Goal: Task Accomplishment & Management: Use online tool/utility

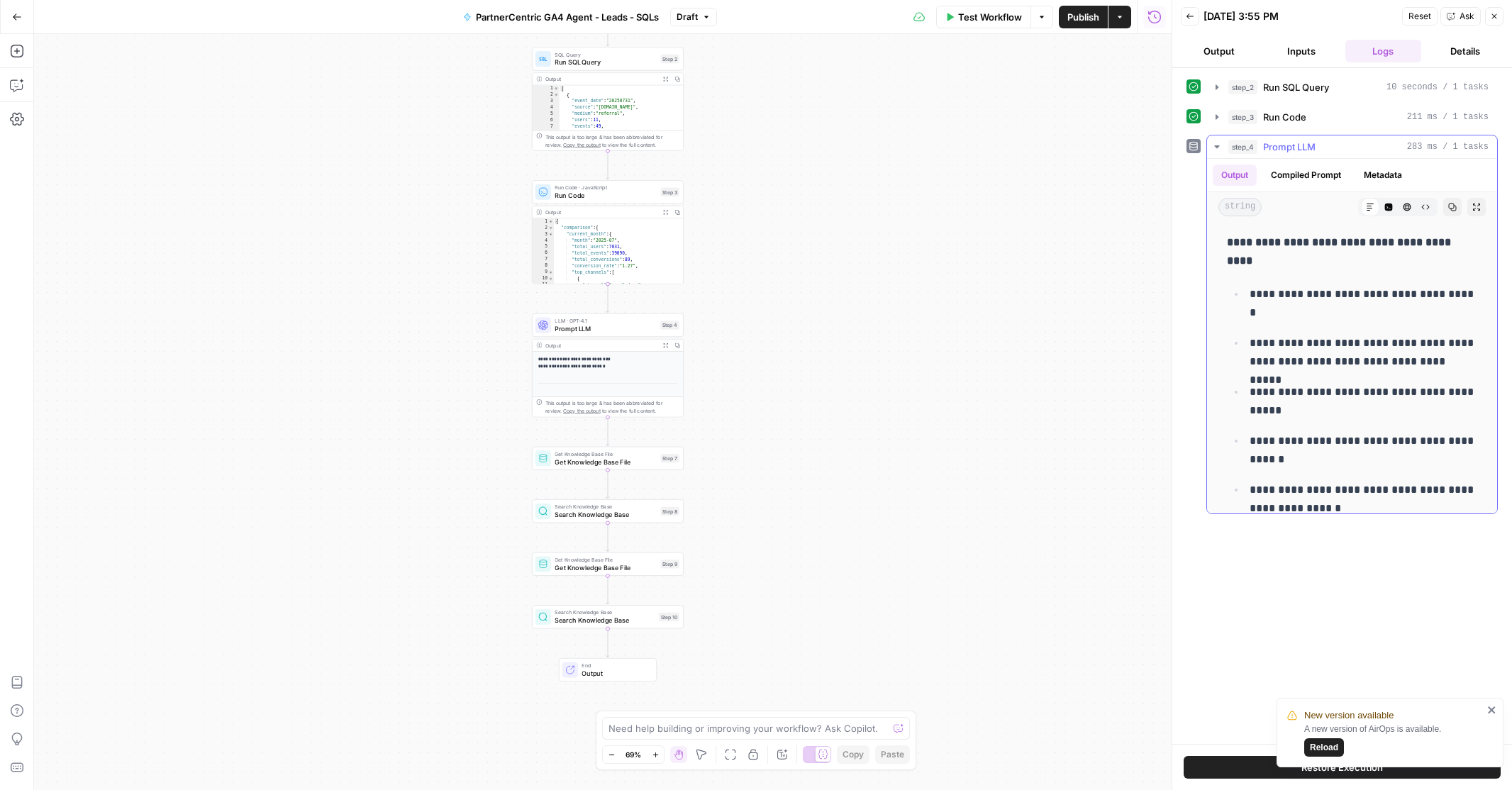
scroll to position [340, 0]
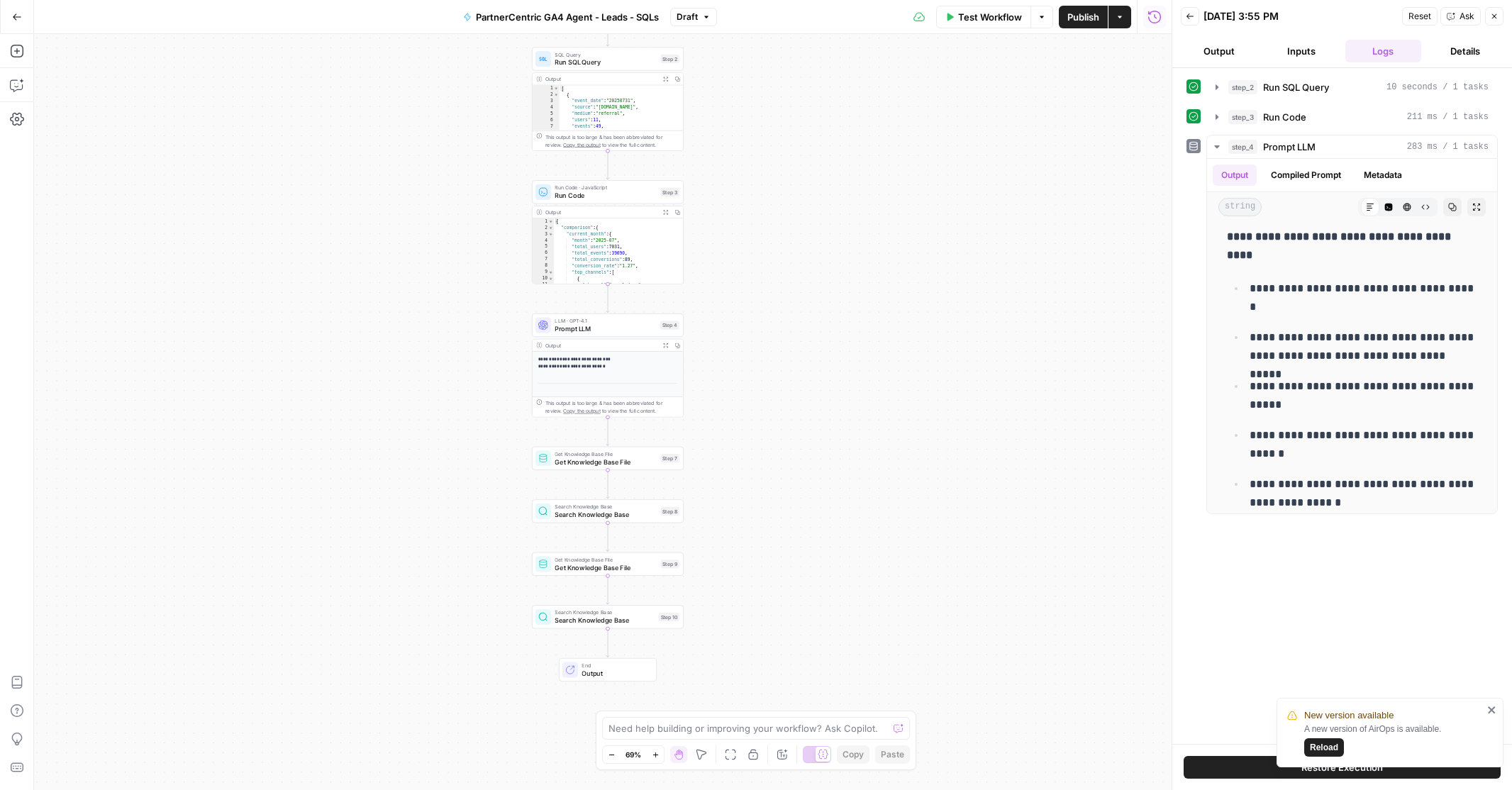
click at [623, 299] on div "Workflow Set Inputs Inputs SQL Query Run SQL Query Step 2 Output Expand Output …" at bounding box center [602, 411] width 1137 height 755
click at [612, 328] on span "Get Knowledge Base File" at bounding box center [606, 328] width 102 height 10
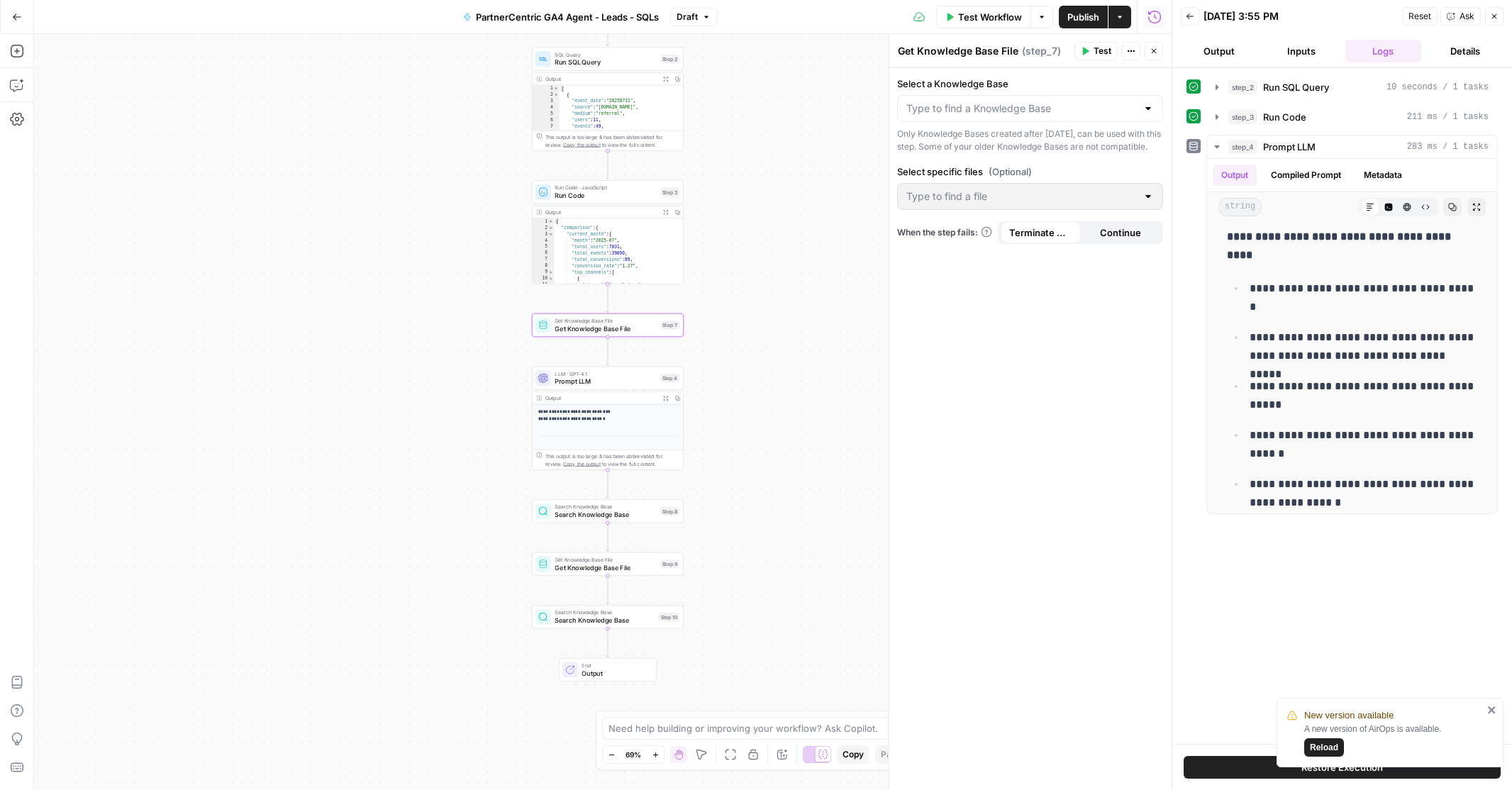
click at [1145, 204] on div at bounding box center [1148, 196] width 12 height 14
click at [1149, 204] on div at bounding box center [1148, 196] width 12 height 14
click at [1009, 170] on div "Select a Knowledge Base Only Knowledge Bases created after [DATE], can be used …" at bounding box center [1029, 429] width 283 height 722
click at [1147, 110] on div at bounding box center [1148, 108] width 12 height 14
click at [1015, 138] on span "PartnerCentric Sales Data" at bounding box center [1028, 143] width 236 height 14
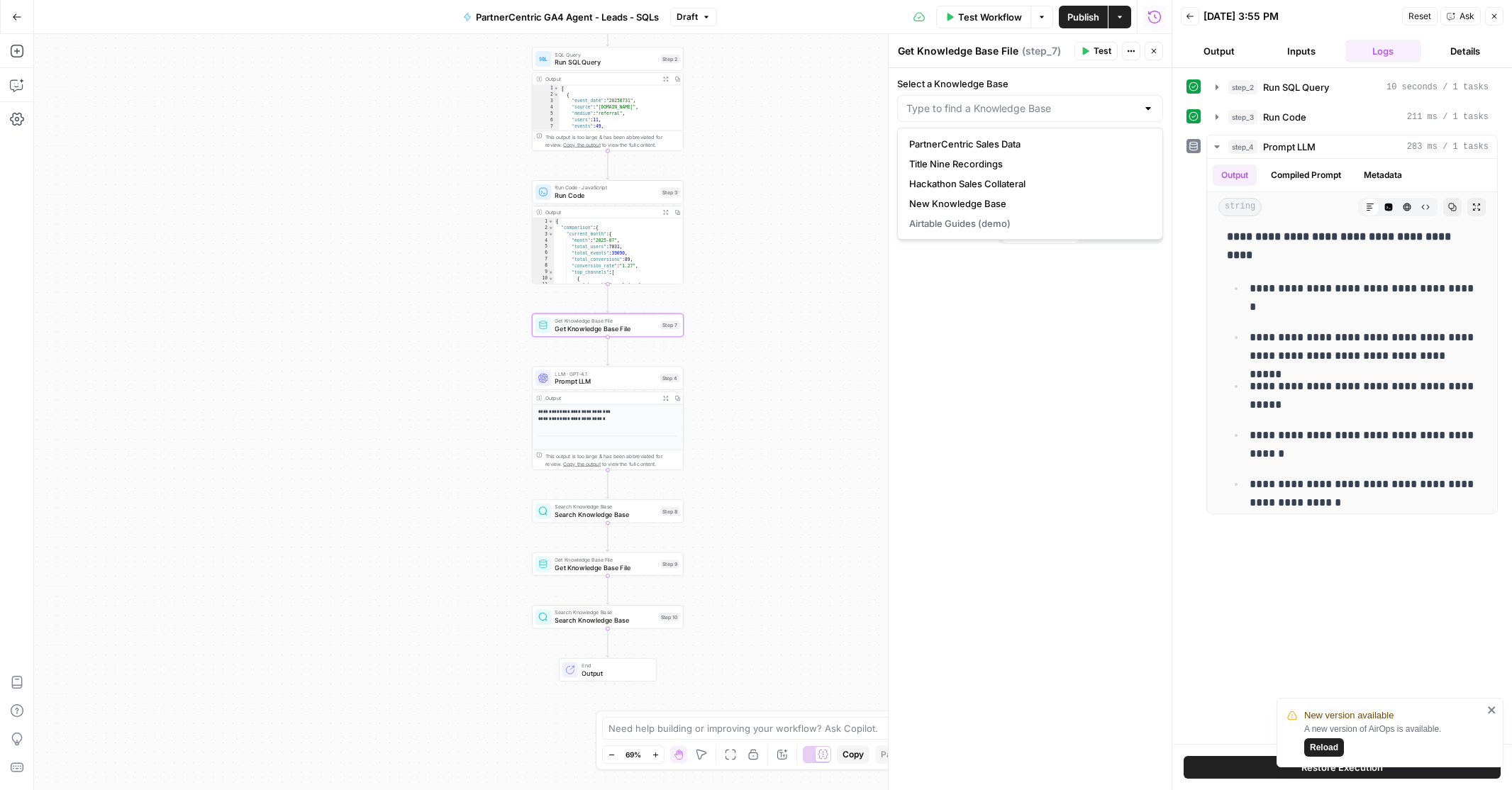
type input "PartnerCentric Sales Data"
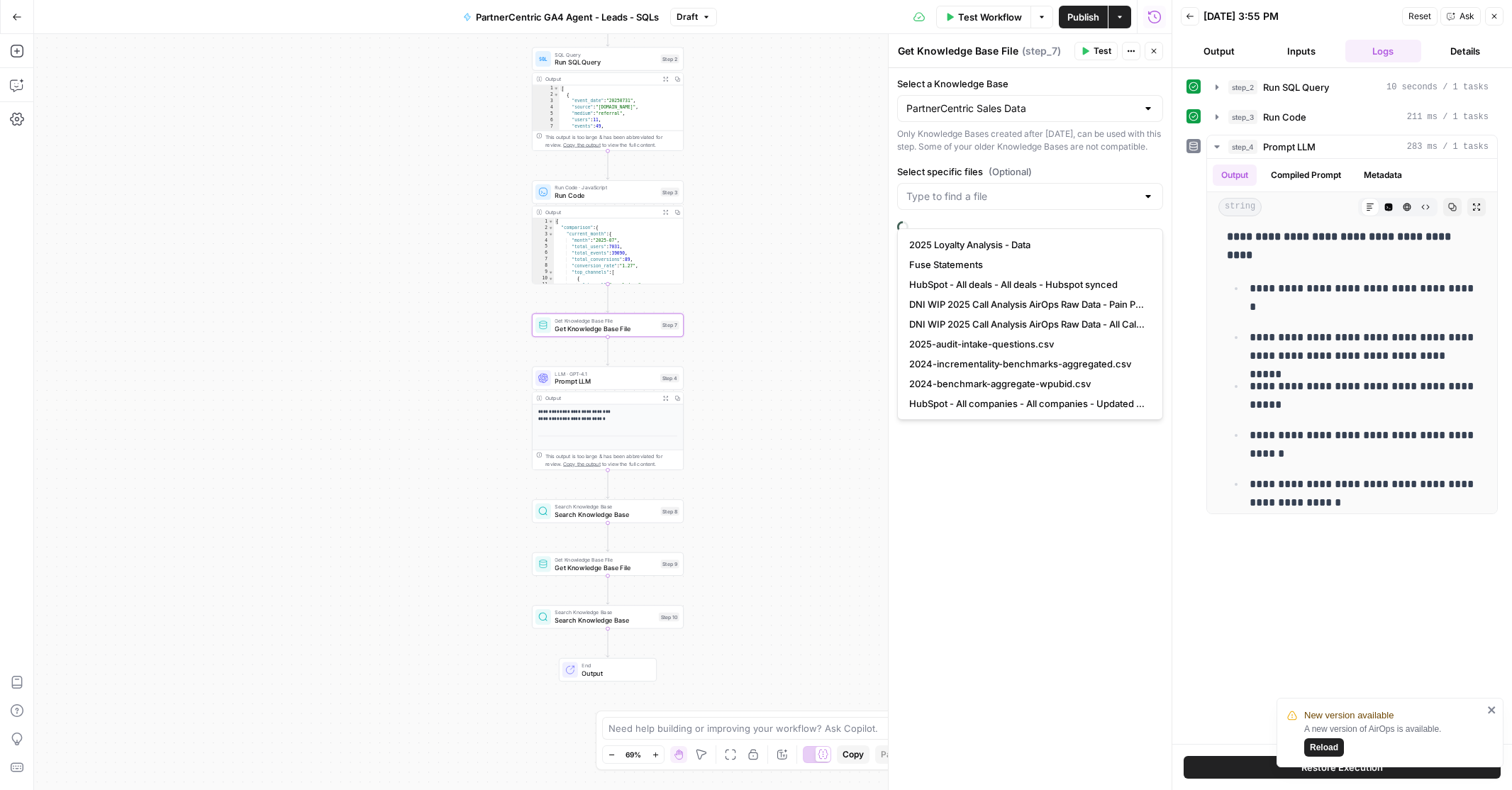
click at [1015, 138] on div "Only Knowledge Bases created after [DATE], can be used with this step. Some of …" at bounding box center [1029, 140] width 266 height 26
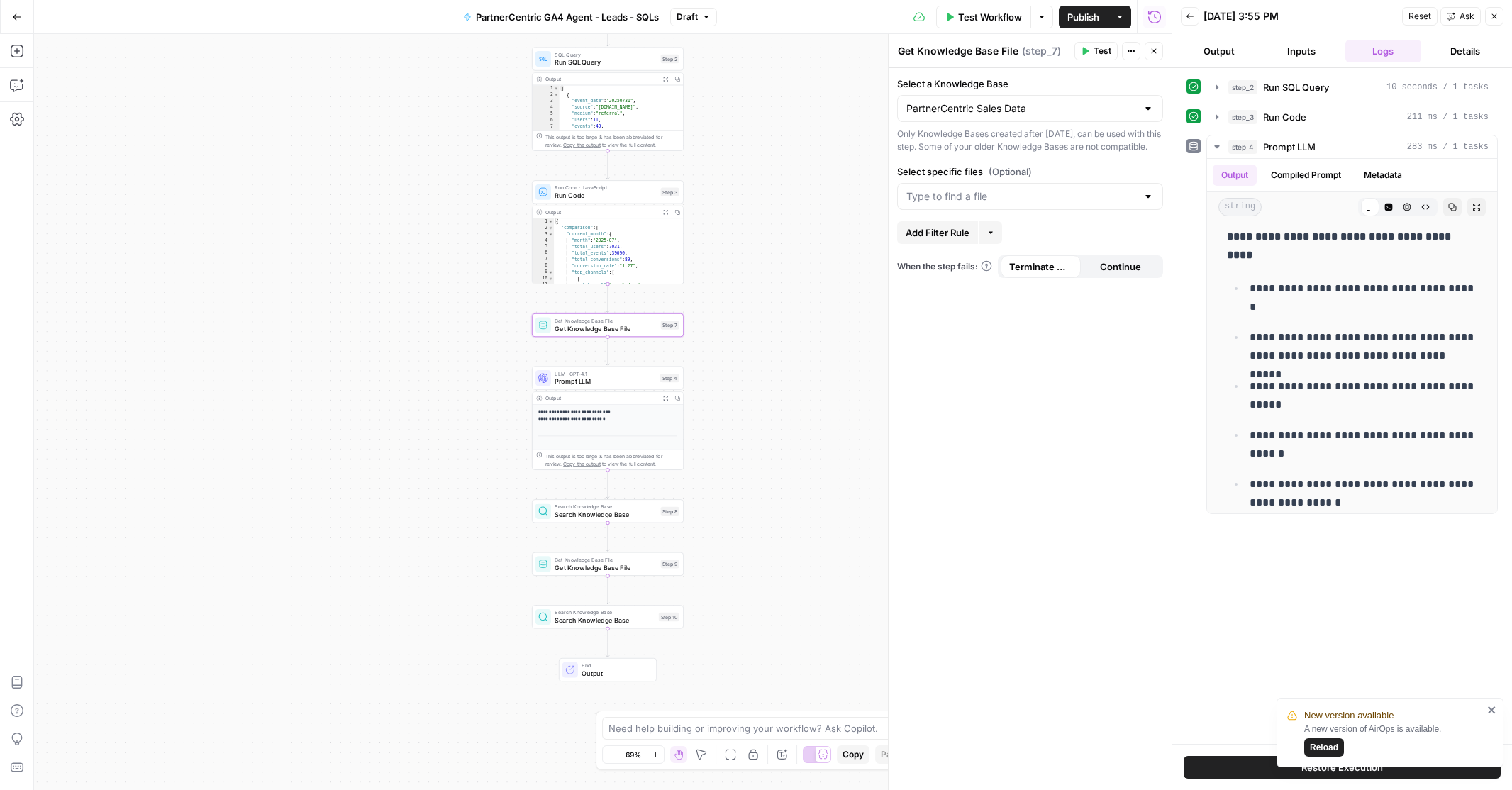
click at [1146, 204] on div at bounding box center [1148, 196] width 12 height 14
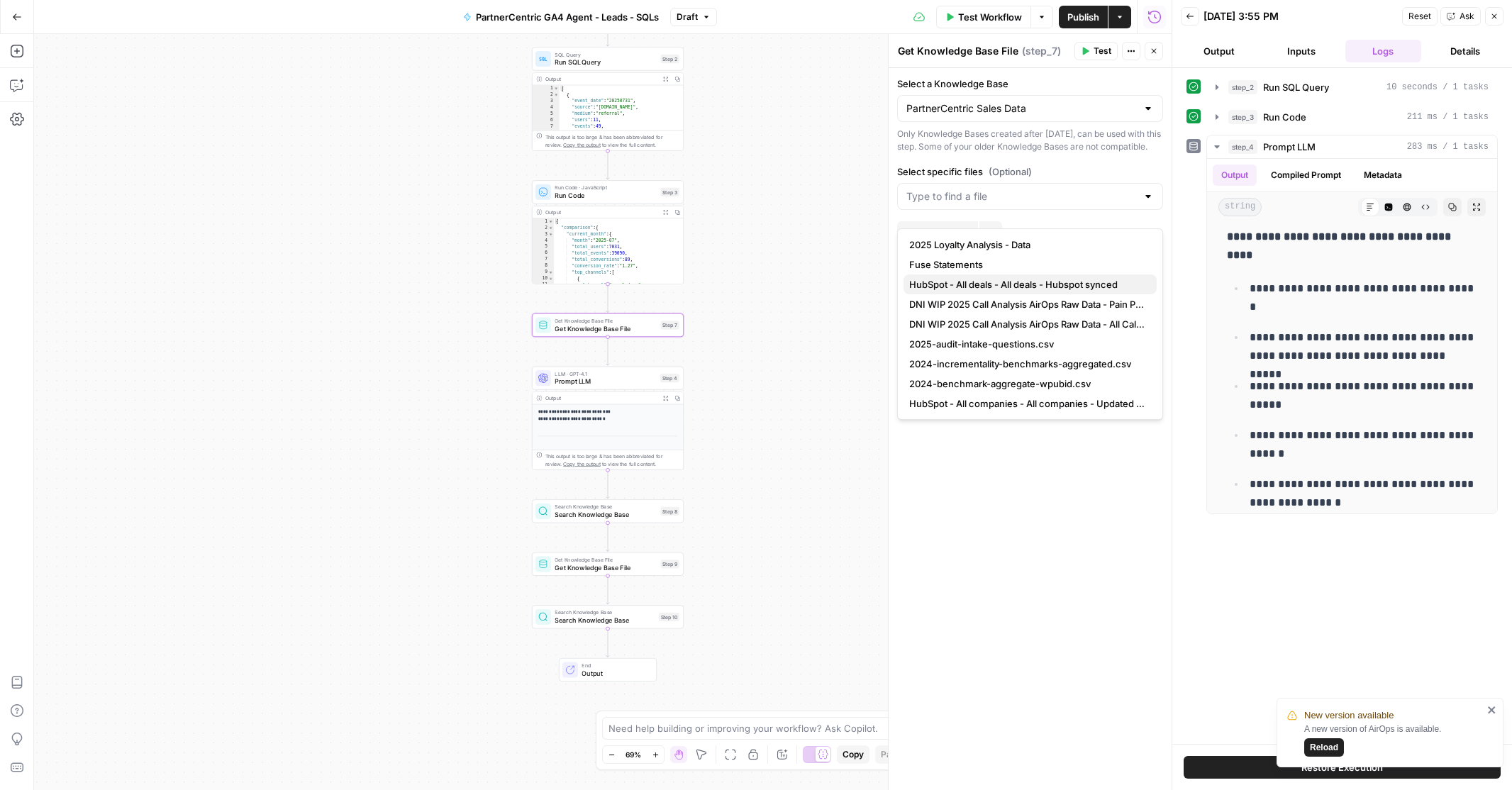
click at [1058, 285] on span "HubSpot - All deals - All deals - Hubspot synced" at bounding box center [1028, 284] width 236 height 14
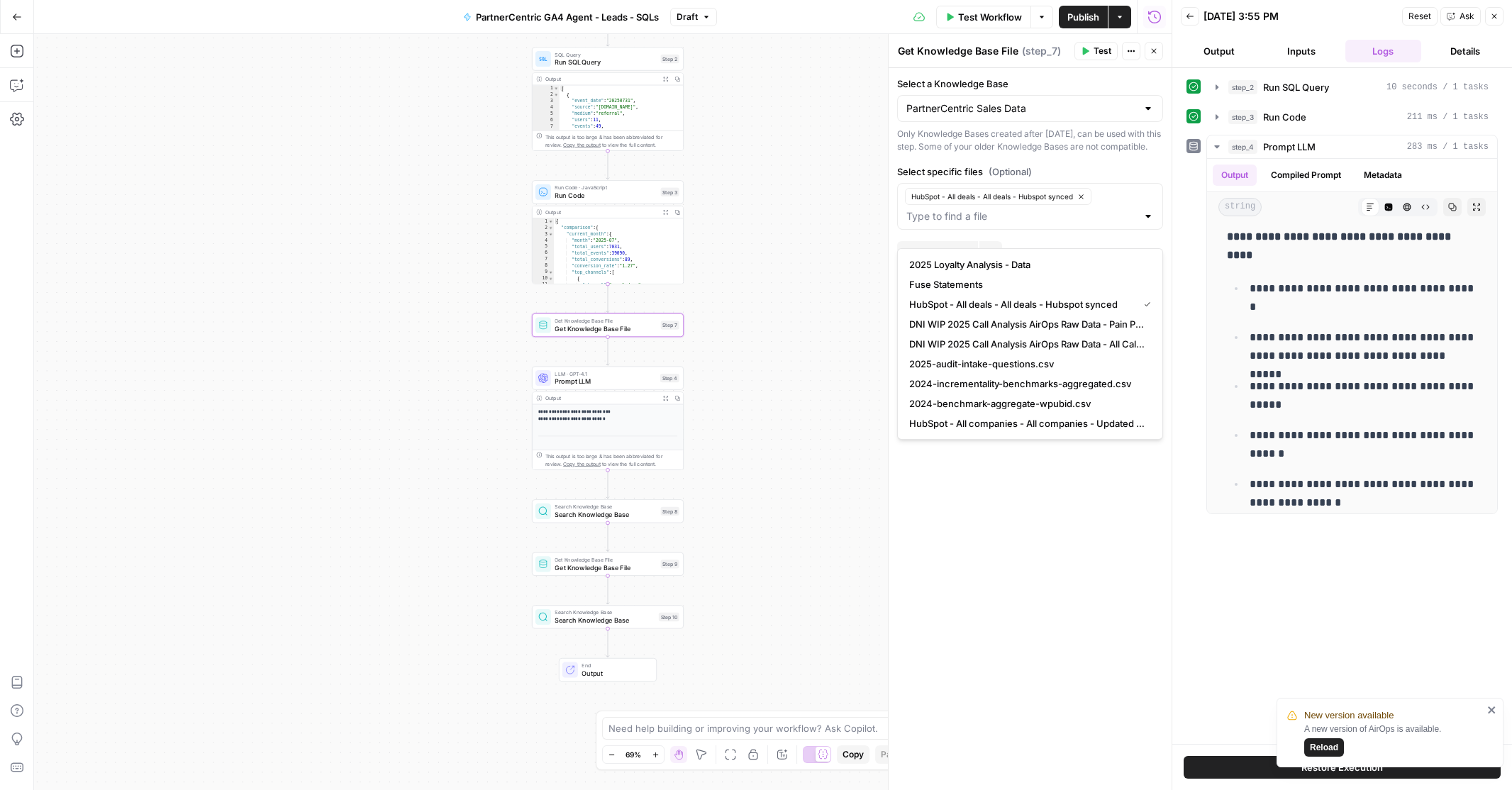
click at [831, 335] on div "Workflow Set Inputs Inputs SQL Query Run SQL Query Step 2 Output Expand Output …" at bounding box center [602, 411] width 1137 height 755
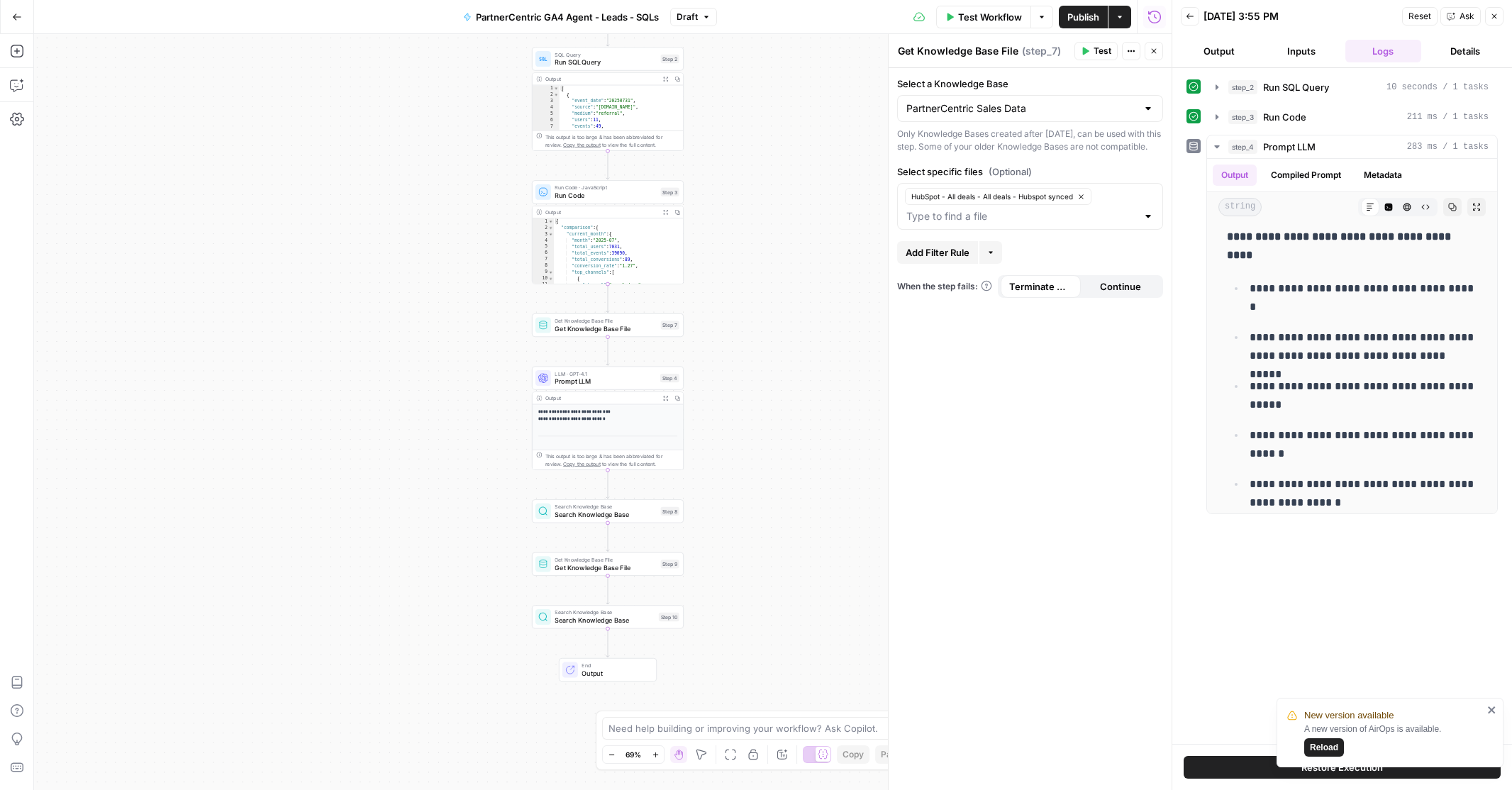
click at [990, 257] on icon "button" at bounding box center [990, 252] width 9 height 9
click at [966, 259] on span "Add Filter Rule" at bounding box center [937, 252] width 63 height 14
click at [1069, 262] on div at bounding box center [1068, 255] width 12 height 14
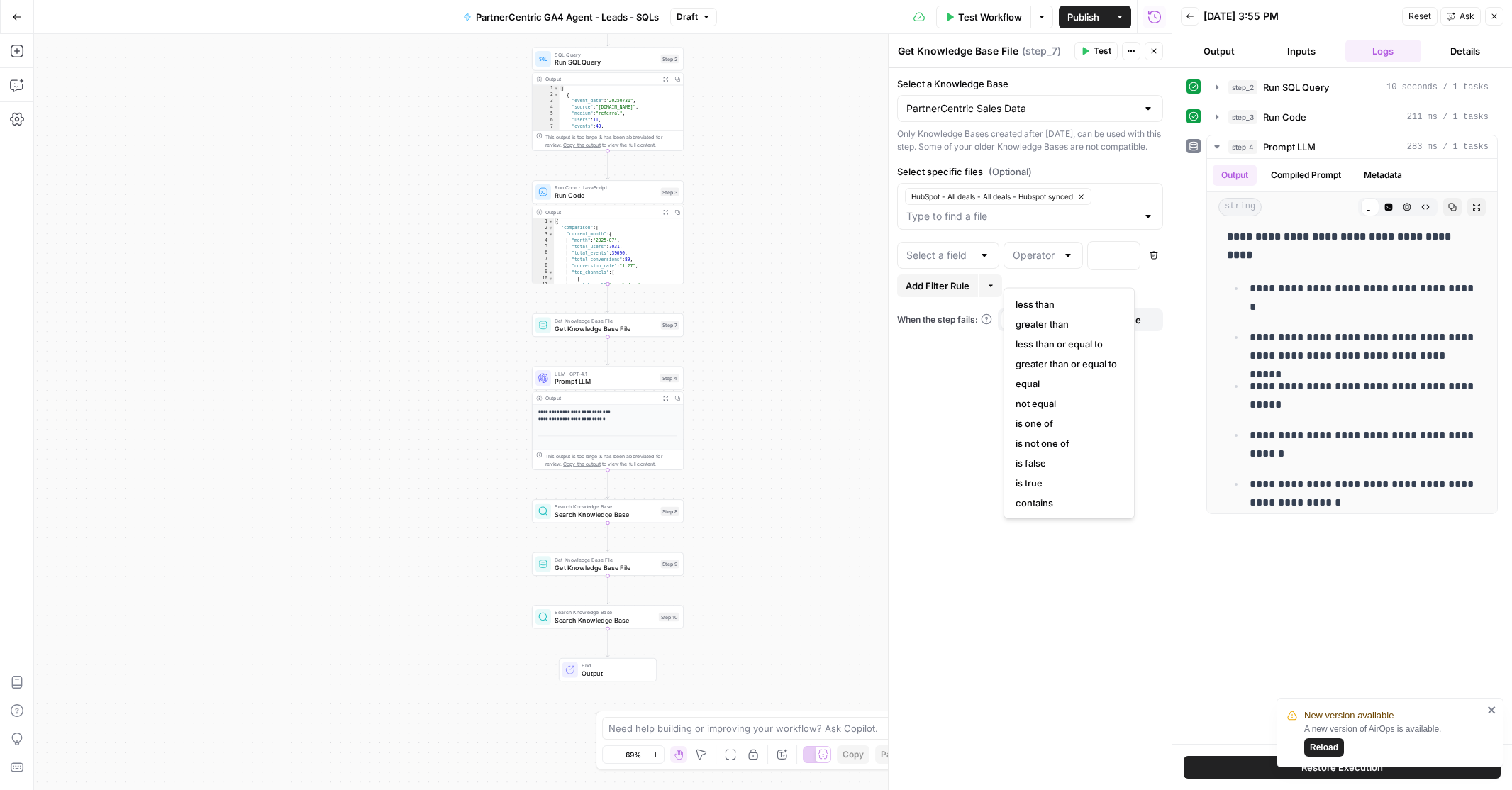
click at [985, 262] on div at bounding box center [984, 255] width 12 height 14
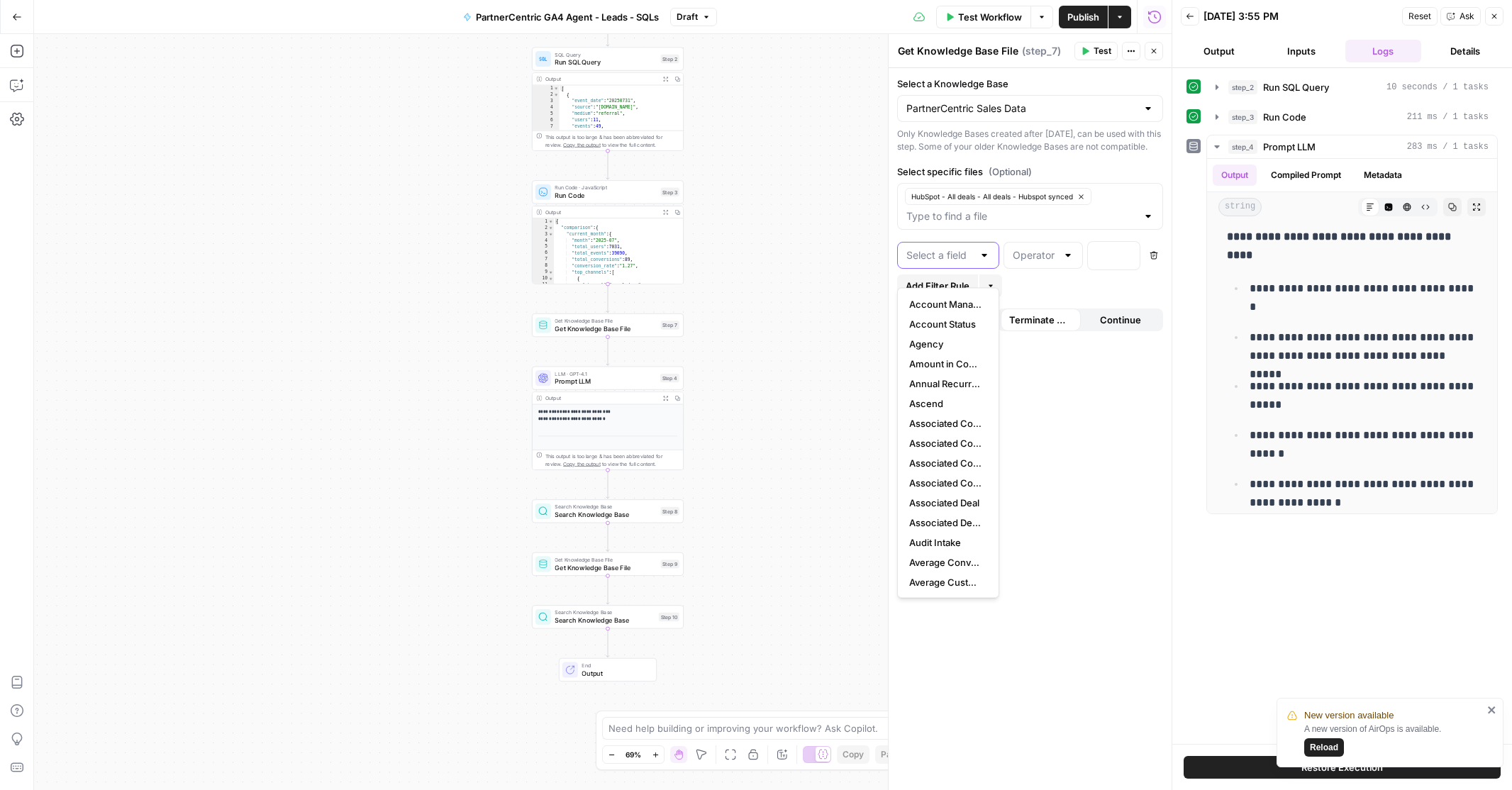
click at [936, 262] on input "text" at bounding box center [939, 255] width 66 height 14
type input "p"
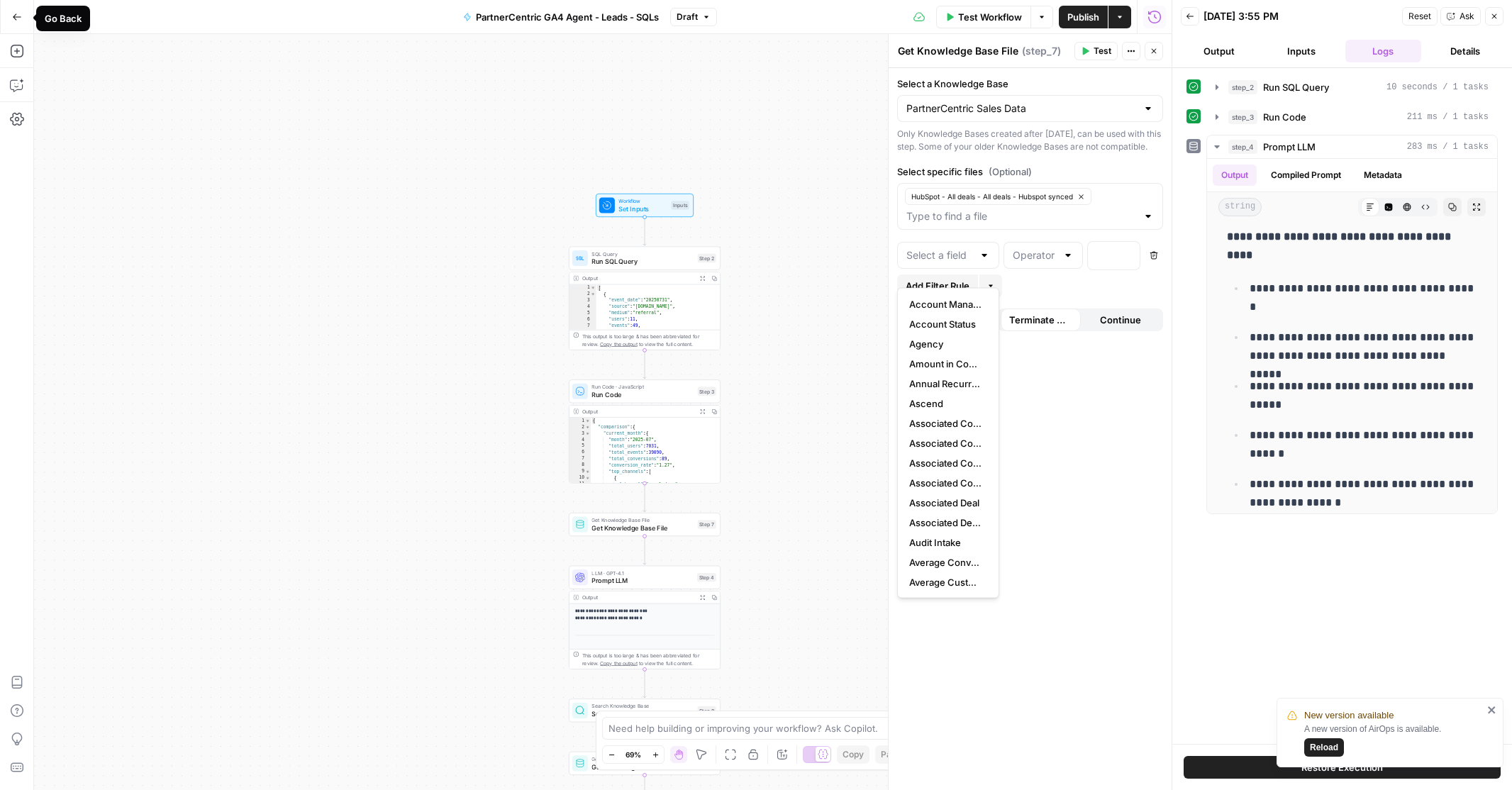
click at [15, 17] on icon "button" at bounding box center [17, 17] width 10 height 10
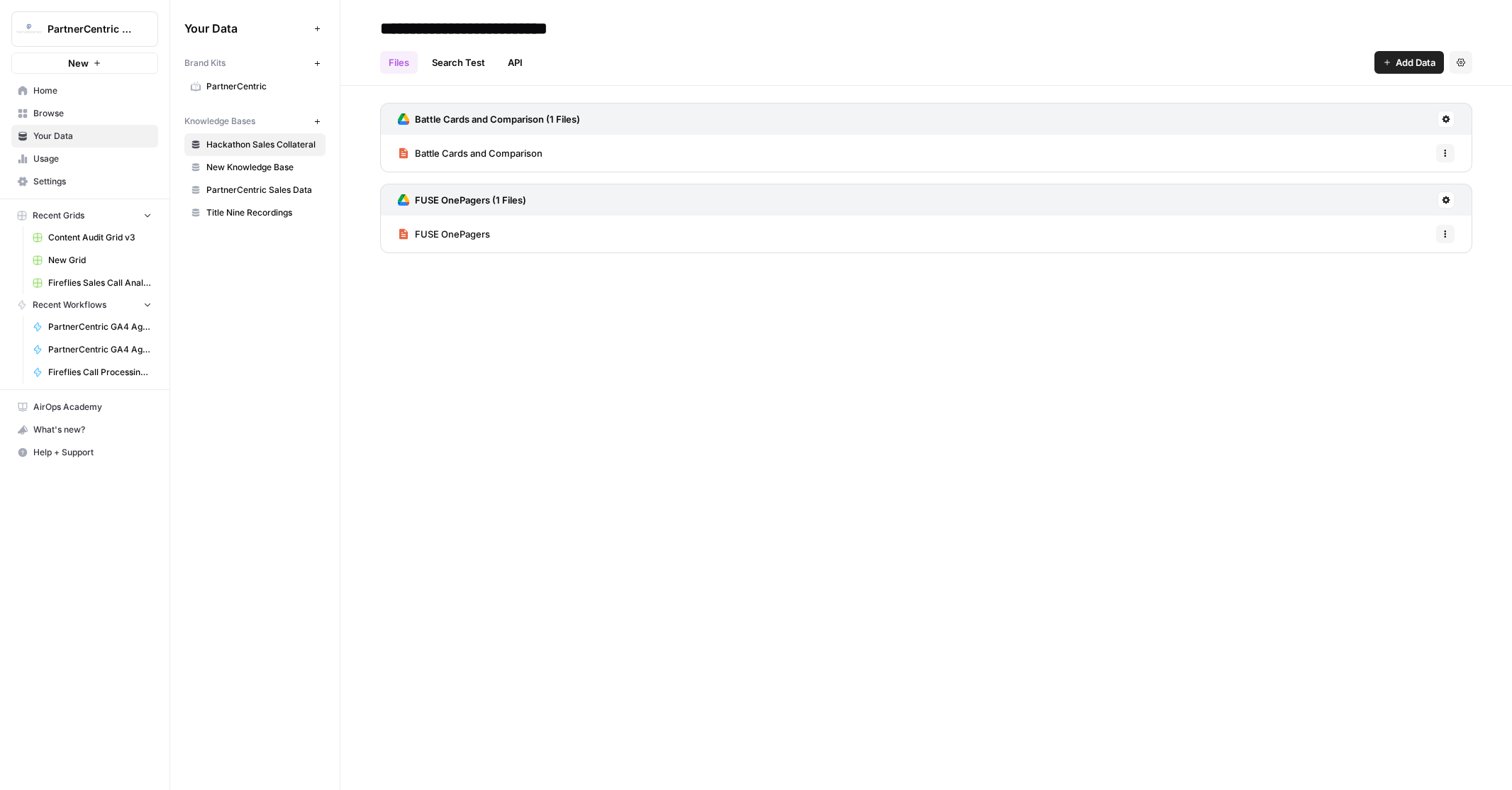
click at [63, 136] on span "Your Data" at bounding box center [92, 136] width 118 height 12
click at [221, 166] on span "New Knowledge Base" at bounding box center [262, 166] width 112 height 12
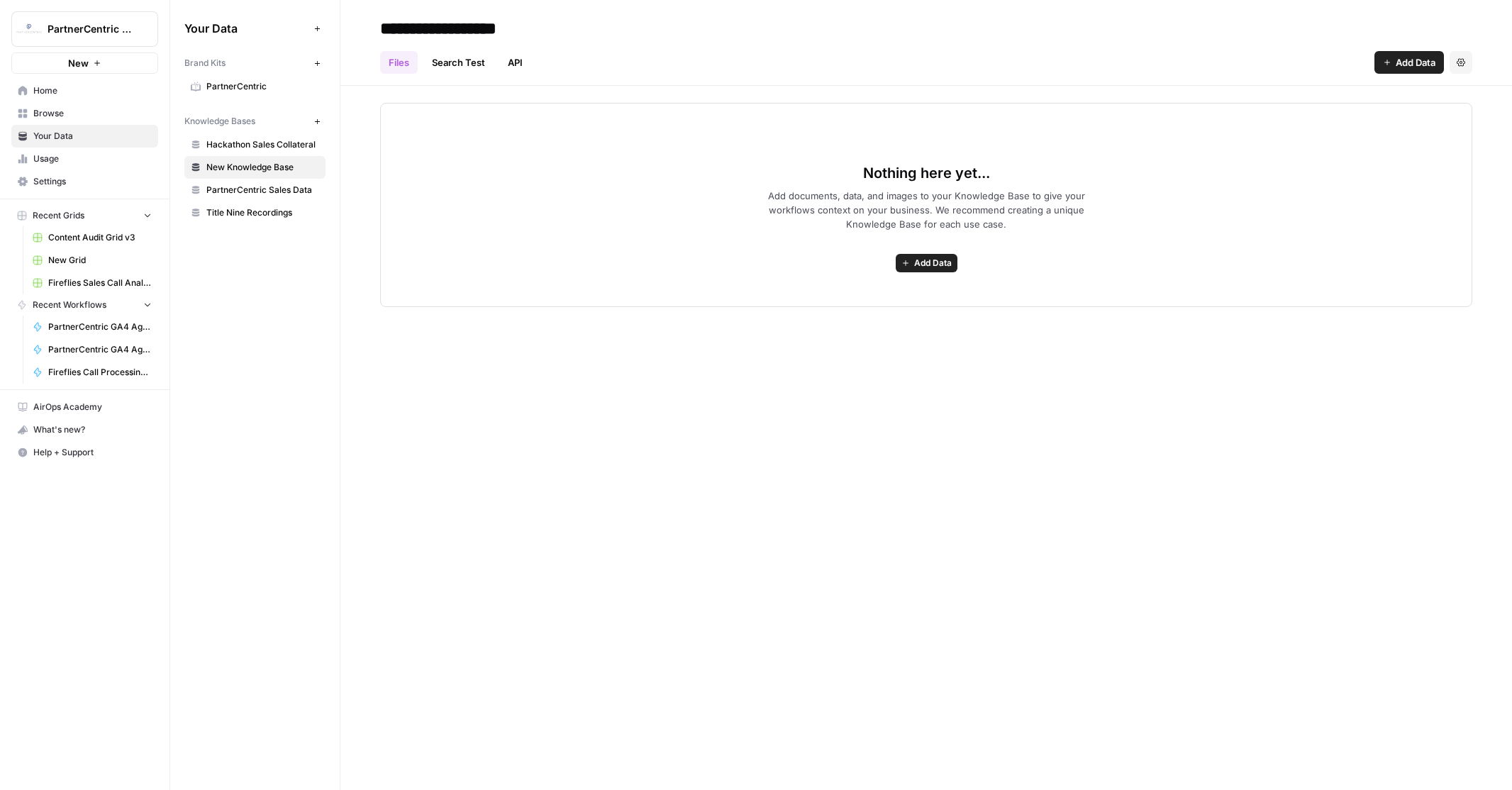
click at [230, 191] on span "PartnerCentric Sales Data" at bounding box center [262, 189] width 112 height 12
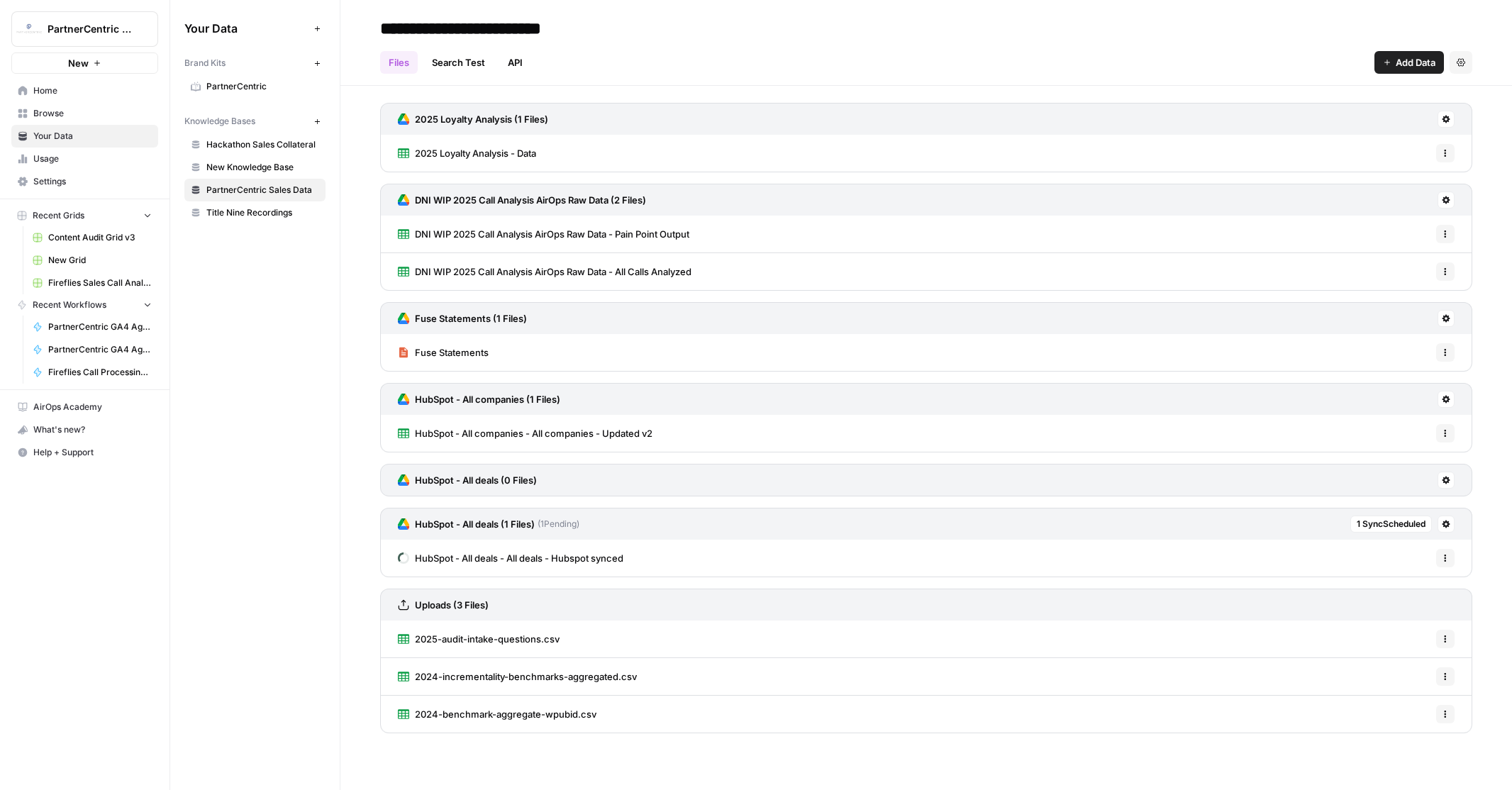
click at [519, 555] on span "HubSpot - All deals - All deals - Hubspot synced" at bounding box center [518, 557] width 209 height 14
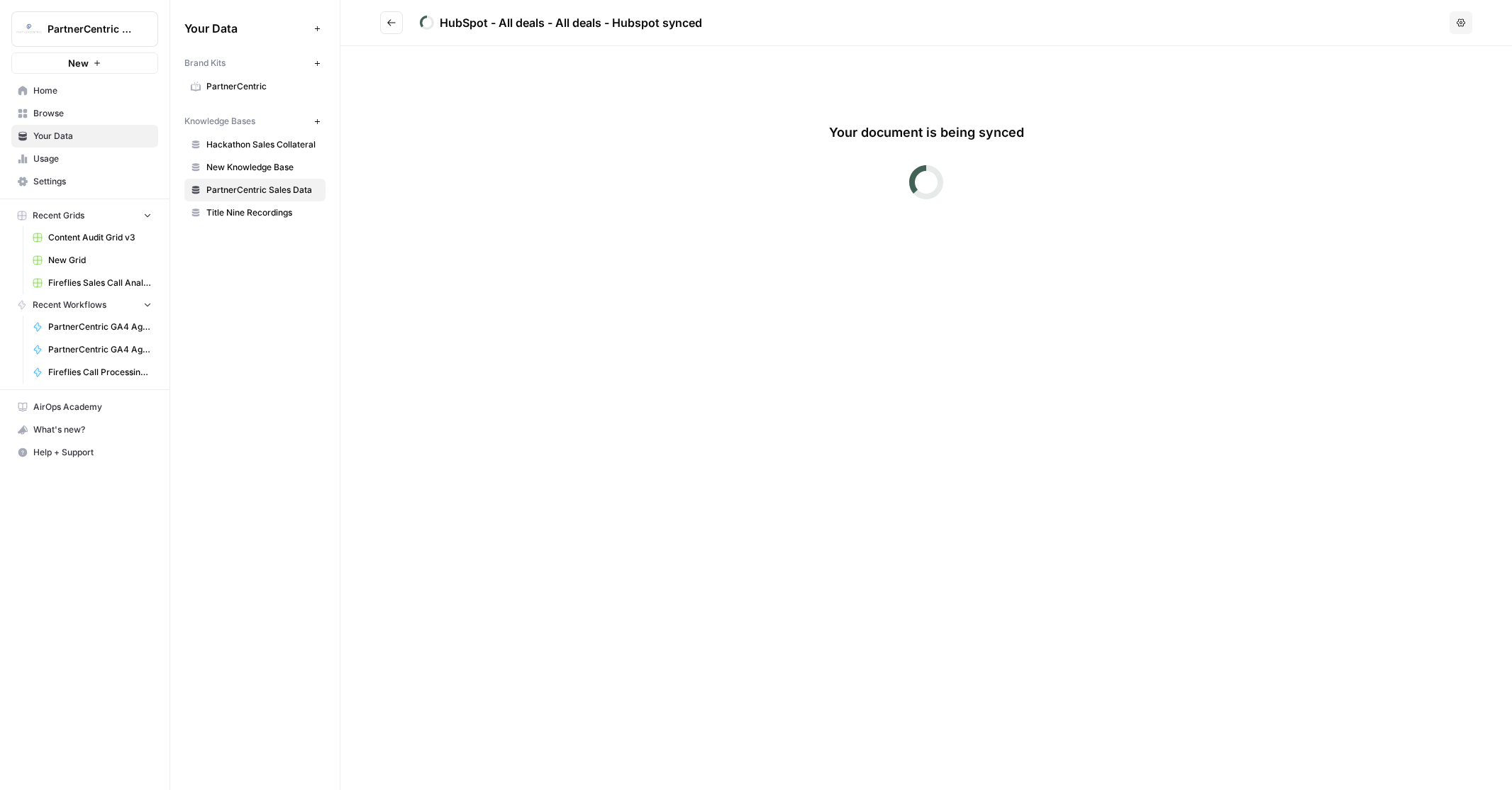
click at [387, 22] on icon "Go back" at bounding box center [391, 22] width 9 height 7
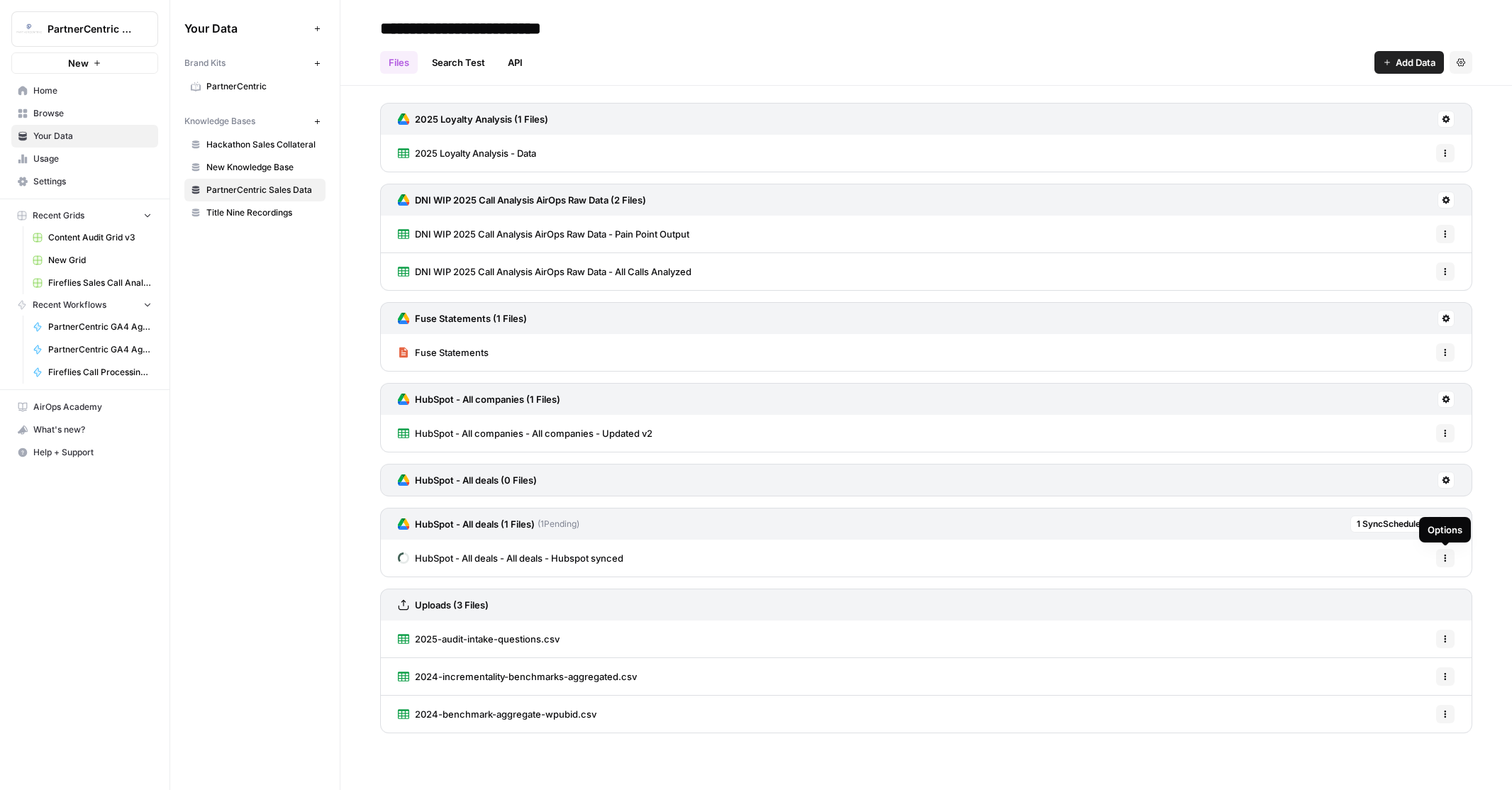
click at [1445, 553] on button "Options" at bounding box center [1445, 557] width 18 height 18
click at [1390, 550] on div "HubSpot - All deals - All deals - Hubspot synced Options" at bounding box center [926, 557] width 1092 height 37
click at [1445, 523] on icon at bounding box center [1446, 524] width 9 height 9
click at [1280, 560] on div "HubSpot - All deals - All deals - Hubspot synced Options" at bounding box center [926, 557] width 1092 height 37
click at [1303, 604] on div "Uploads (3 Files)" at bounding box center [926, 604] width 1092 height 32
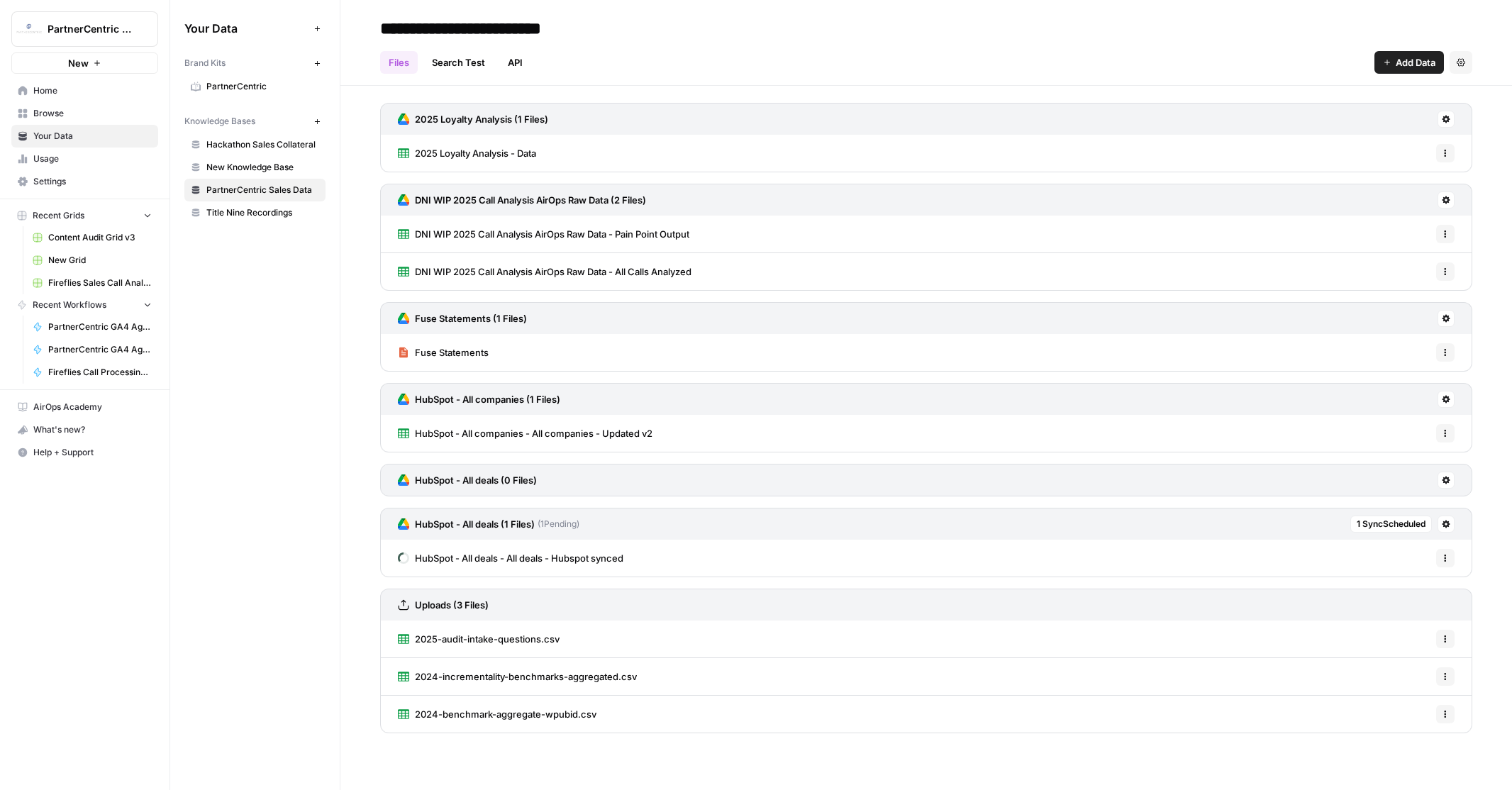
click at [1163, 401] on div "HubSpot - All companies (1 Files)" at bounding box center [926, 398] width 1092 height 32
click at [1447, 397] on icon at bounding box center [1446, 400] width 8 height 8
click at [1275, 396] on div "HubSpot - All companies (1 Files)" at bounding box center [926, 398] width 1092 height 32
click at [558, 554] on span "HubSpot - All deals - All deals - Hubspot synced" at bounding box center [518, 557] width 209 height 14
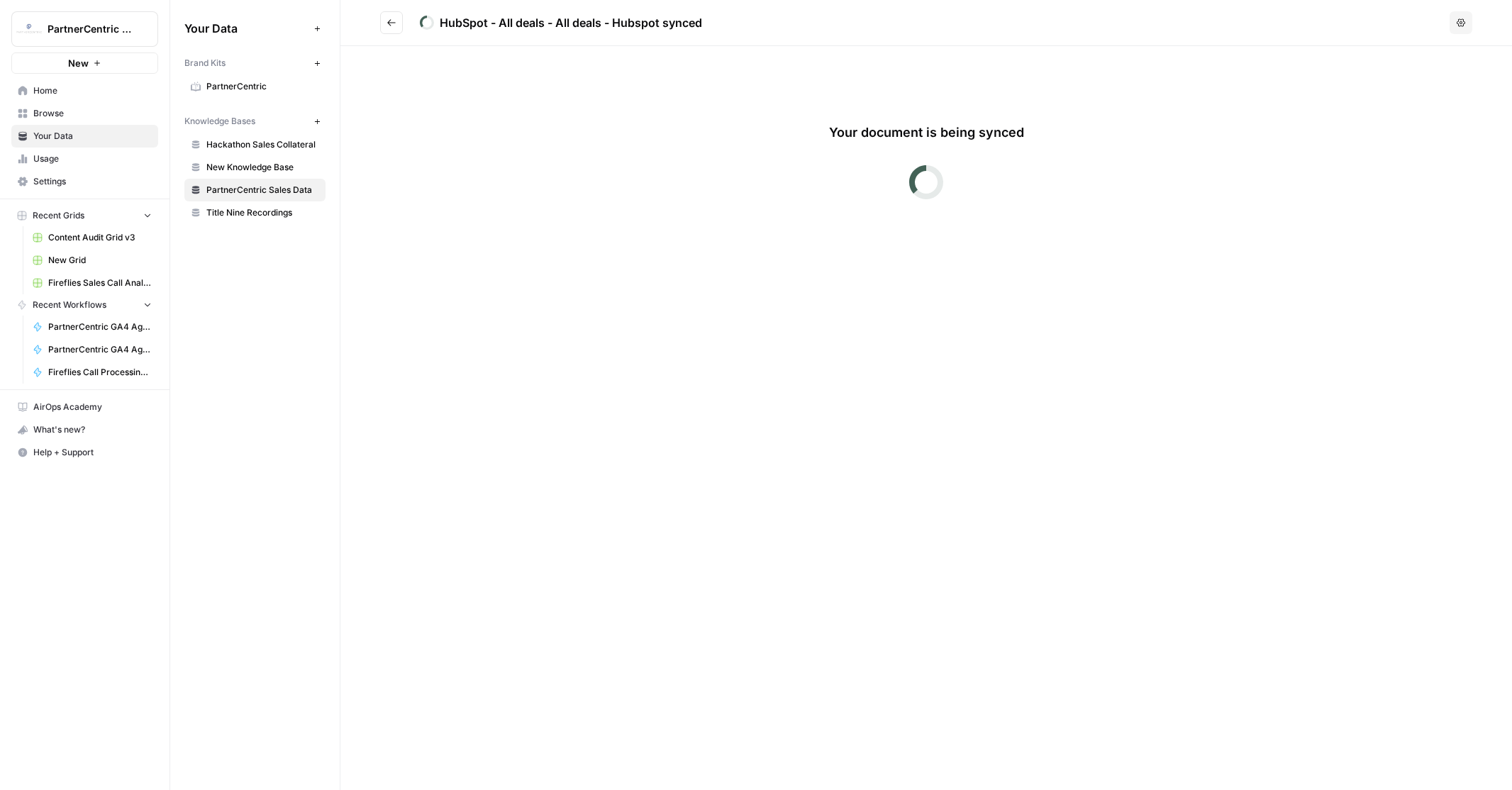
click at [392, 20] on icon "Go back" at bounding box center [391, 22] width 10 height 10
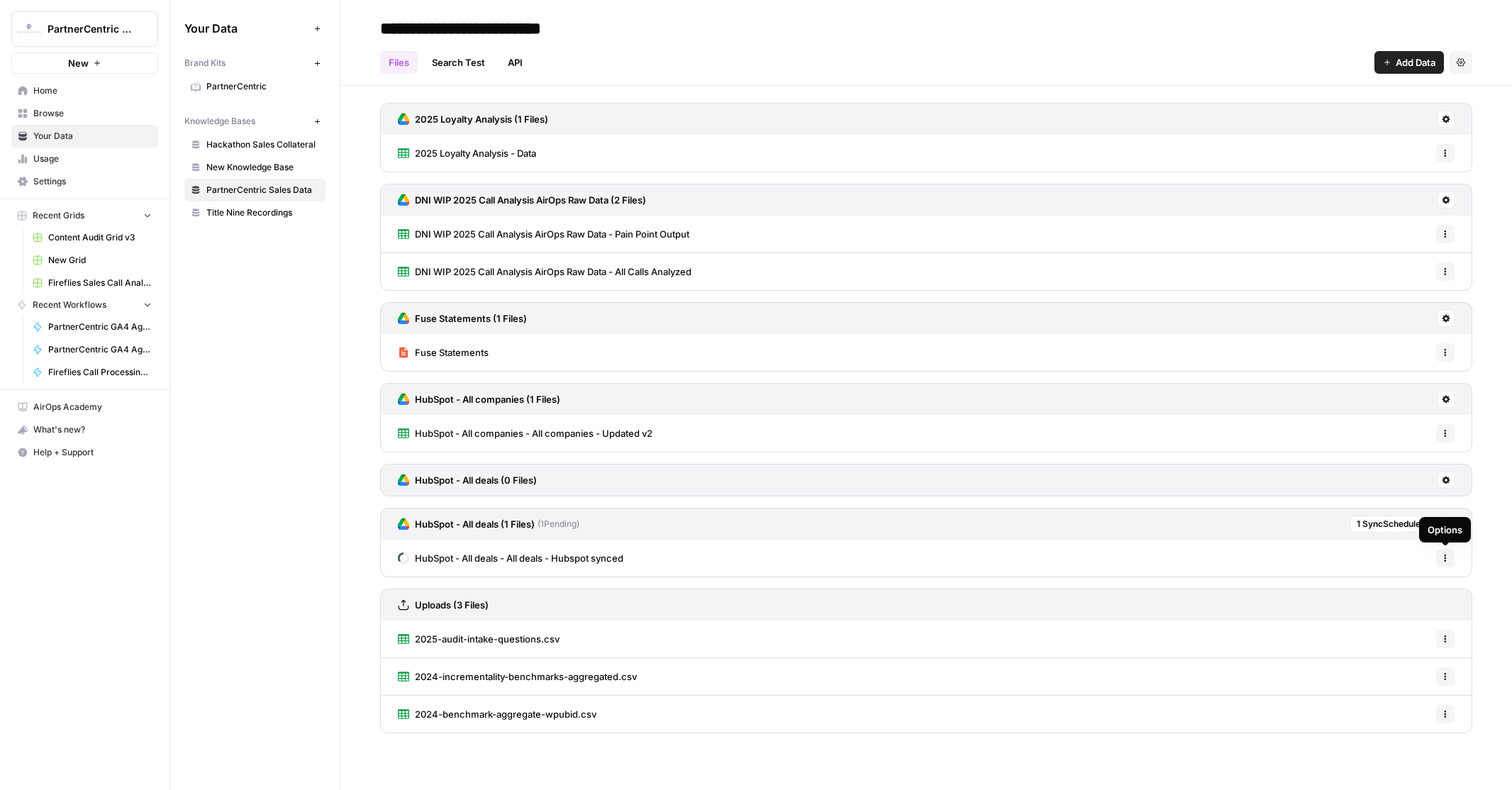
click at [1446, 560] on icon "button" at bounding box center [1445, 557] width 9 height 9
click at [1442, 523] on icon at bounding box center [1446, 524] width 9 height 9
click at [1255, 563] on div "HubSpot - All deals - All deals - Hubspot synced Options" at bounding box center [926, 557] width 1092 height 37
drag, startPoint x: 637, startPoint y: 556, endPoint x: 412, endPoint y: 557, distance: 225.0
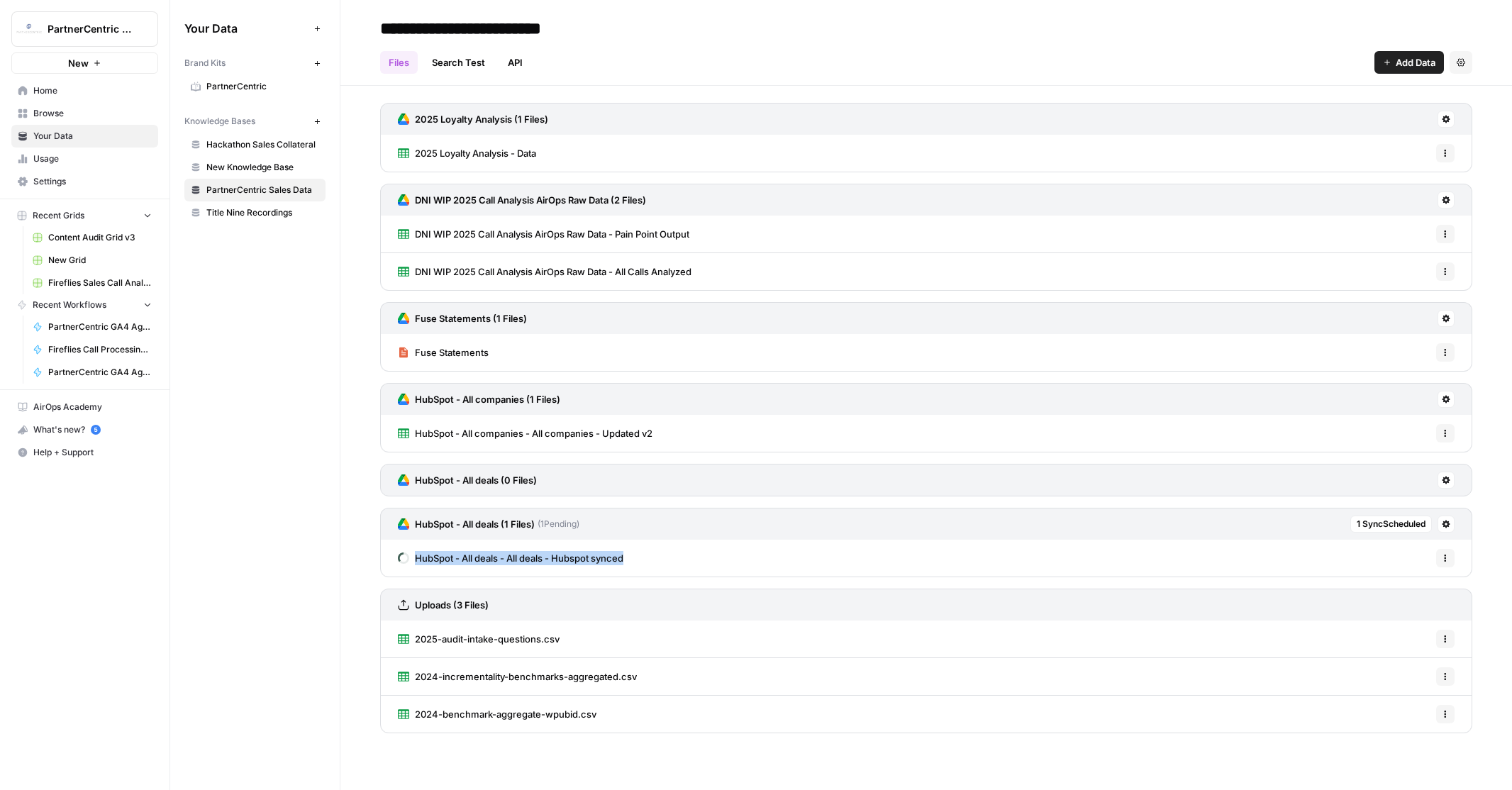
click at [412, 557] on div "HubSpot - All deals - All deals - Hubspot synced Options" at bounding box center [926, 557] width 1092 height 37
copy span "HubSpot - All deals - All deals - Hubspot synced"
click at [728, 563] on div "HubSpot - All deals - All deals - Hubspot synced Options" at bounding box center [926, 557] width 1092 height 37
click at [460, 522] on h3 "HubSpot - All deals (1 Files)" at bounding box center [474, 524] width 120 height 14
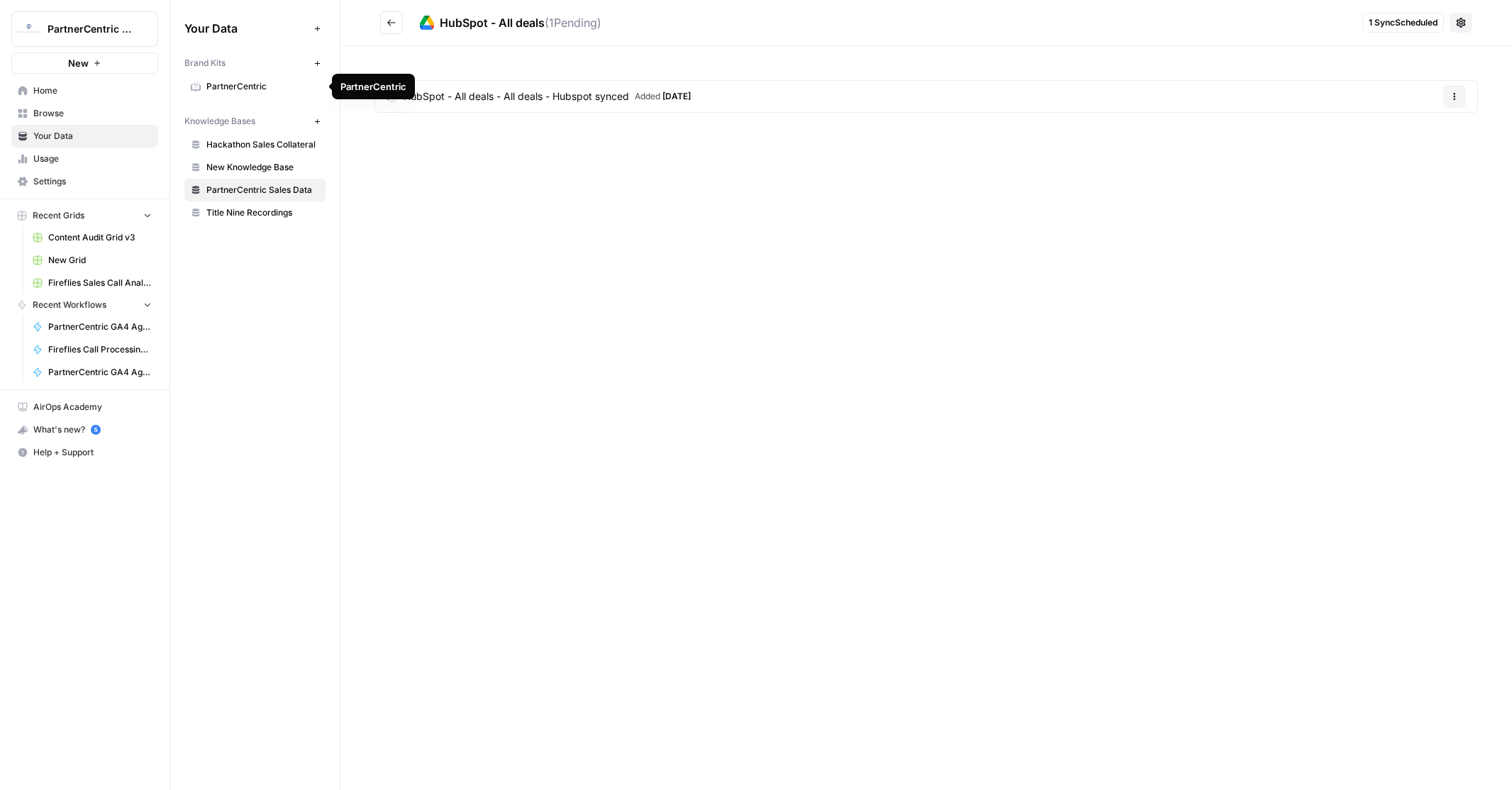
click at [236, 85] on span "PartnerCentric" at bounding box center [262, 86] width 112 height 12
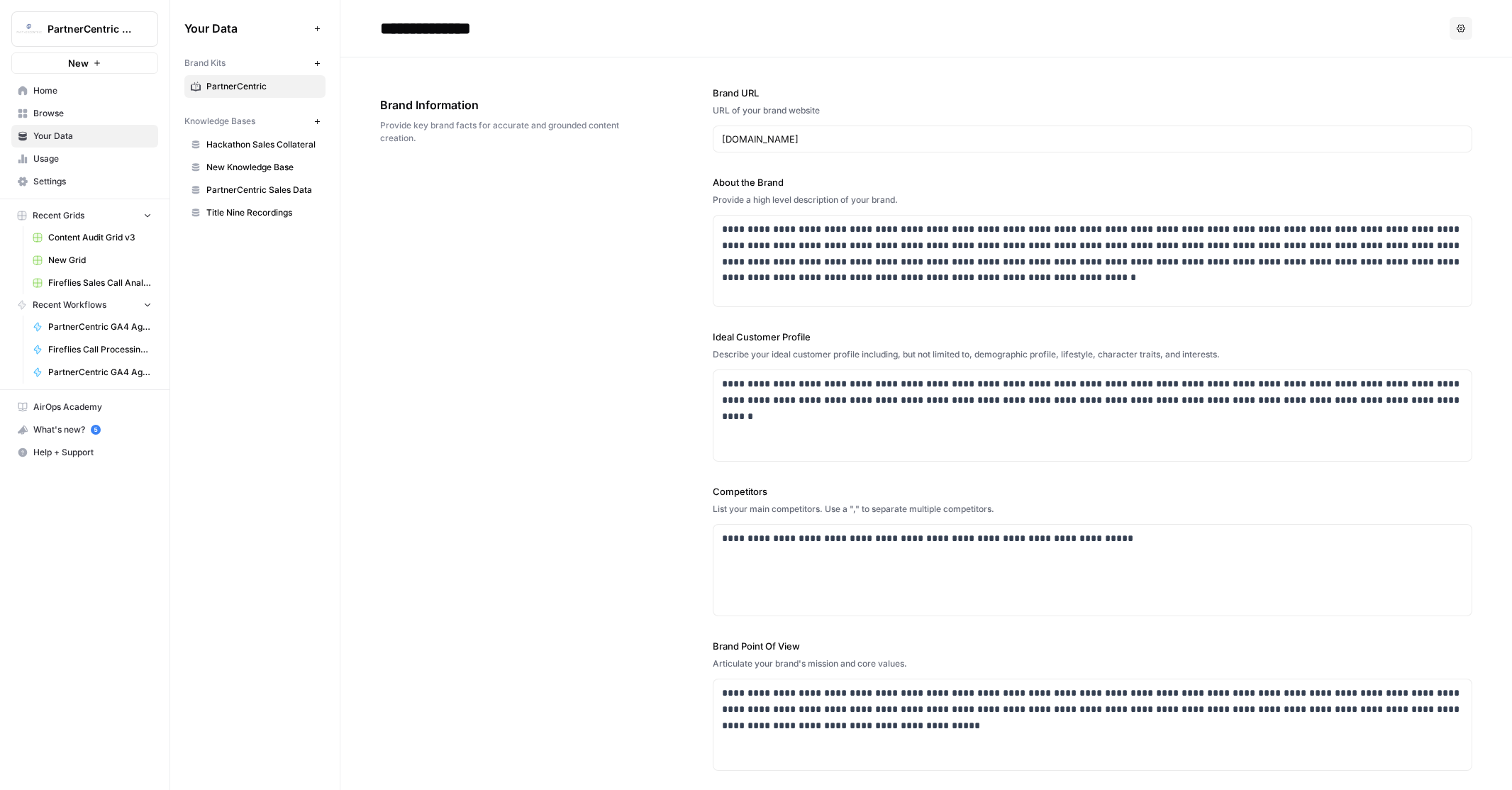
click at [240, 166] on span "New Knowledge Base" at bounding box center [262, 166] width 112 height 12
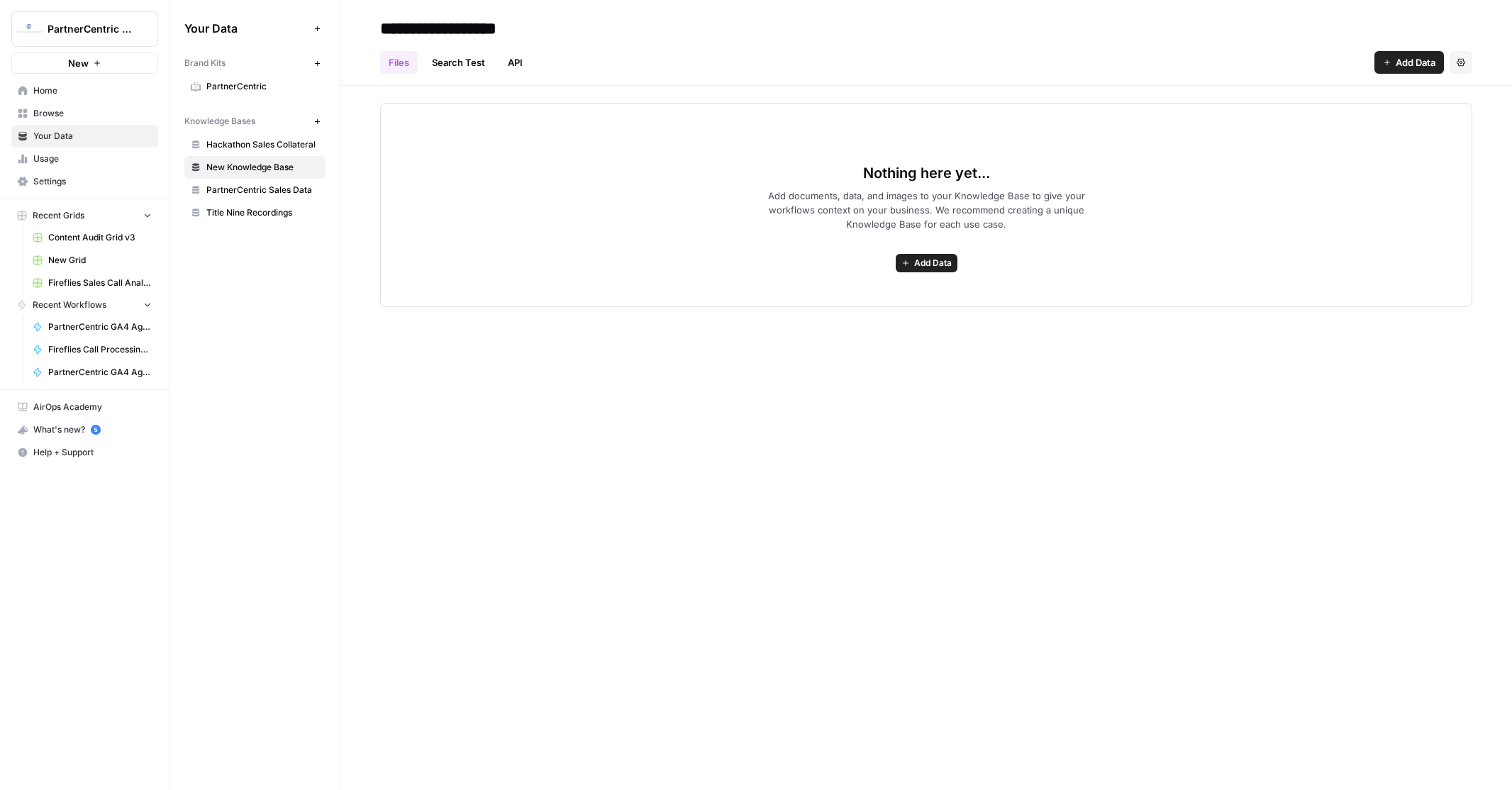
click at [243, 190] on span "PartnerCentric Sales Data" at bounding box center [262, 189] width 112 height 12
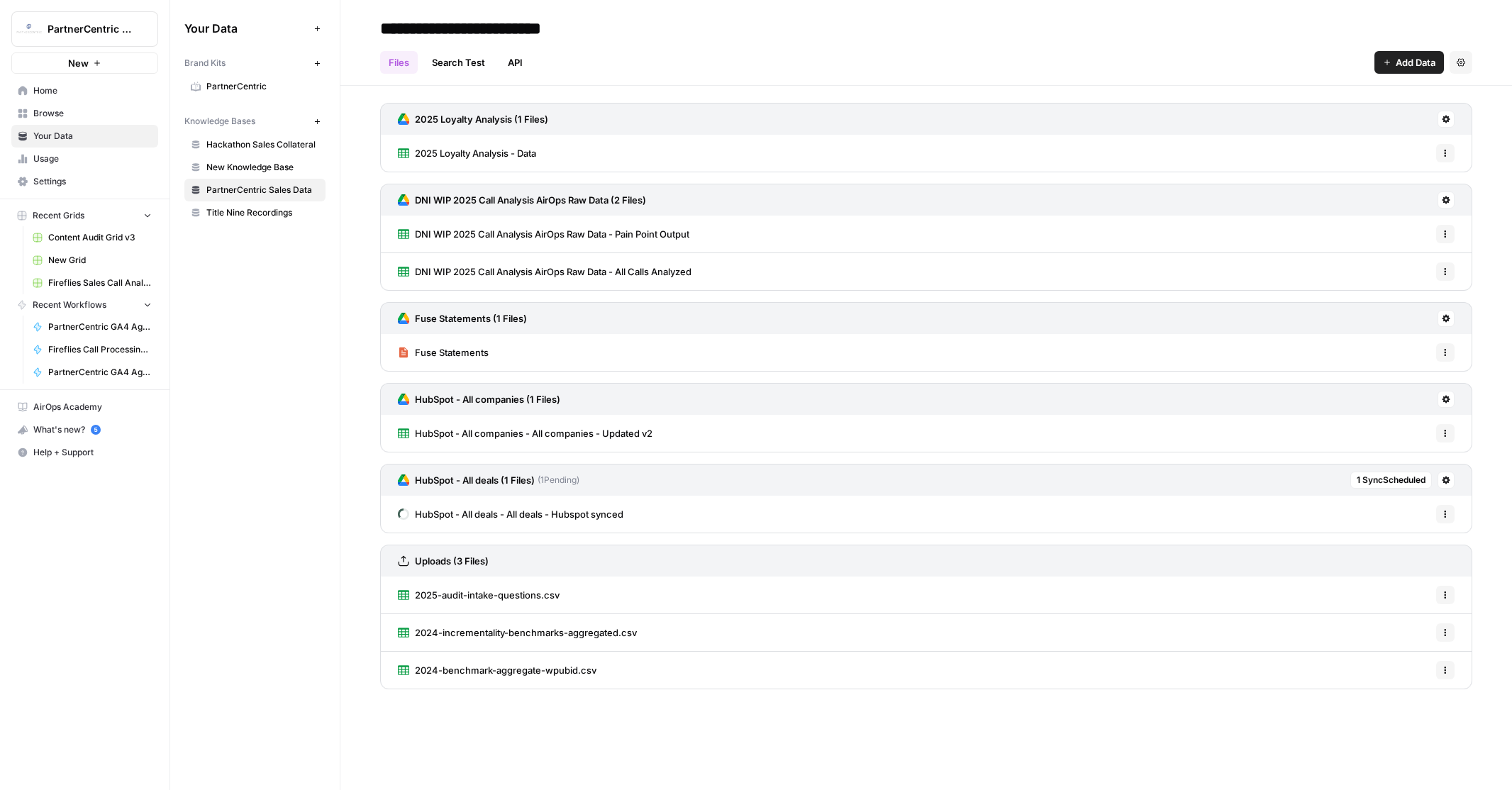
click at [233, 82] on span "PartnerCentric" at bounding box center [262, 86] width 112 height 12
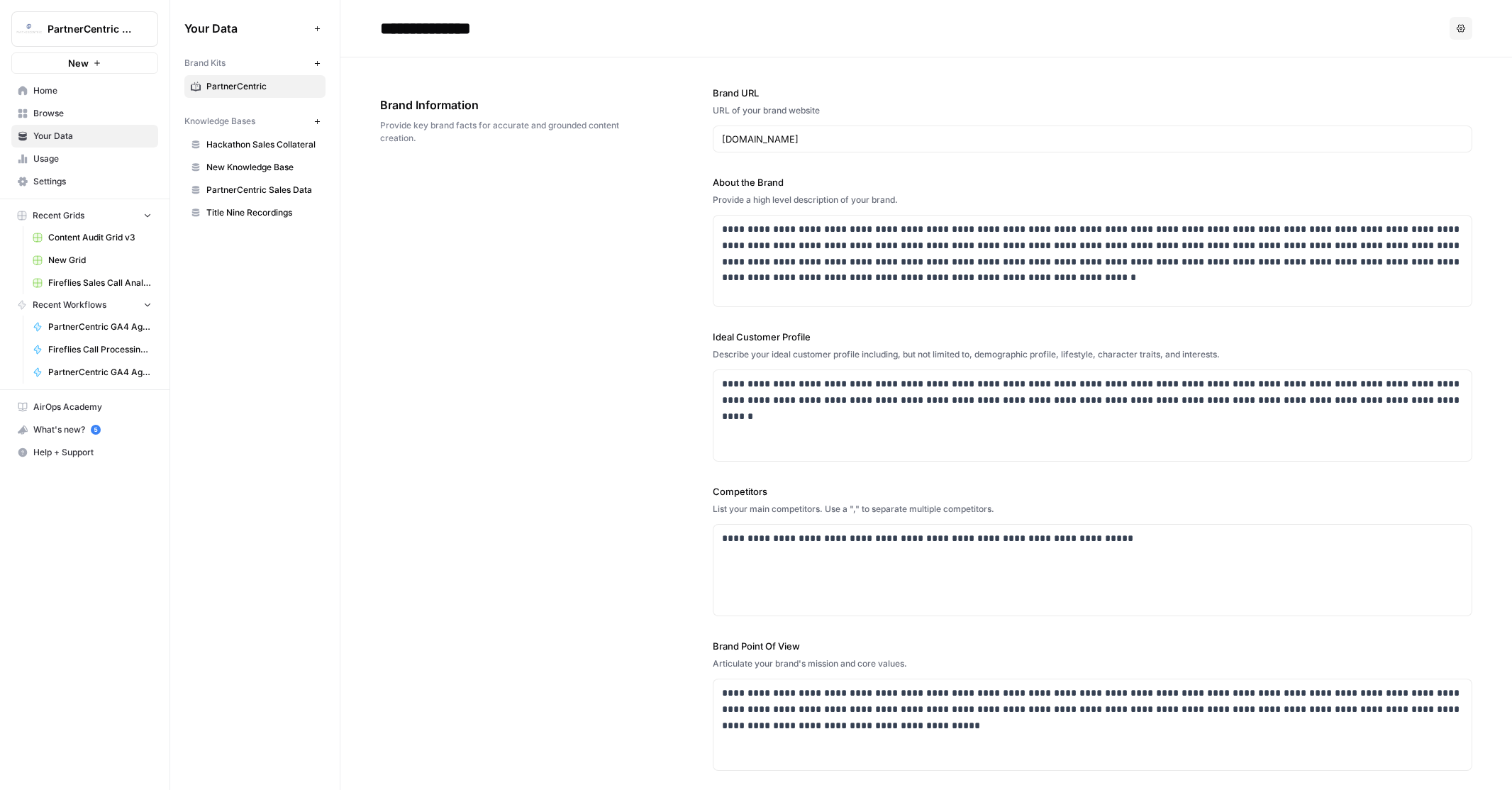
click at [61, 134] on span "Your Data" at bounding box center [92, 136] width 118 height 12
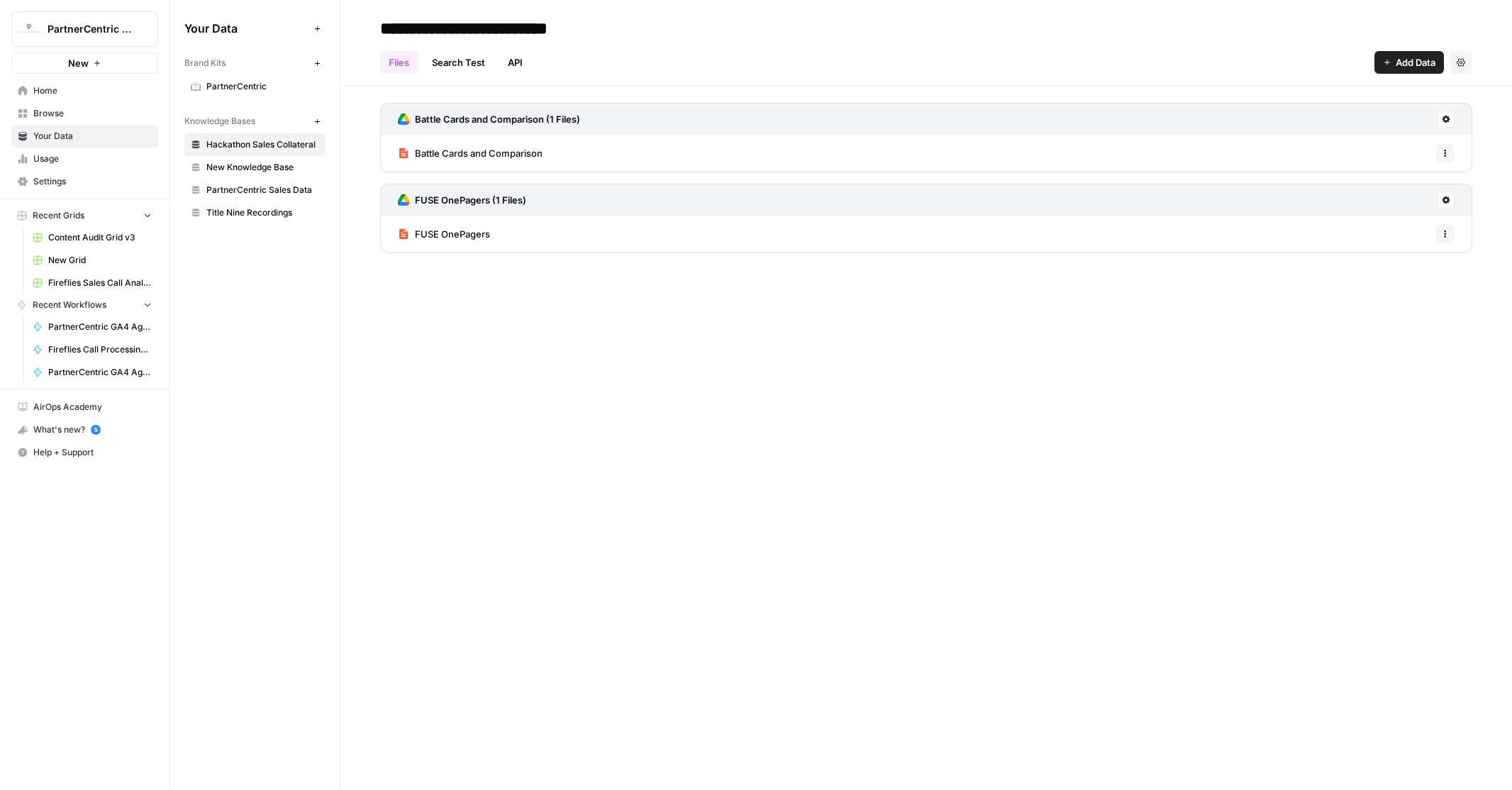
click at [250, 87] on span "PartnerCentric" at bounding box center [262, 86] width 112 height 12
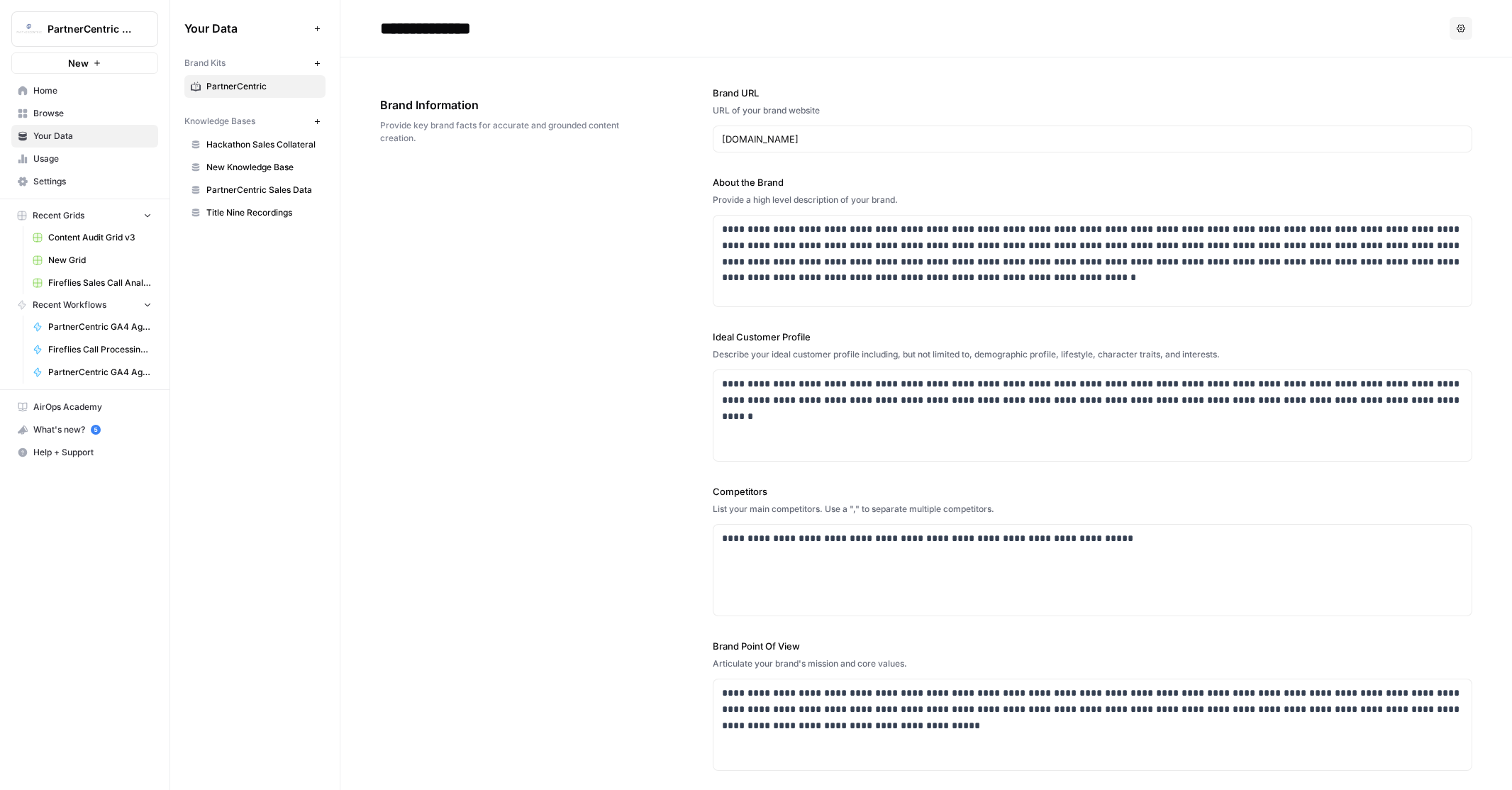
click at [58, 87] on span "Home" at bounding box center [92, 90] width 118 height 12
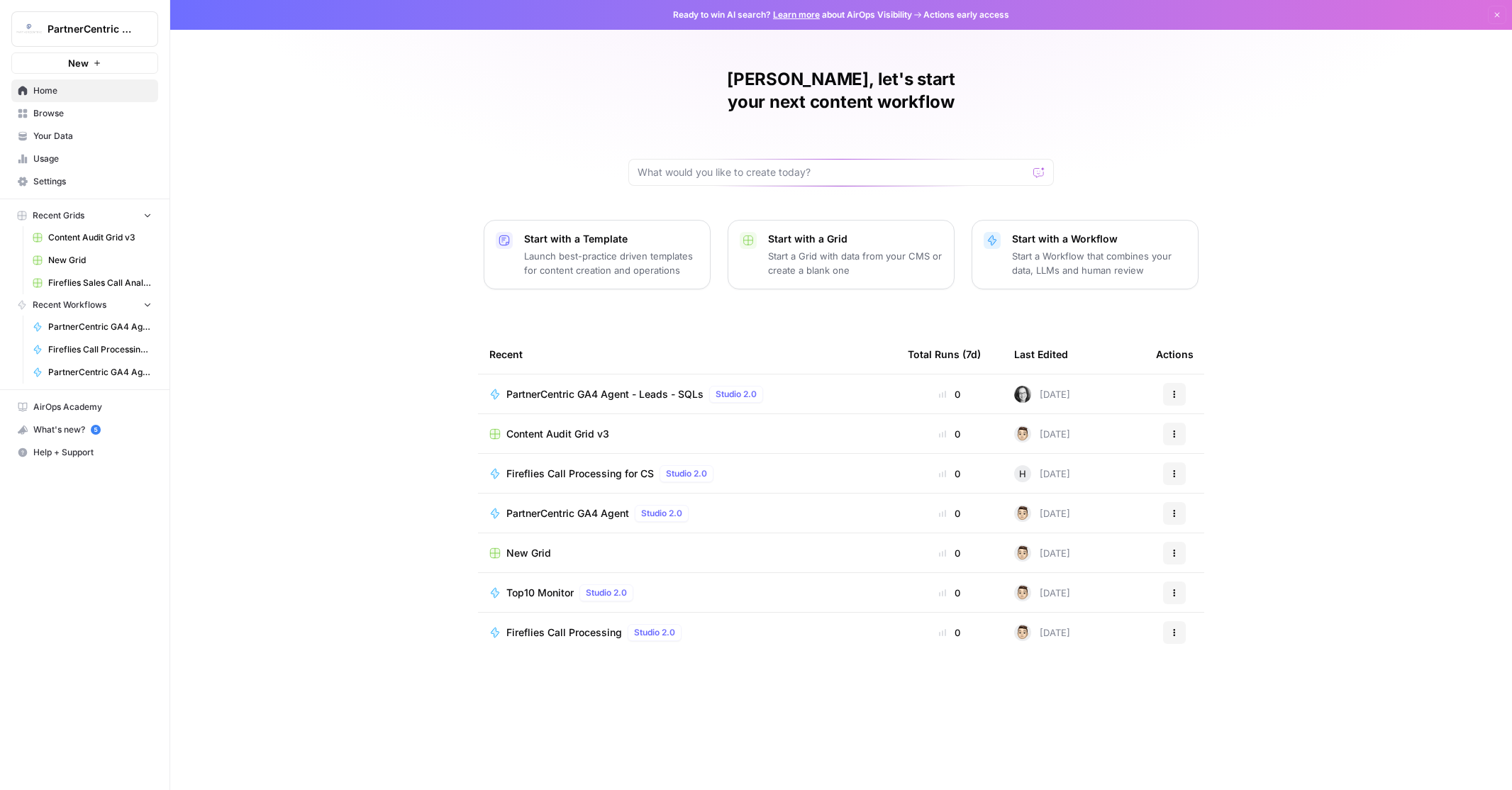
click at [53, 113] on span "Browse" at bounding box center [92, 112] width 118 height 12
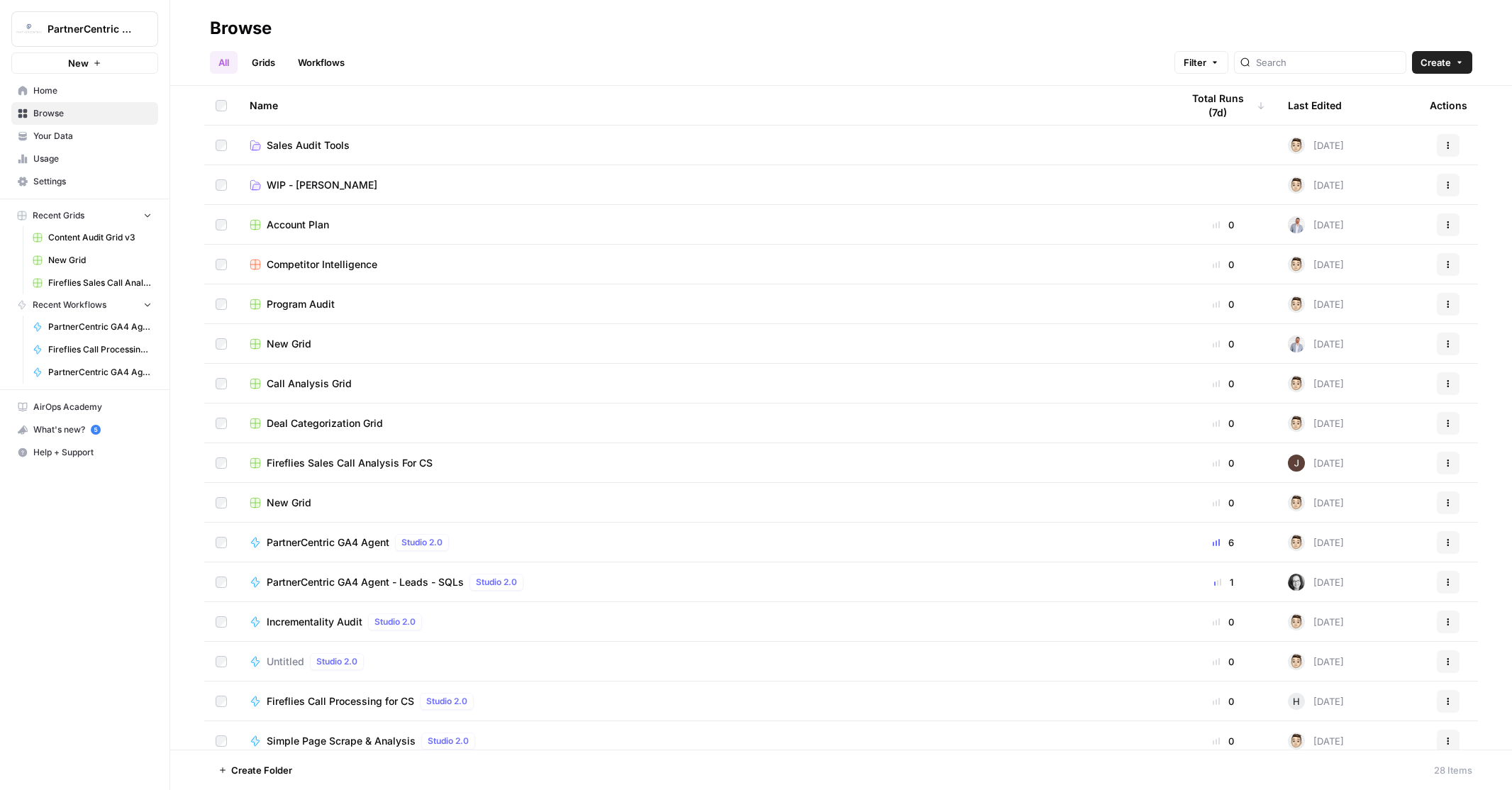
click at [58, 136] on span "Your Data" at bounding box center [92, 136] width 118 height 12
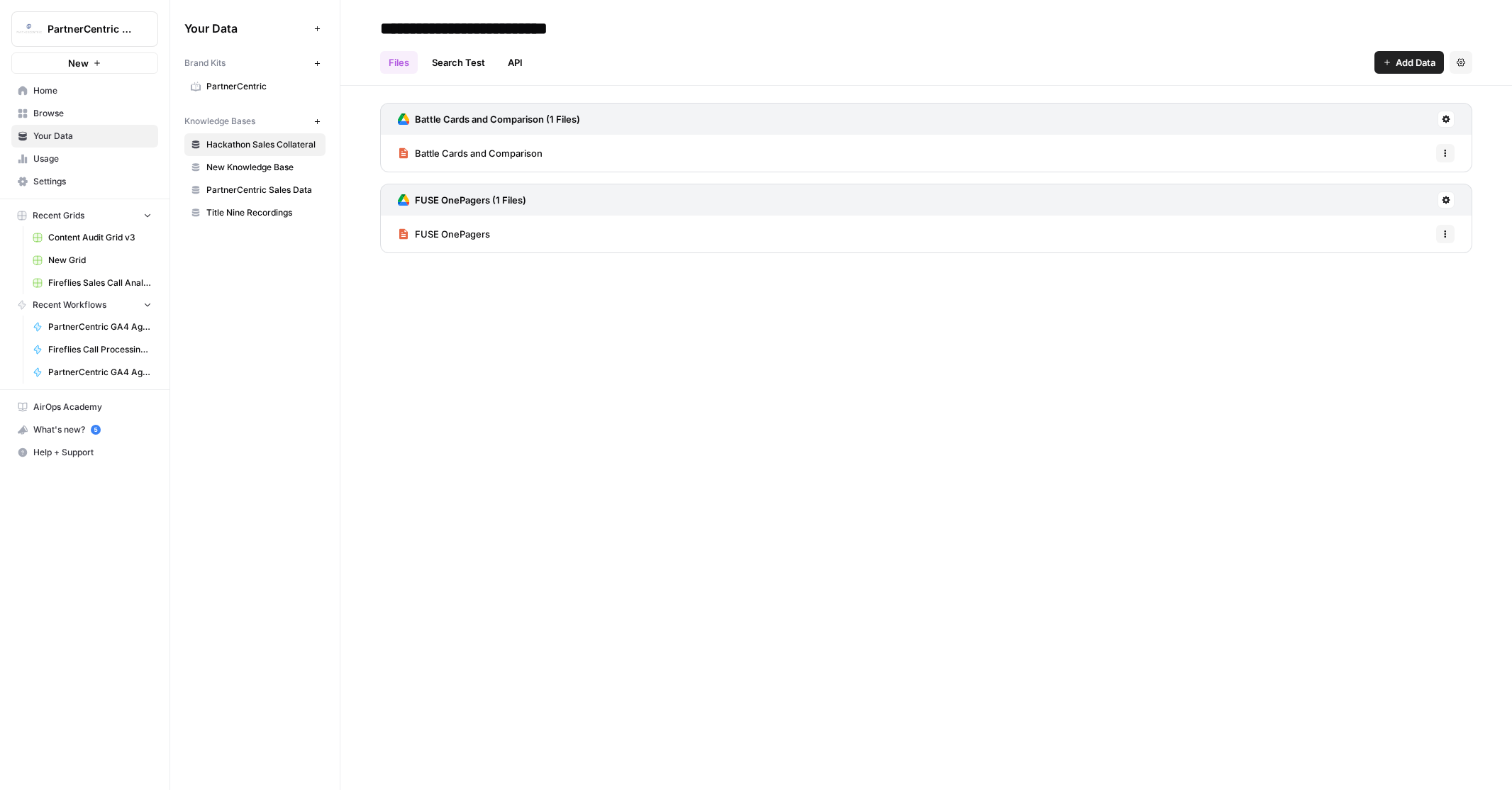
click at [55, 157] on span "Usage" at bounding box center [92, 159] width 118 height 12
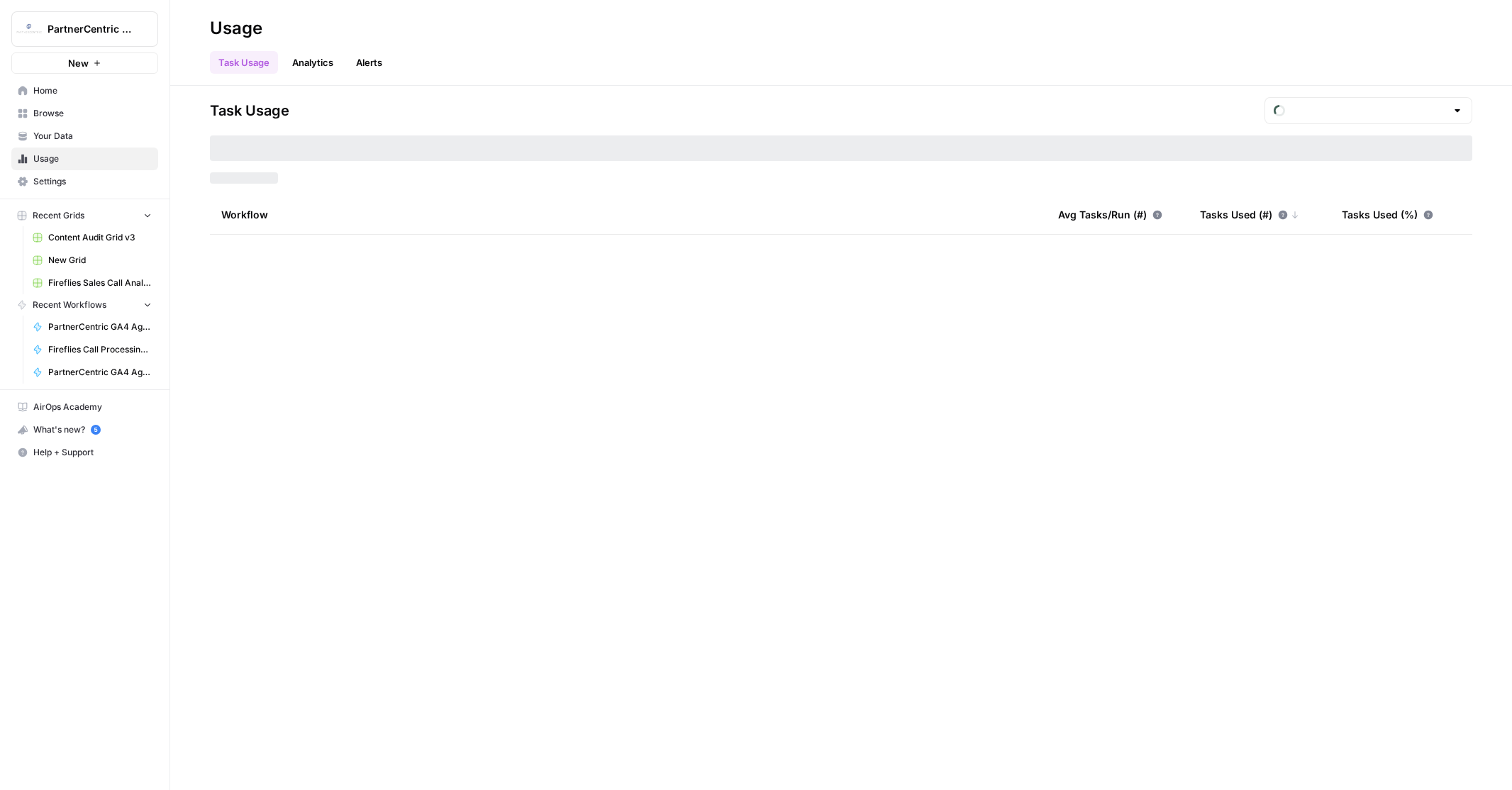
type input "August Included Tasks"
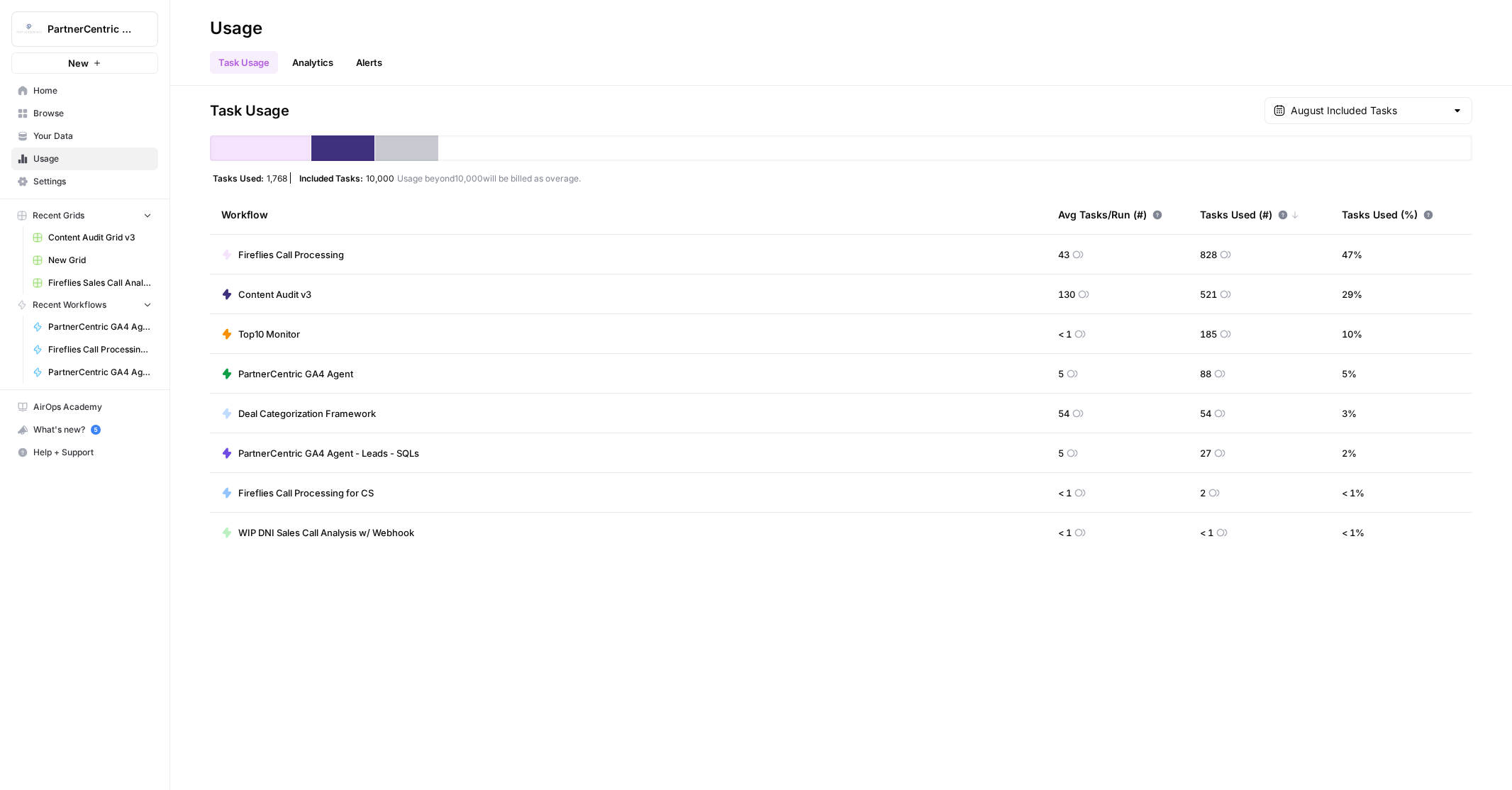
click at [312, 61] on link "Analytics" at bounding box center [312, 62] width 58 height 23
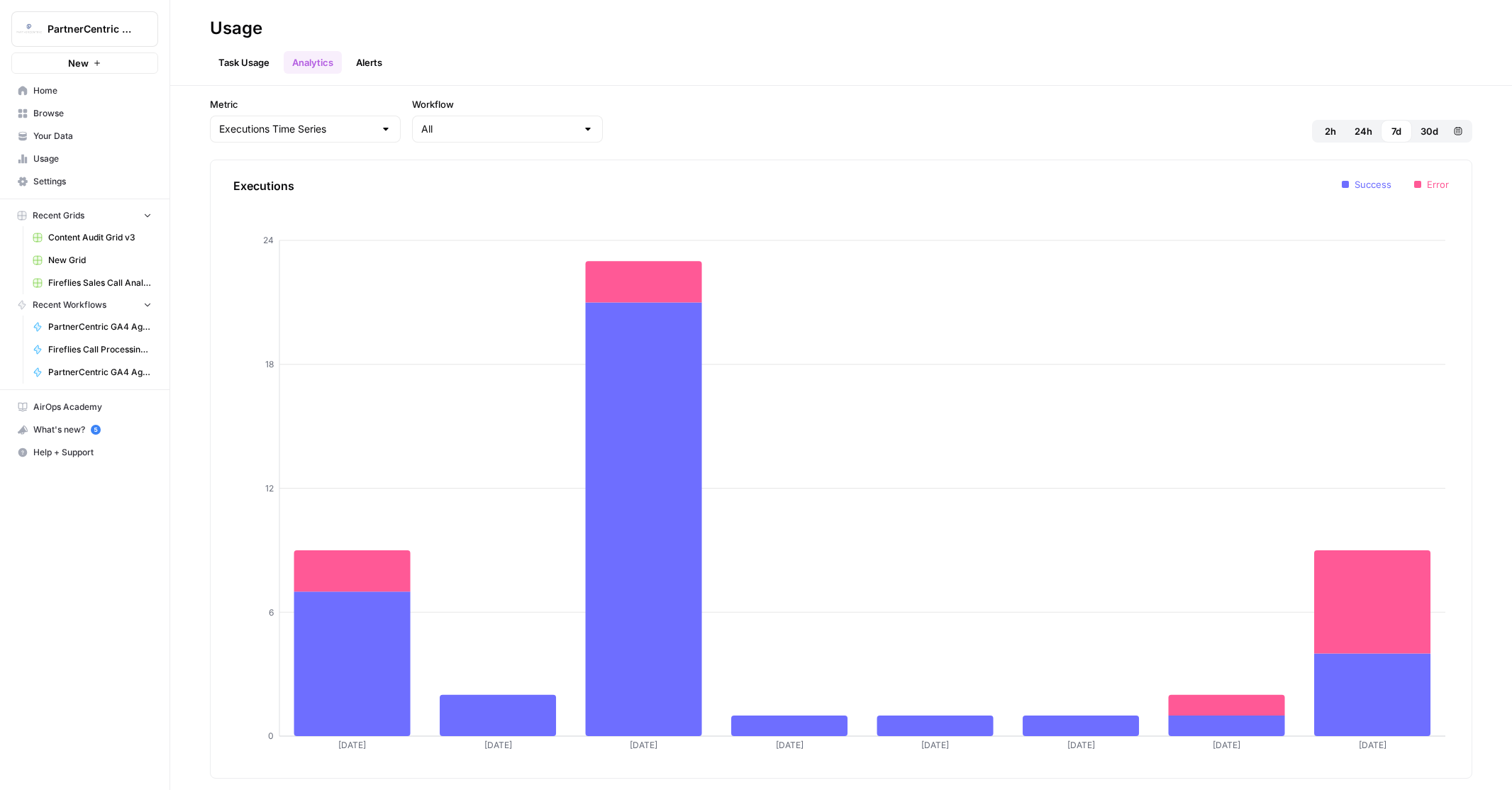
click at [57, 134] on span "Your Data" at bounding box center [92, 136] width 118 height 12
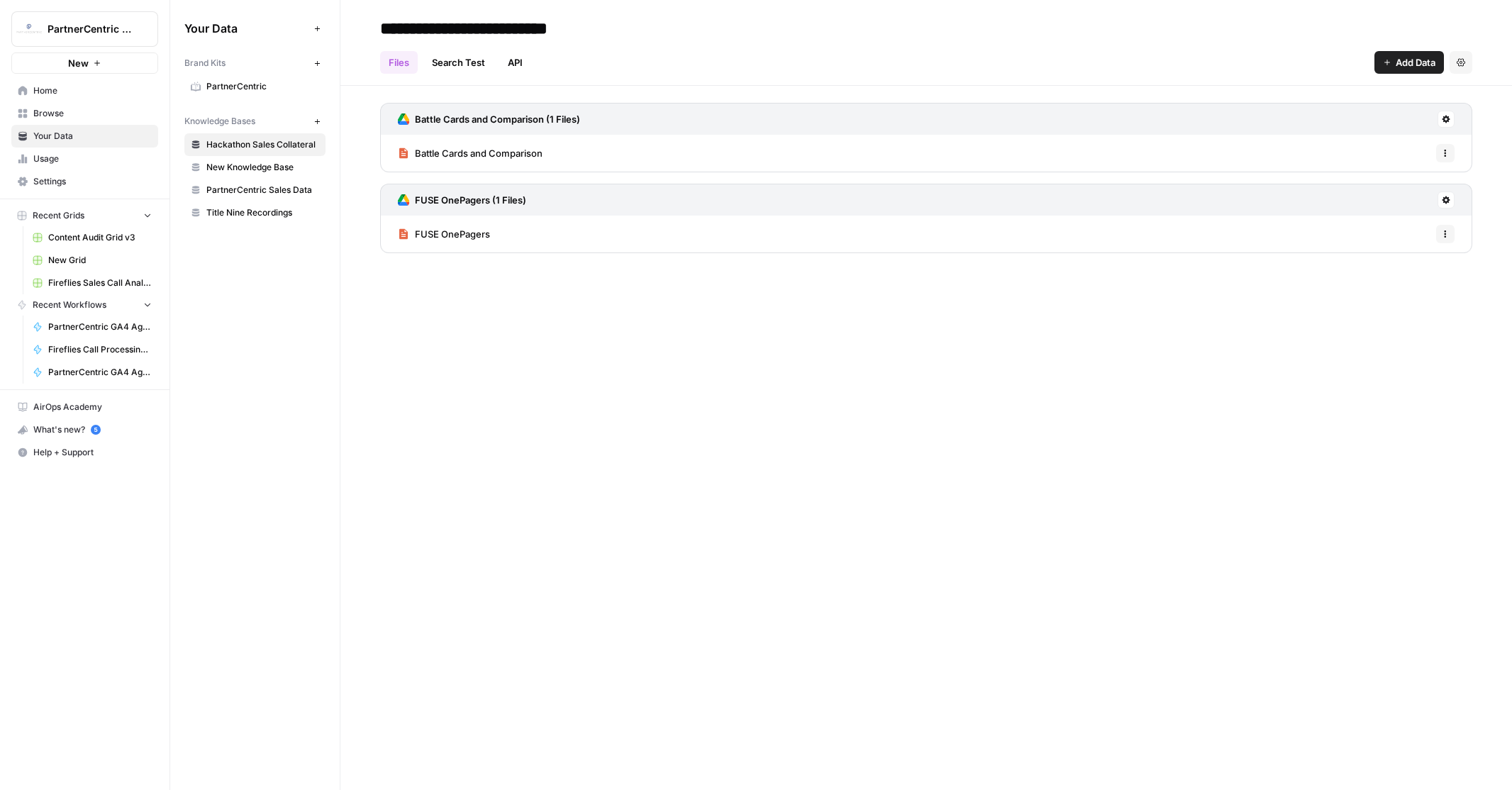
click at [244, 163] on span "New Knowledge Base" at bounding box center [262, 166] width 112 height 12
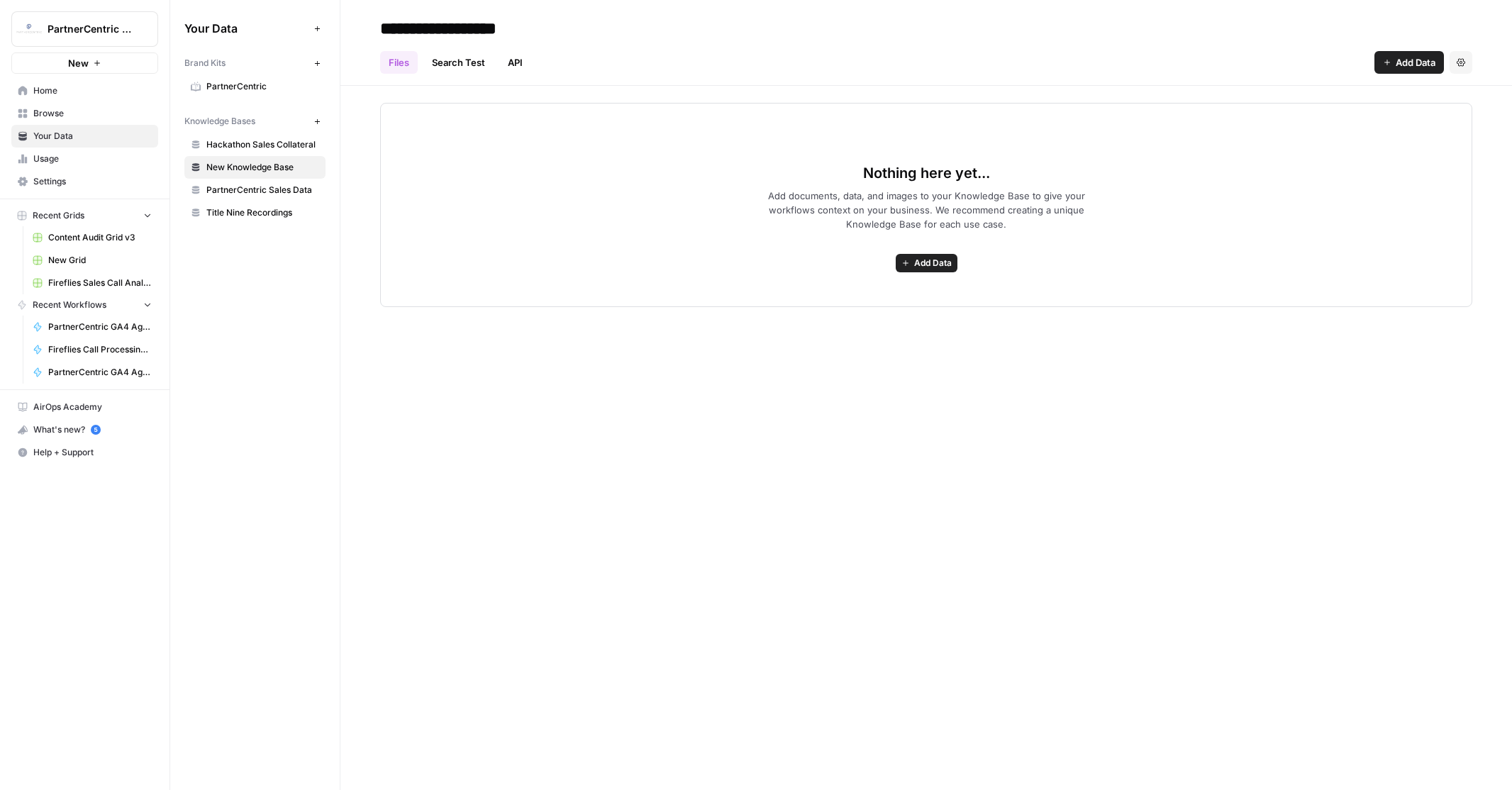
click at [246, 189] on span "PartnerCentric Sales Data" at bounding box center [262, 189] width 112 height 12
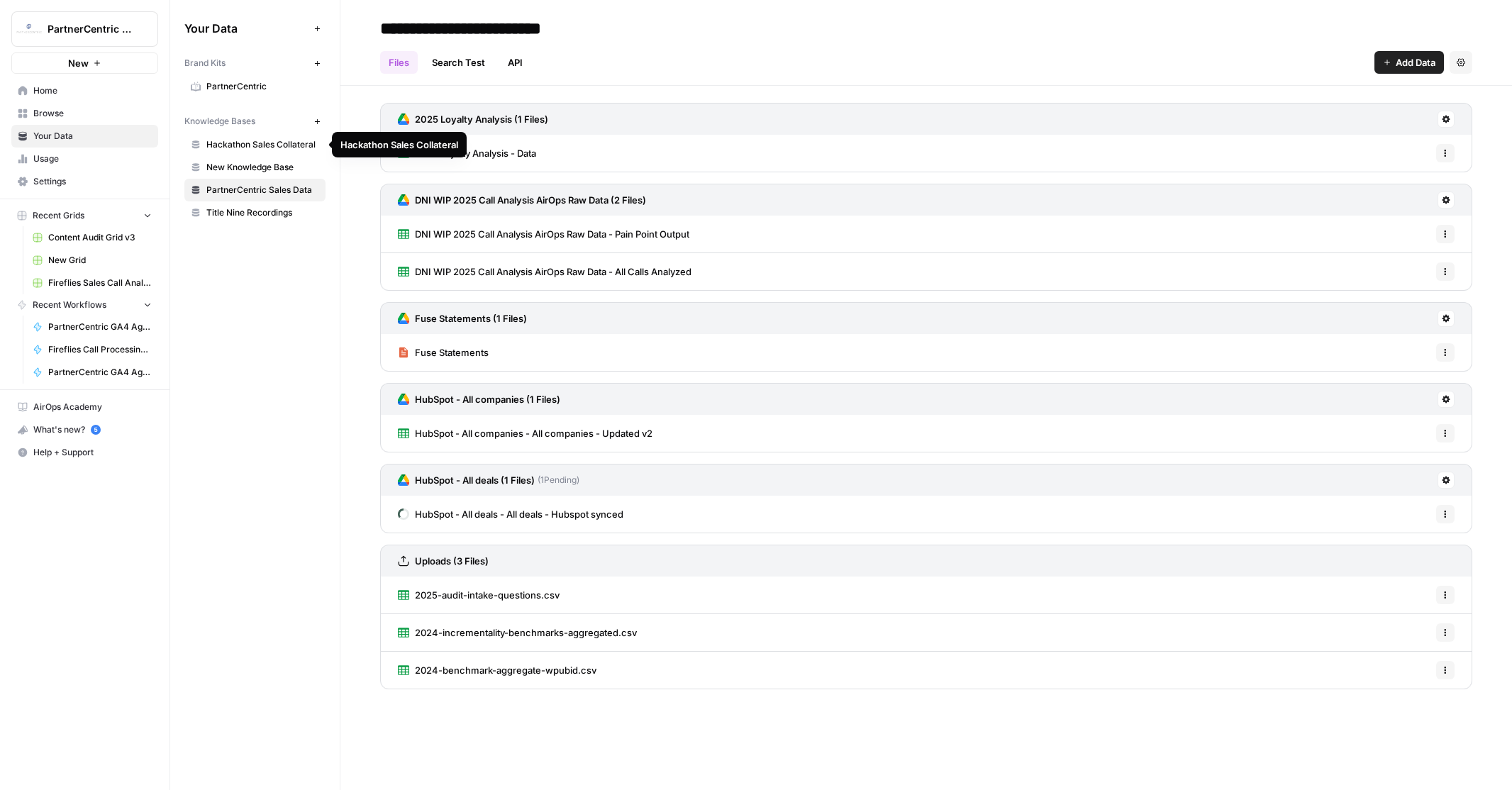
click at [231, 144] on span "Hackathon Sales Collateral" at bounding box center [262, 144] width 112 height 12
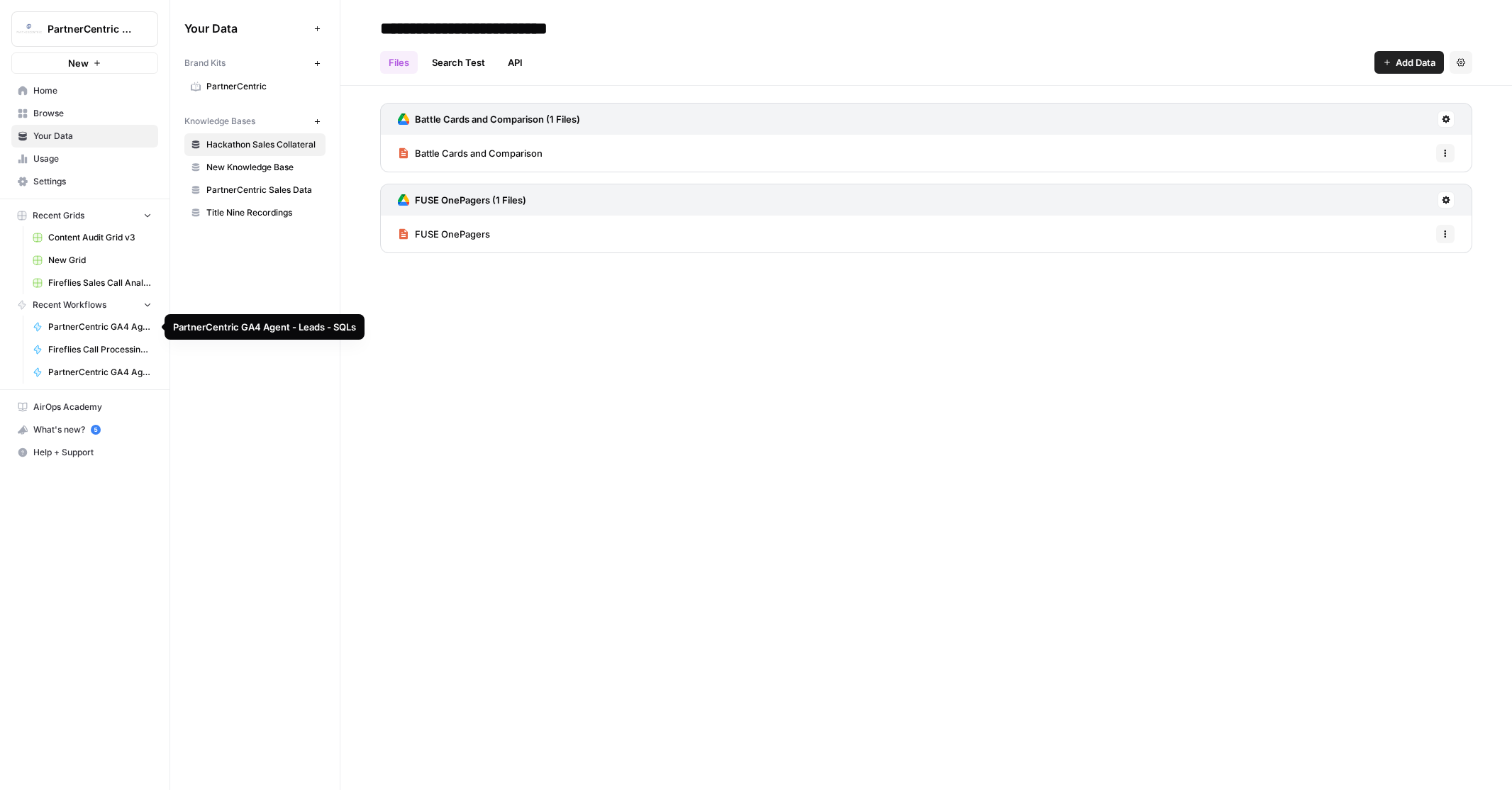
click at [104, 325] on span "PartnerCentric GA4 Agent - Leads - SQLs" at bounding box center [100, 326] width 104 height 12
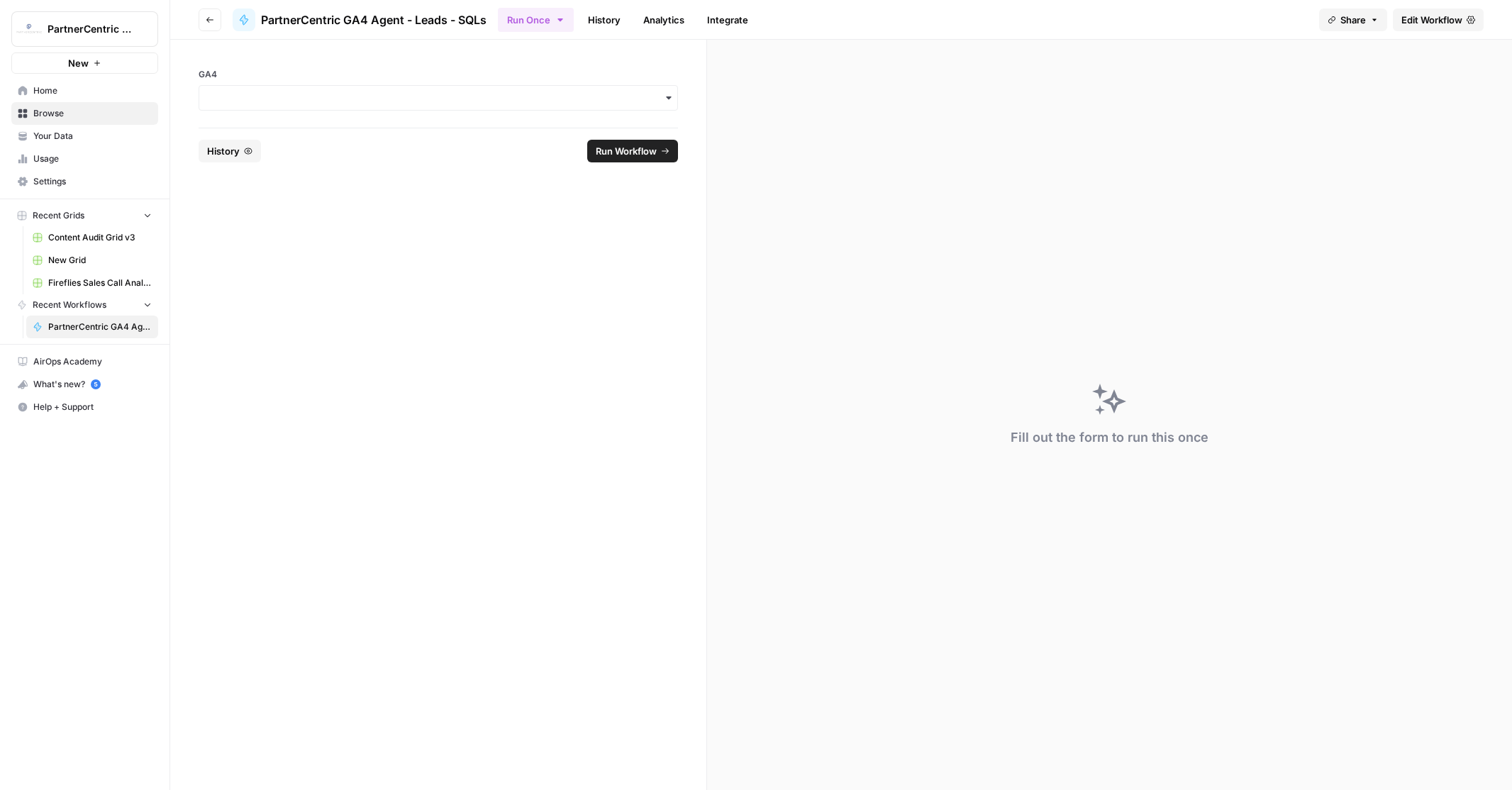
click at [144, 305] on icon "button" at bounding box center [147, 304] width 10 height 10
click at [144, 305] on icon "button" at bounding box center [147, 305] width 10 height 10
click at [621, 148] on span "Run Workflow" at bounding box center [626, 151] width 61 height 14
click at [672, 98] on icon "button" at bounding box center [669, 98] width 12 height 12
click at [246, 136] on div "pernix-166012" at bounding box center [437, 136] width 478 height 27
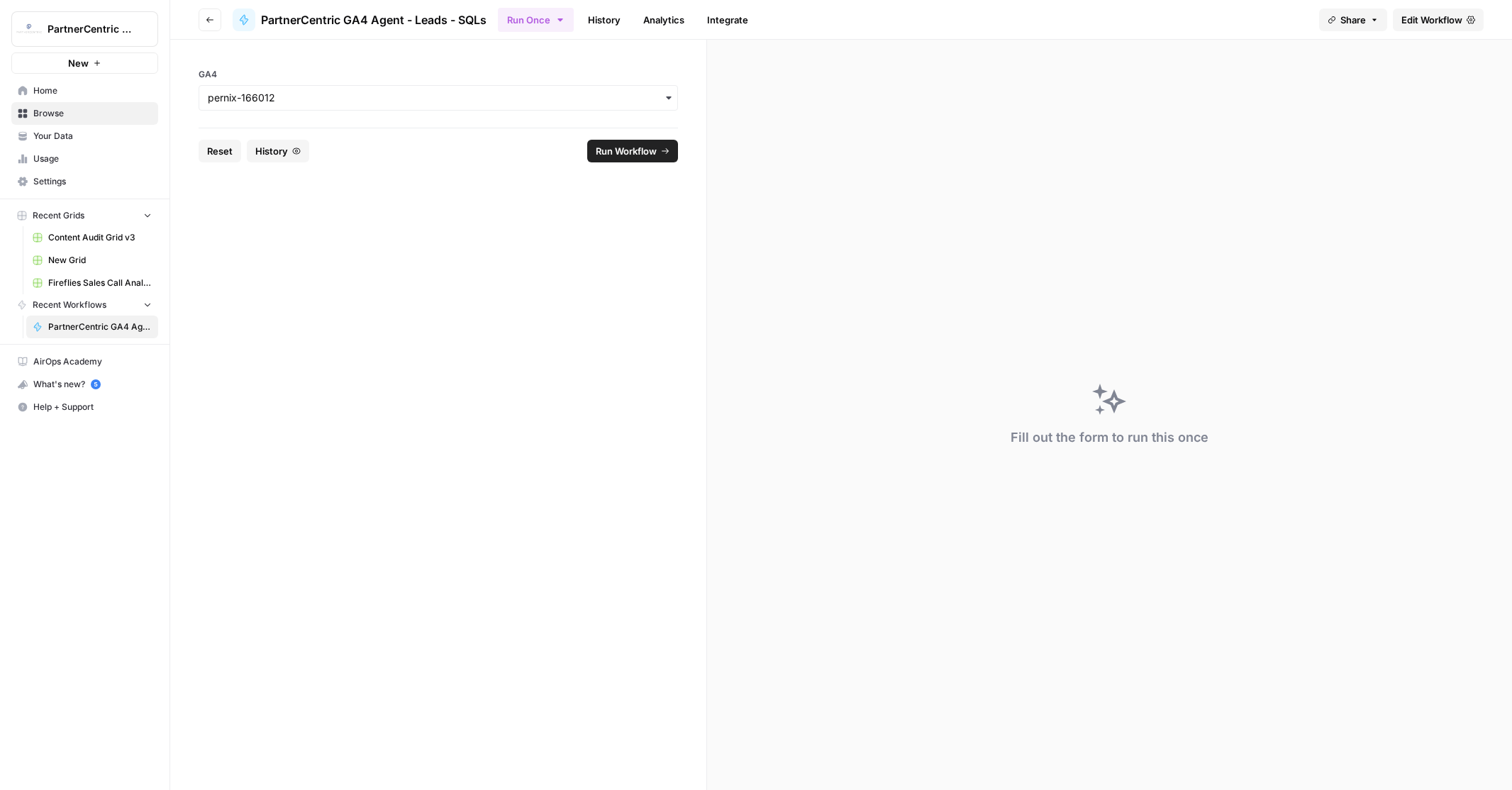
click at [619, 150] on span "Run Workflow" at bounding box center [626, 151] width 61 height 14
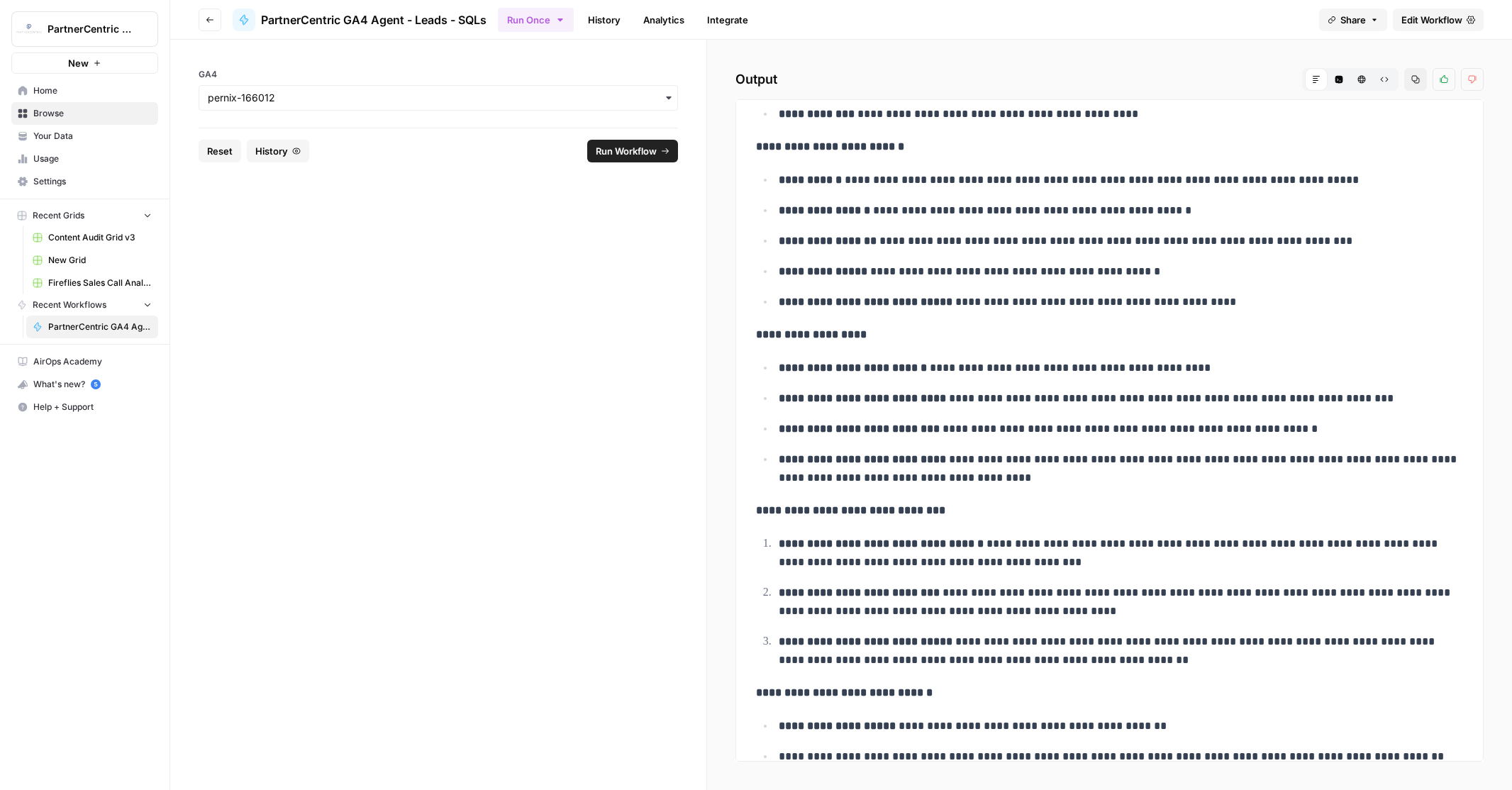
scroll to position [280, 0]
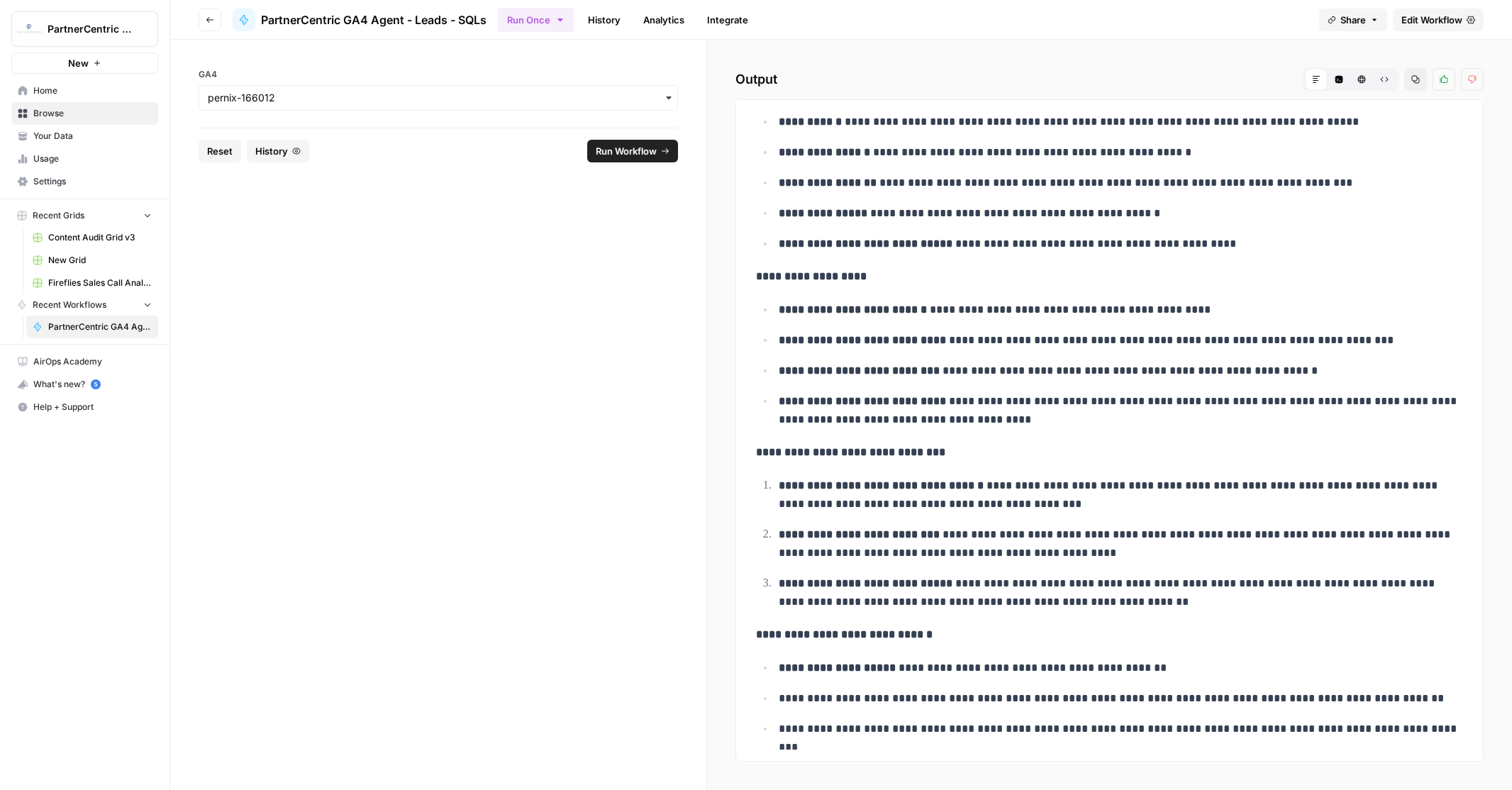
click at [1420, 16] on span "Edit Workflow" at bounding box center [1430, 19] width 61 height 14
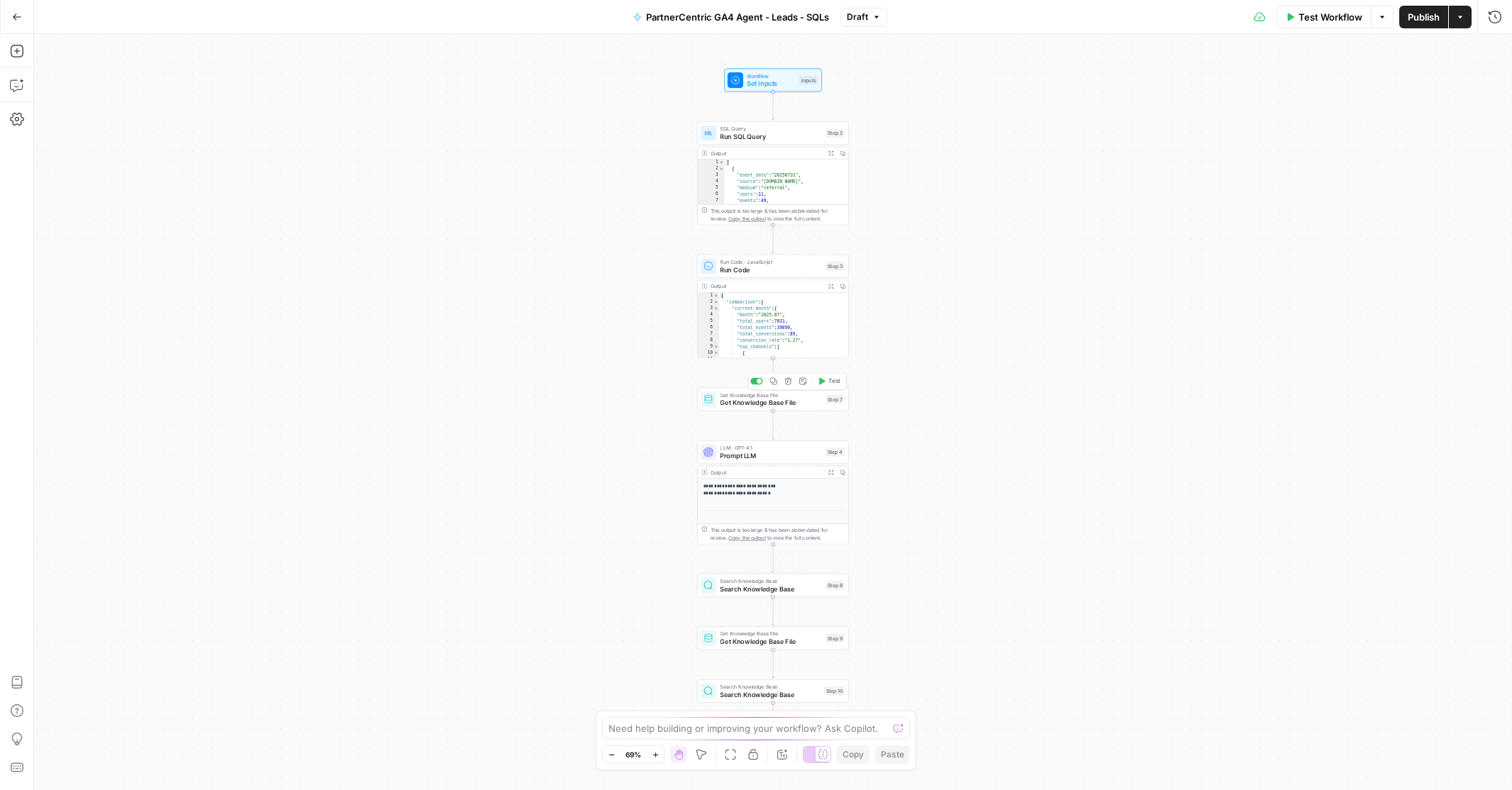
click at [806, 408] on div "Get Knowledge Base File Get Knowledge Base File Step 7 Copy step Delete step Ad…" at bounding box center [773, 399] width 152 height 23
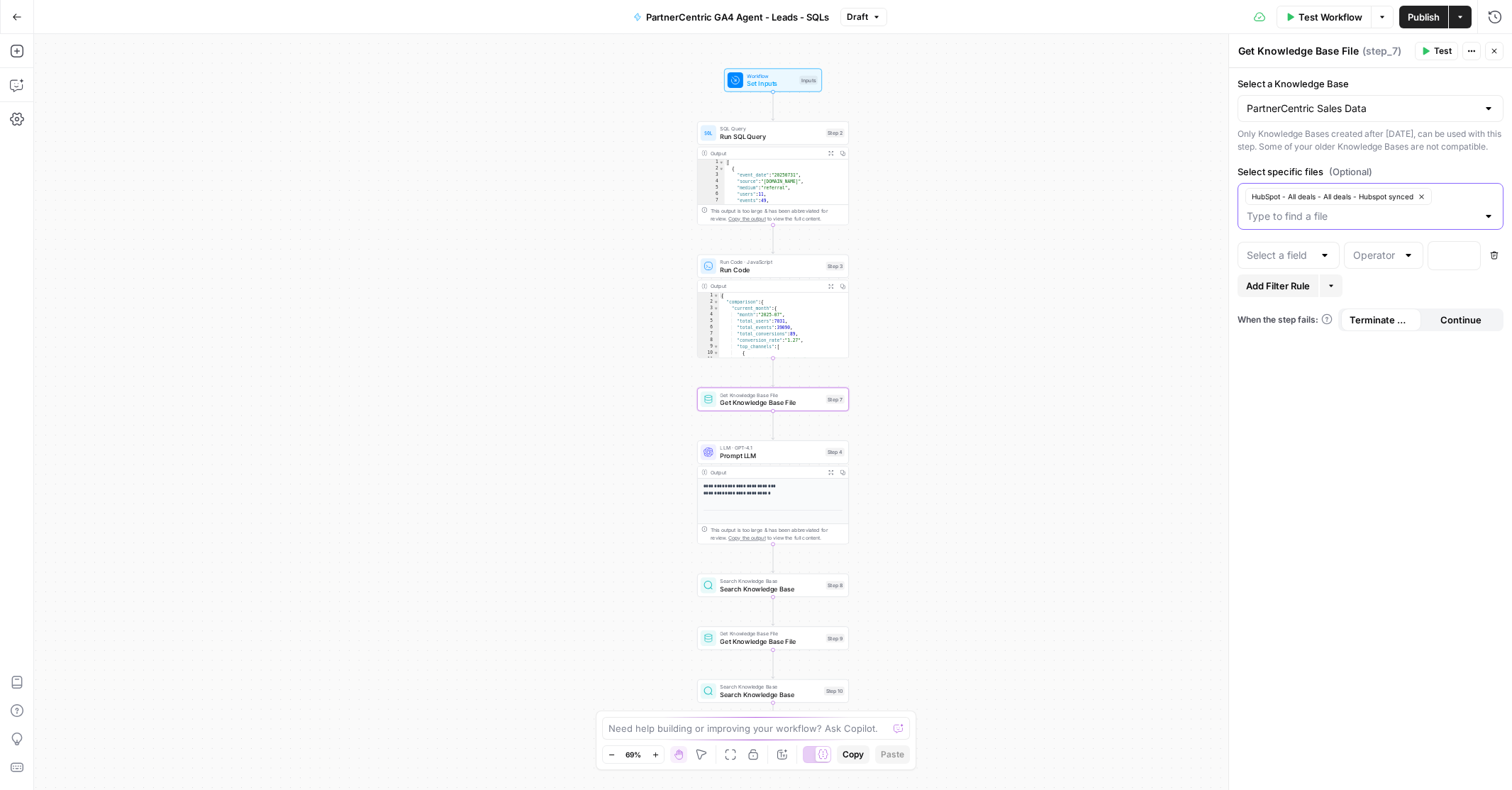
click at [1333, 223] on input "Select specific files (Optional)" at bounding box center [1362, 216] width 231 height 14
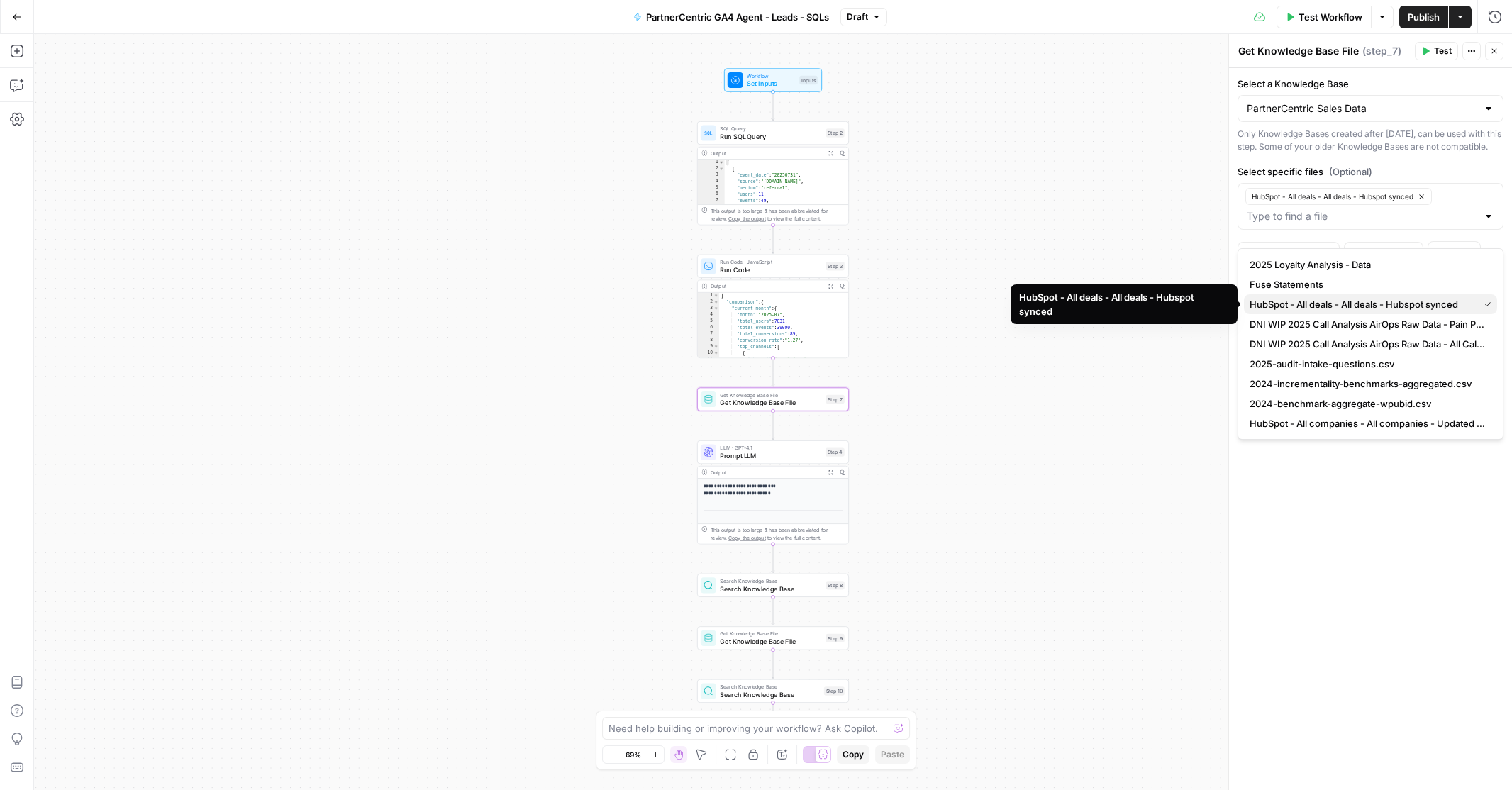
click at [1326, 302] on span "HubSpot - All deals - All deals - Hubspot synced" at bounding box center [1361, 304] width 223 height 14
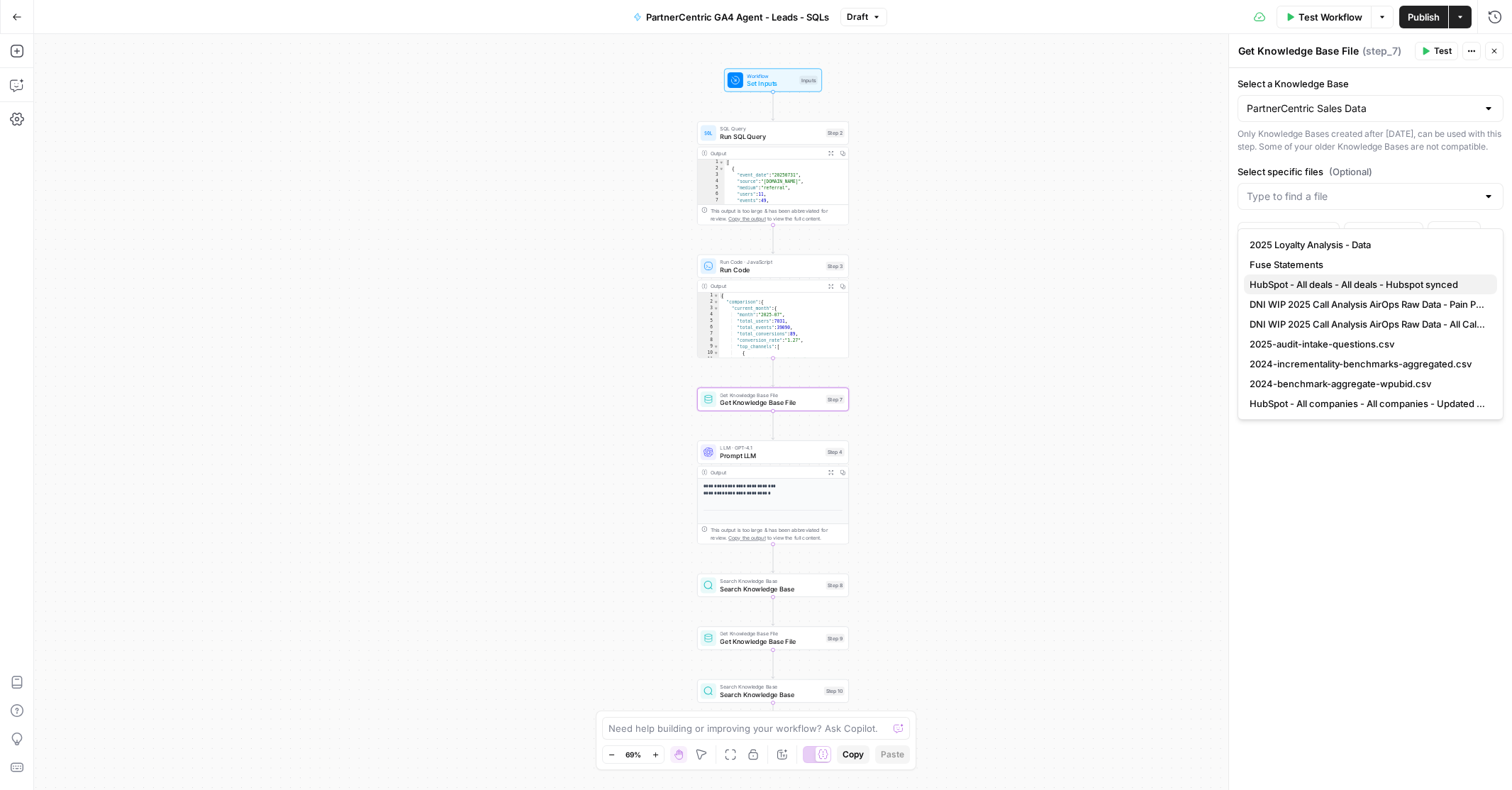
click at [1343, 283] on span "HubSpot - All deals - All deals - Hubspot synced" at bounding box center [1368, 284] width 236 height 14
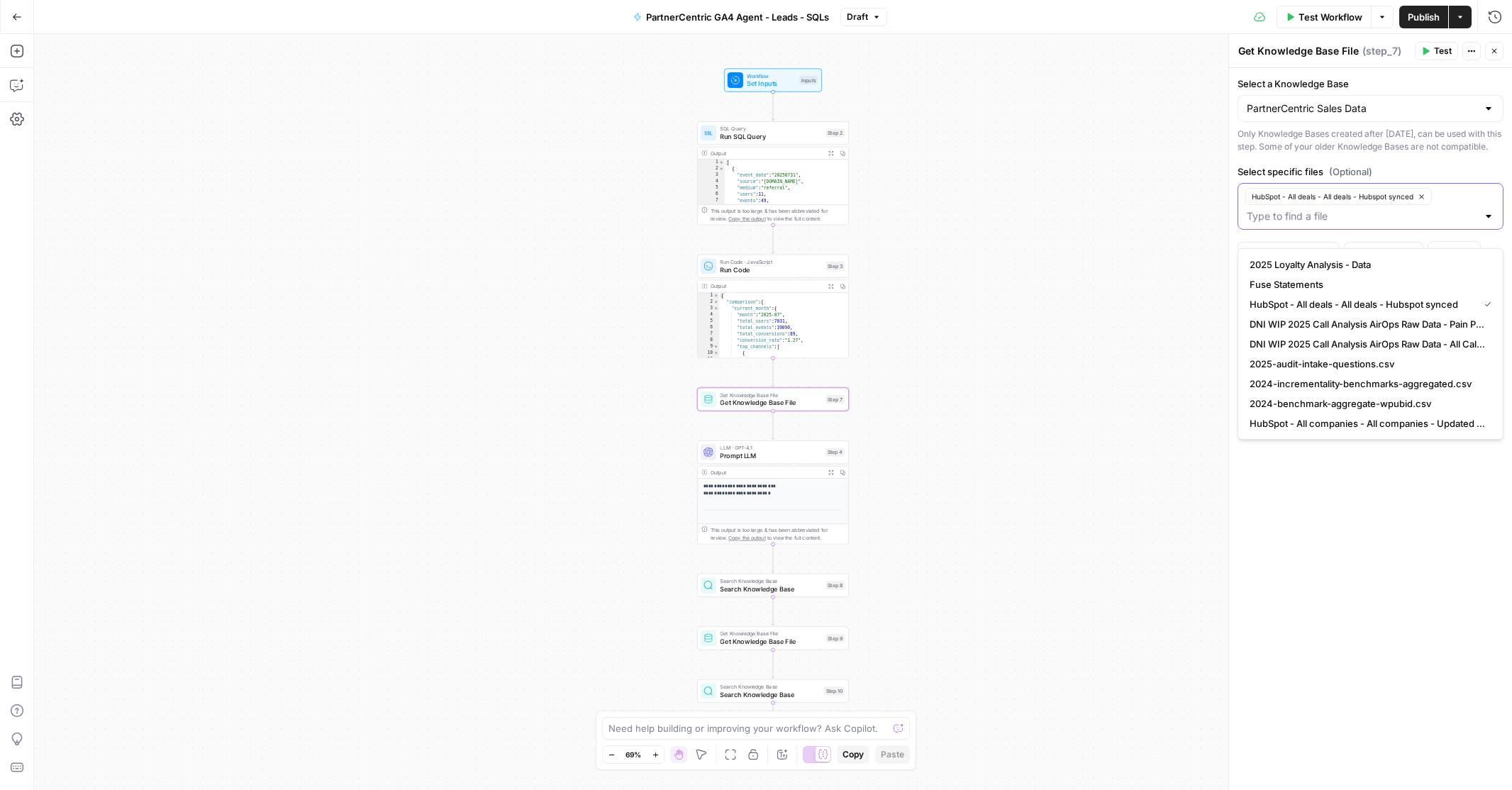
click at [1355, 223] on input "Select specific files (Optional)" at bounding box center [1362, 216] width 231 height 14
click at [933, 380] on div "Workflow Set Inputs Inputs SQL Query Run SQL Query Step 2 Output Expand Output …" at bounding box center [772, 411] width 1477 height 755
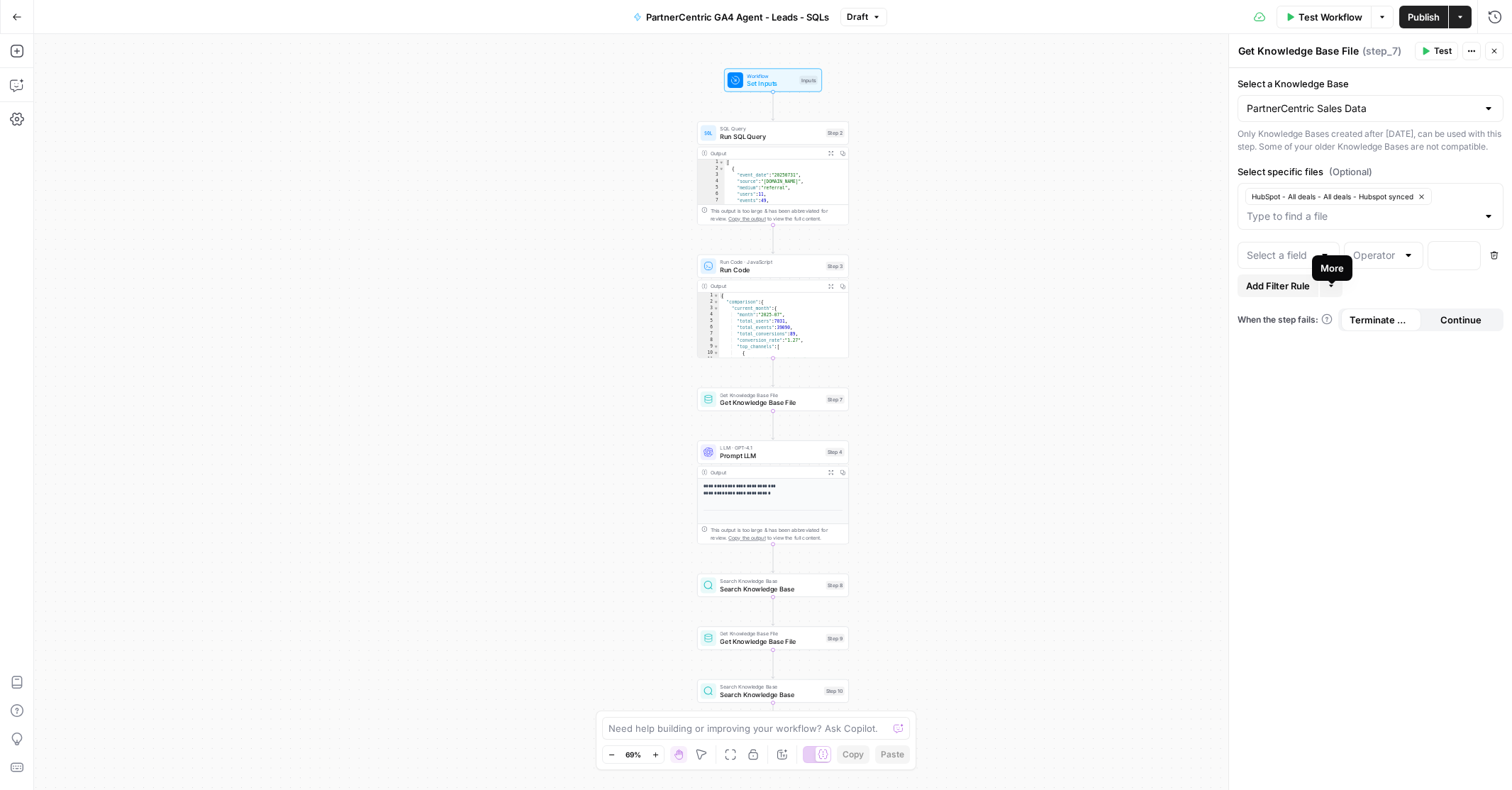
click at [1333, 290] on icon "button" at bounding box center [1330, 285] width 9 height 9
click at [1354, 329] on span "Add Filter Group" at bounding box center [1379, 332] width 93 height 14
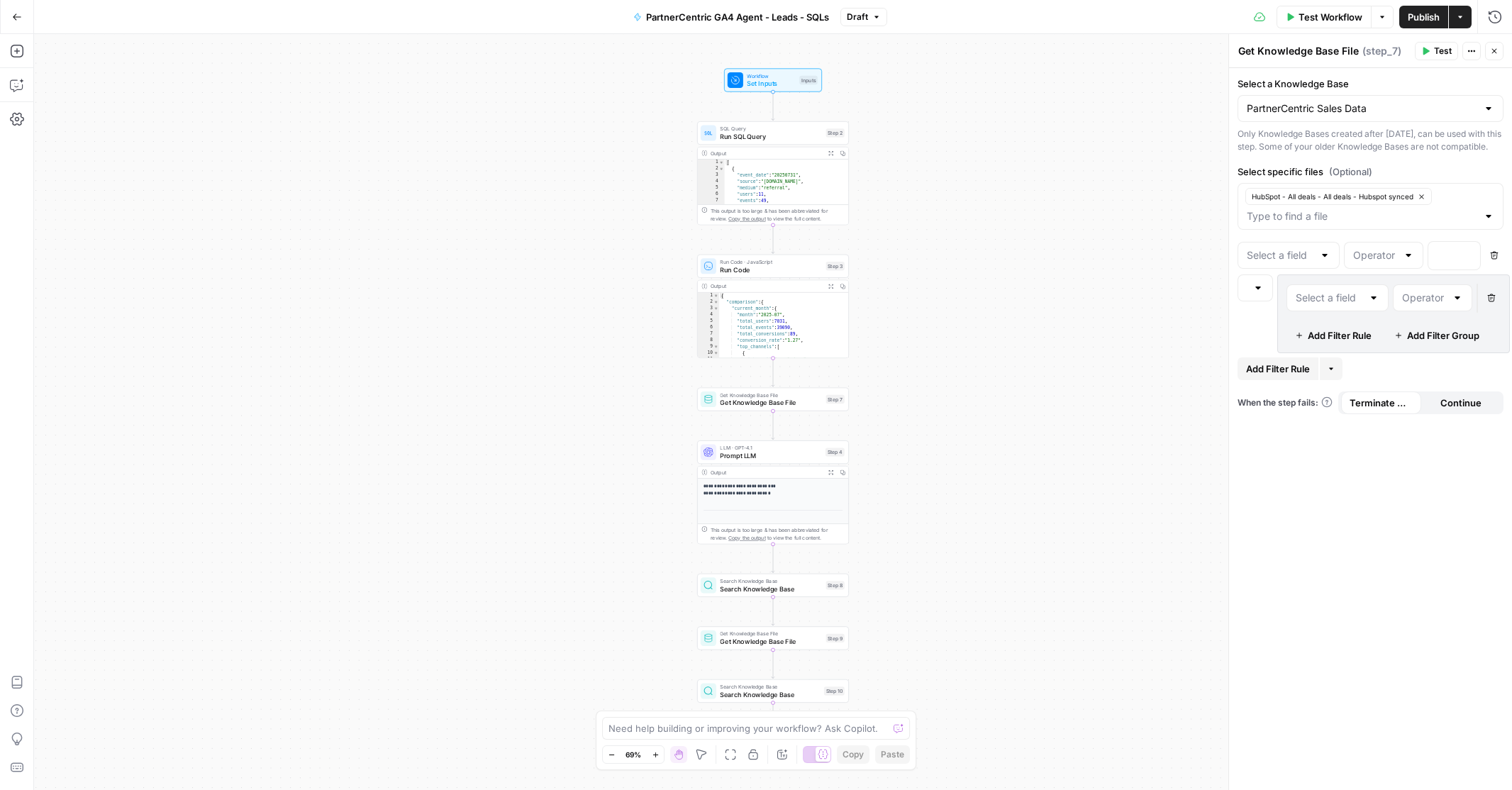
click at [1326, 262] on div at bounding box center [1325, 255] width 12 height 14
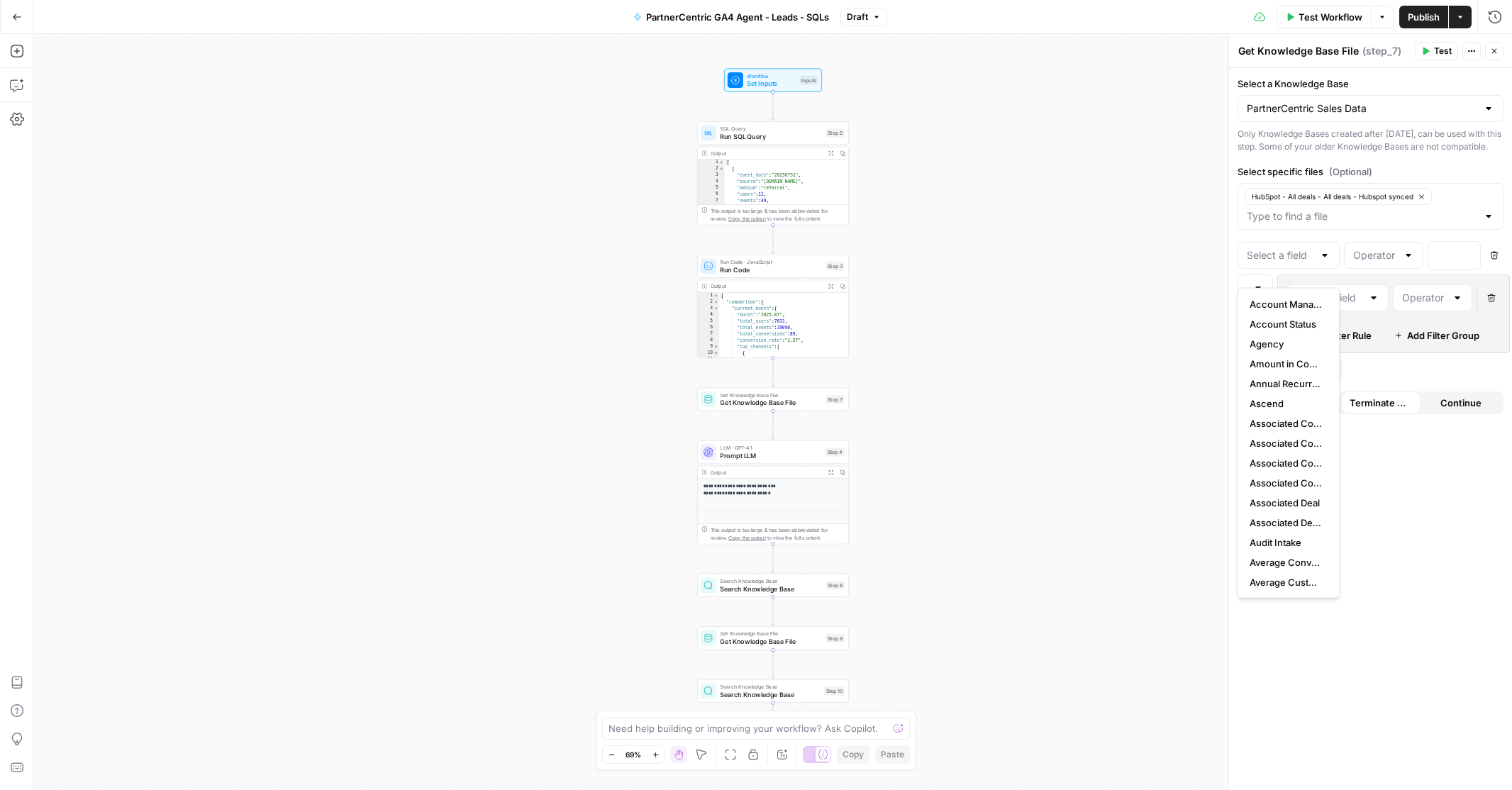
click at [1375, 305] on div at bounding box center [1374, 297] width 12 height 14
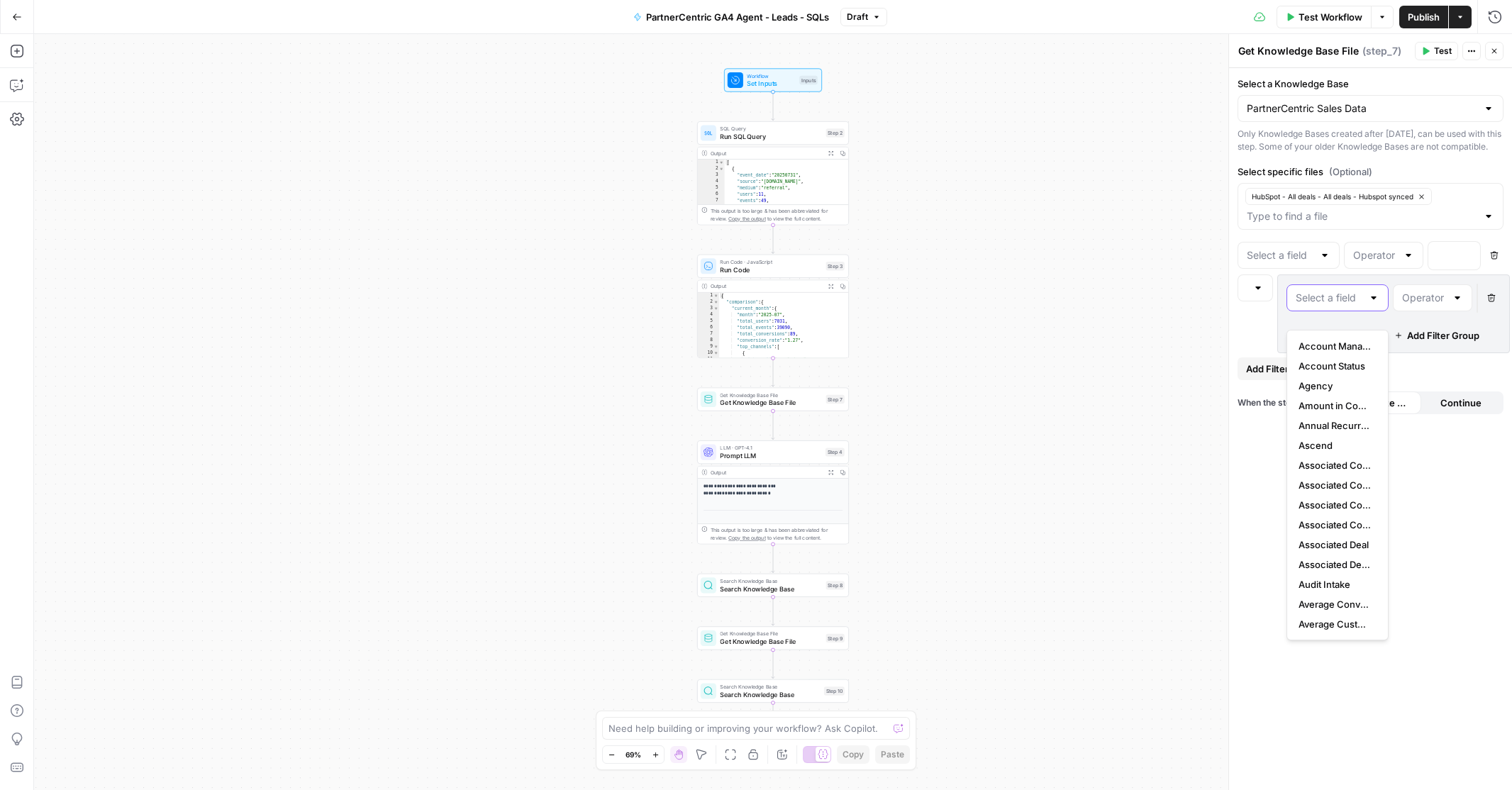
click at [1331, 305] on input "text" at bounding box center [1328, 297] width 66 height 14
type input "p"
click at [1215, 304] on div "Workflow Set Inputs Inputs SQL Query Run SQL Query Step 2 Output Expand Output …" at bounding box center [772, 411] width 1477 height 755
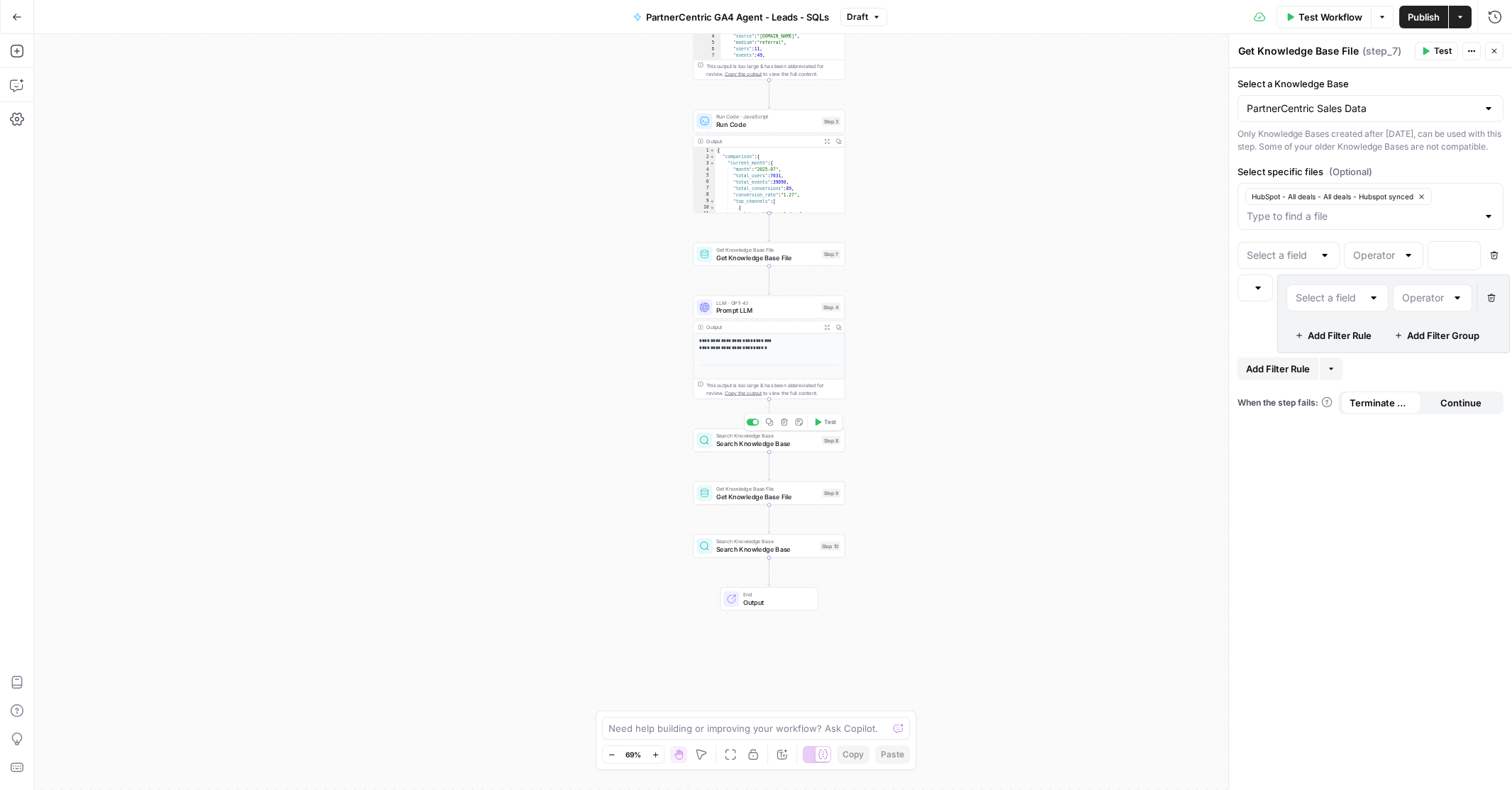
click at [767, 442] on span "Search Knowledge Base" at bounding box center [767, 444] width 102 height 10
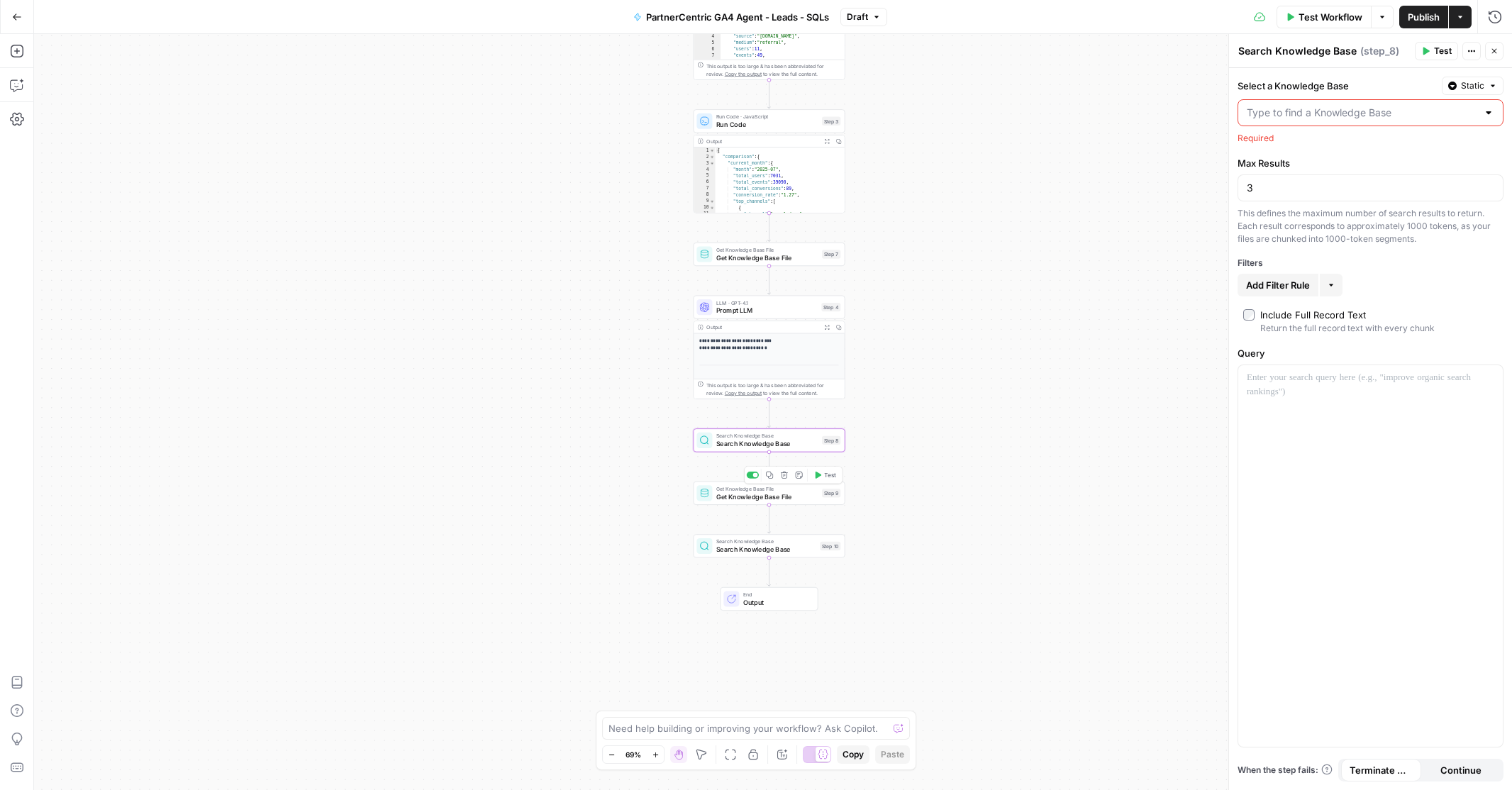
click at [760, 492] on span "Get Knowledge Base File" at bounding box center [767, 496] width 102 height 10
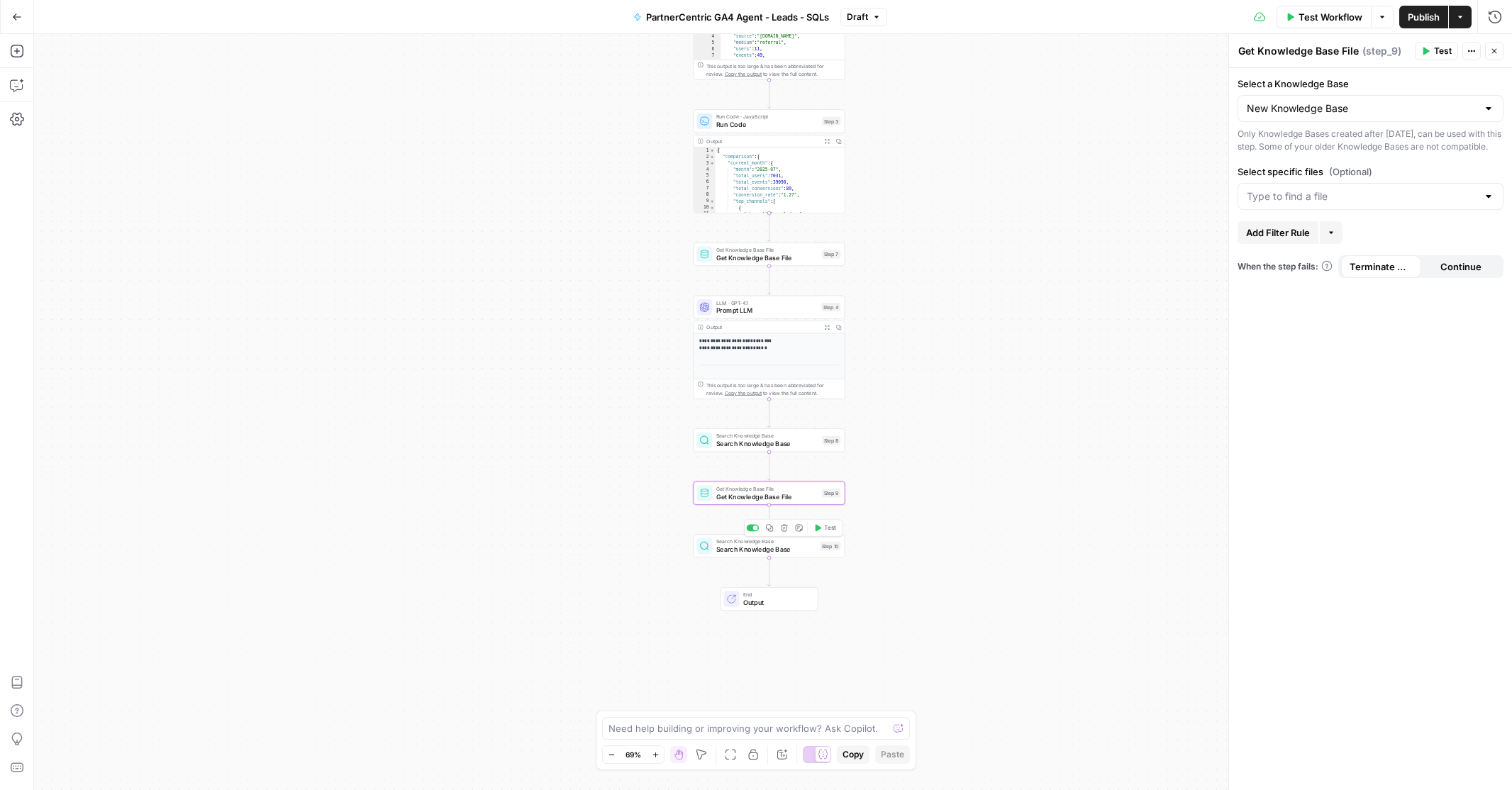
click at [752, 545] on span "Search Knowledge Base" at bounding box center [766, 549] width 100 height 10
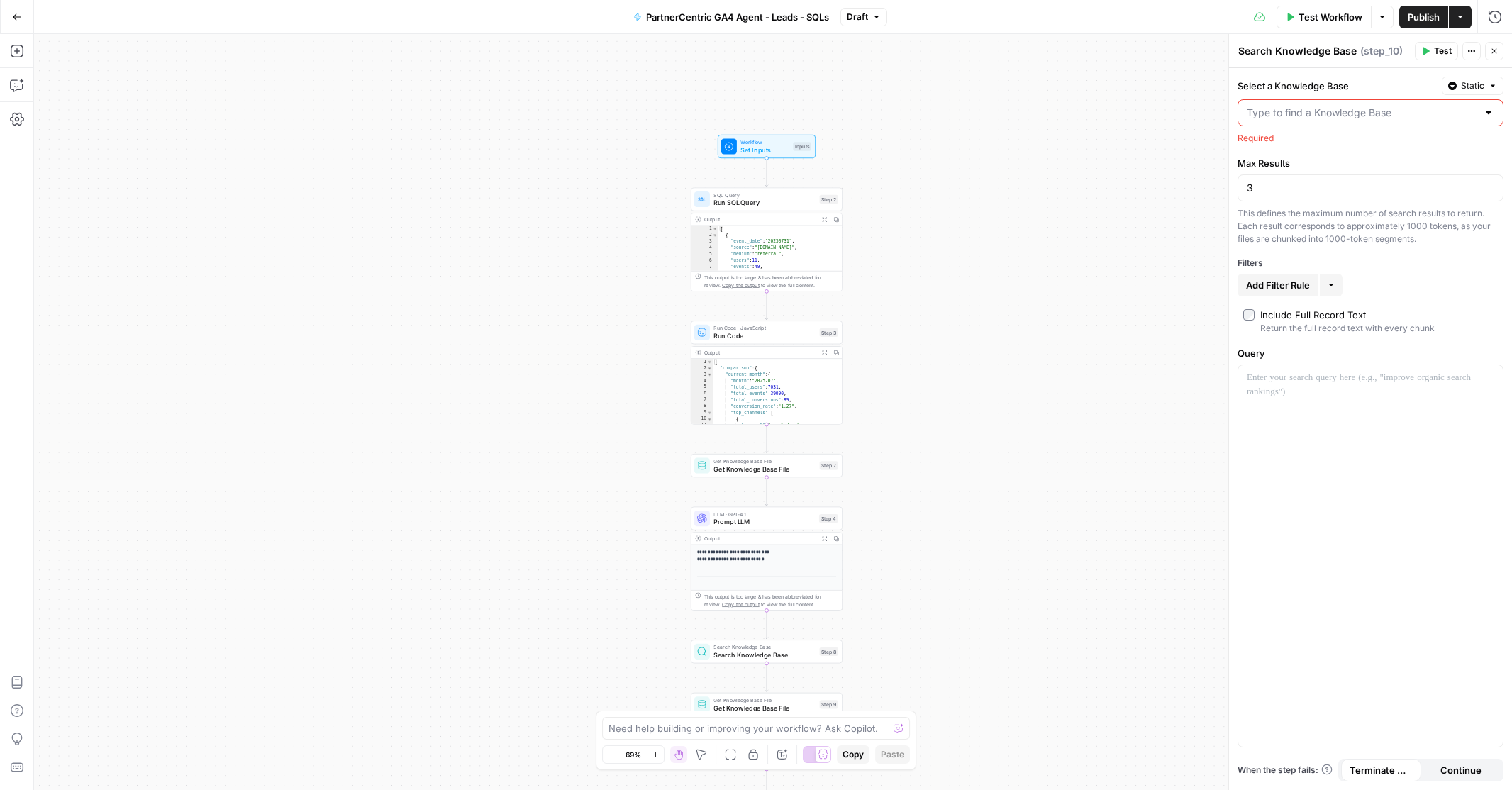
click at [877, 14] on icon "button" at bounding box center [876, 16] width 9 height 9
click at [887, 58] on div "Changes since the last published version" at bounding box center [961, 62] width 215 height 12
click at [1326, 15] on span "Test Workflow" at bounding box center [1330, 16] width 63 height 14
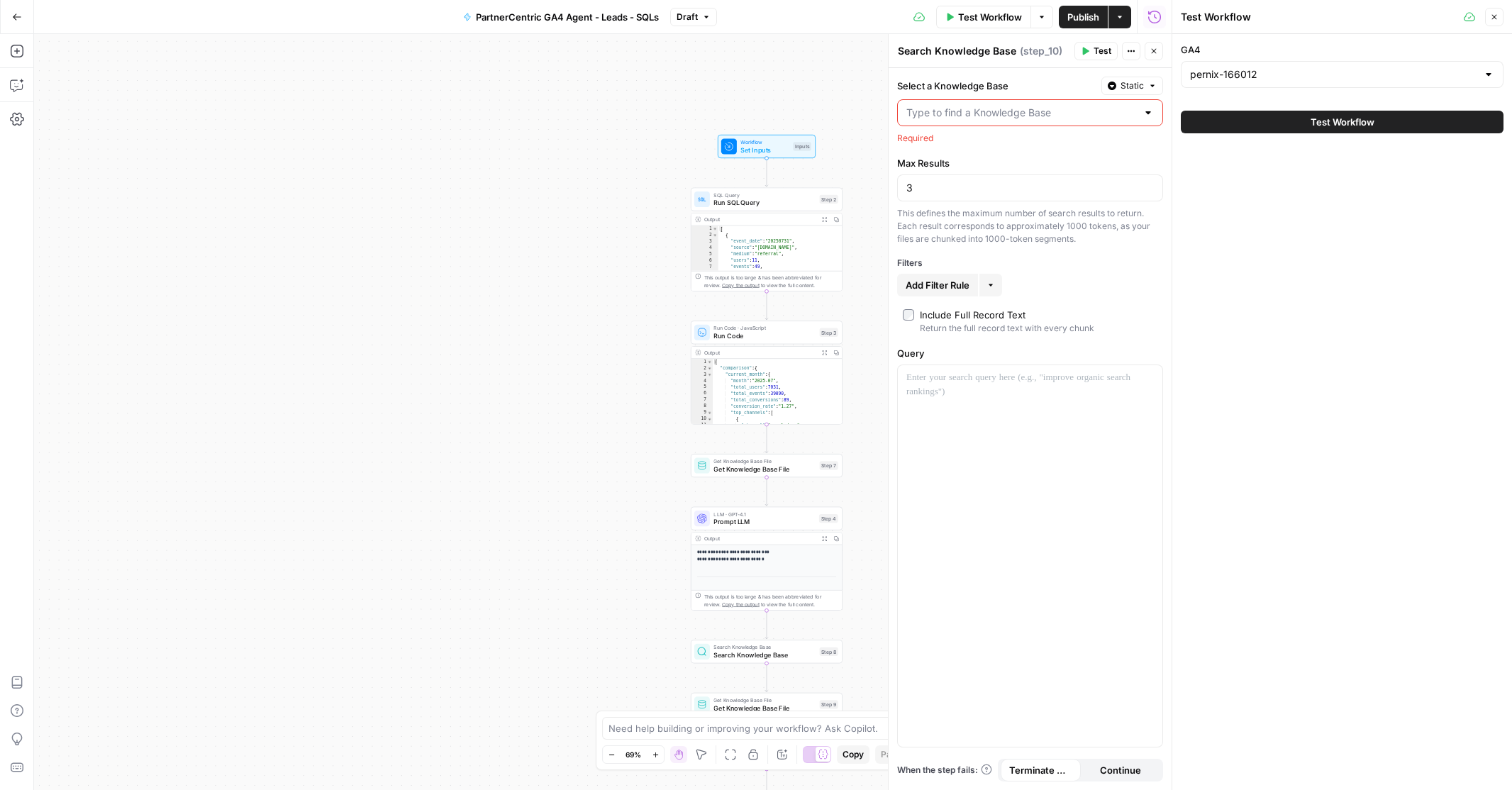
click at [1292, 120] on button "Test Workflow" at bounding box center [1342, 122] width 323 height 23
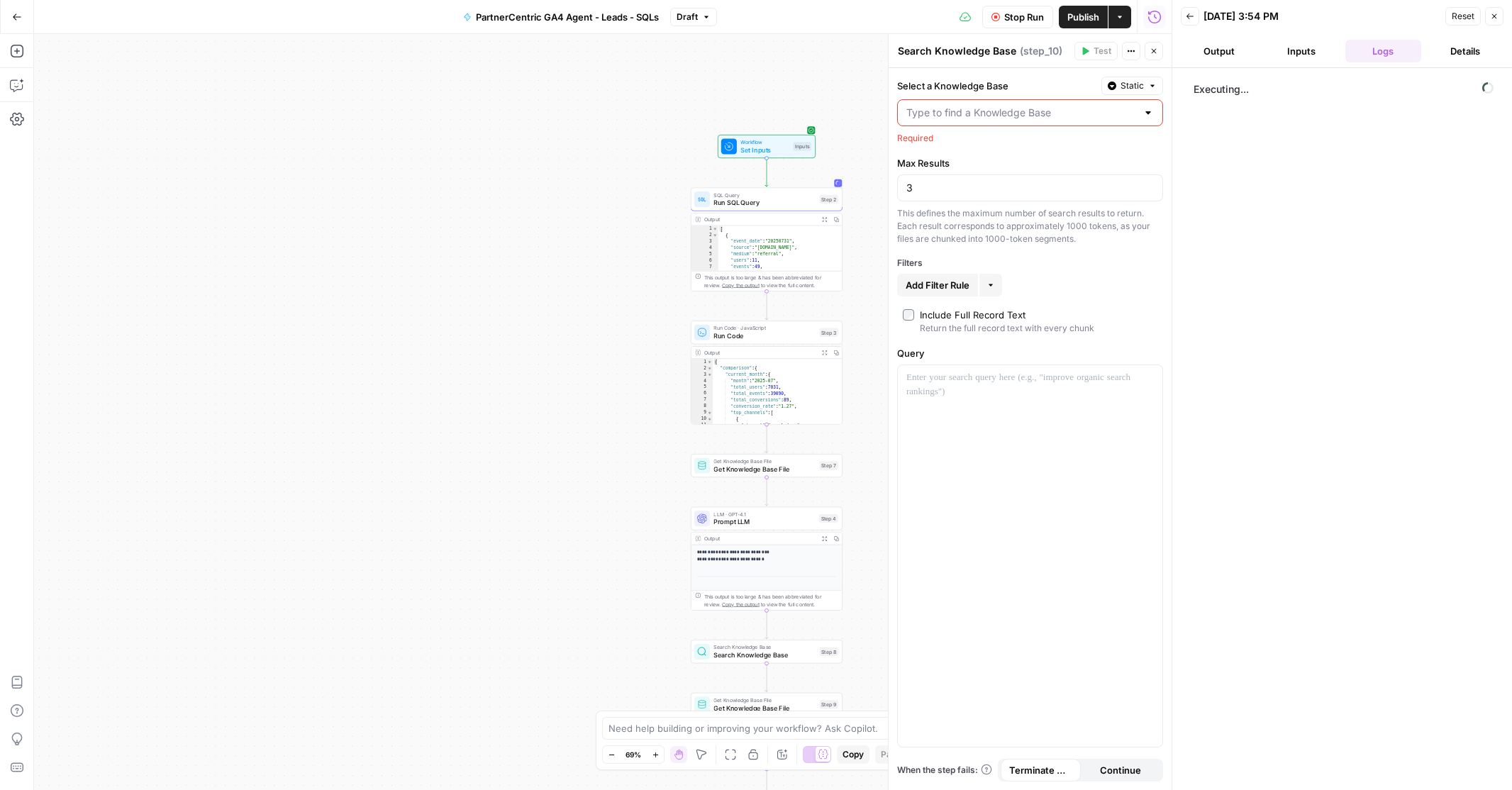
click at [1292, 120] on div "Executing..." at bounding box center [1342, 429] width 311 height 707
click at [1230, 50] on button "Output" at bounding box center [1219, 51] width 77 height 23
click at [836, 67] on div "Workflow Set Inputs Inputs SQL Query Run SQL Query Step 2 Output Expand Output …" at bounding box center [602, 411] width 1137 height 755
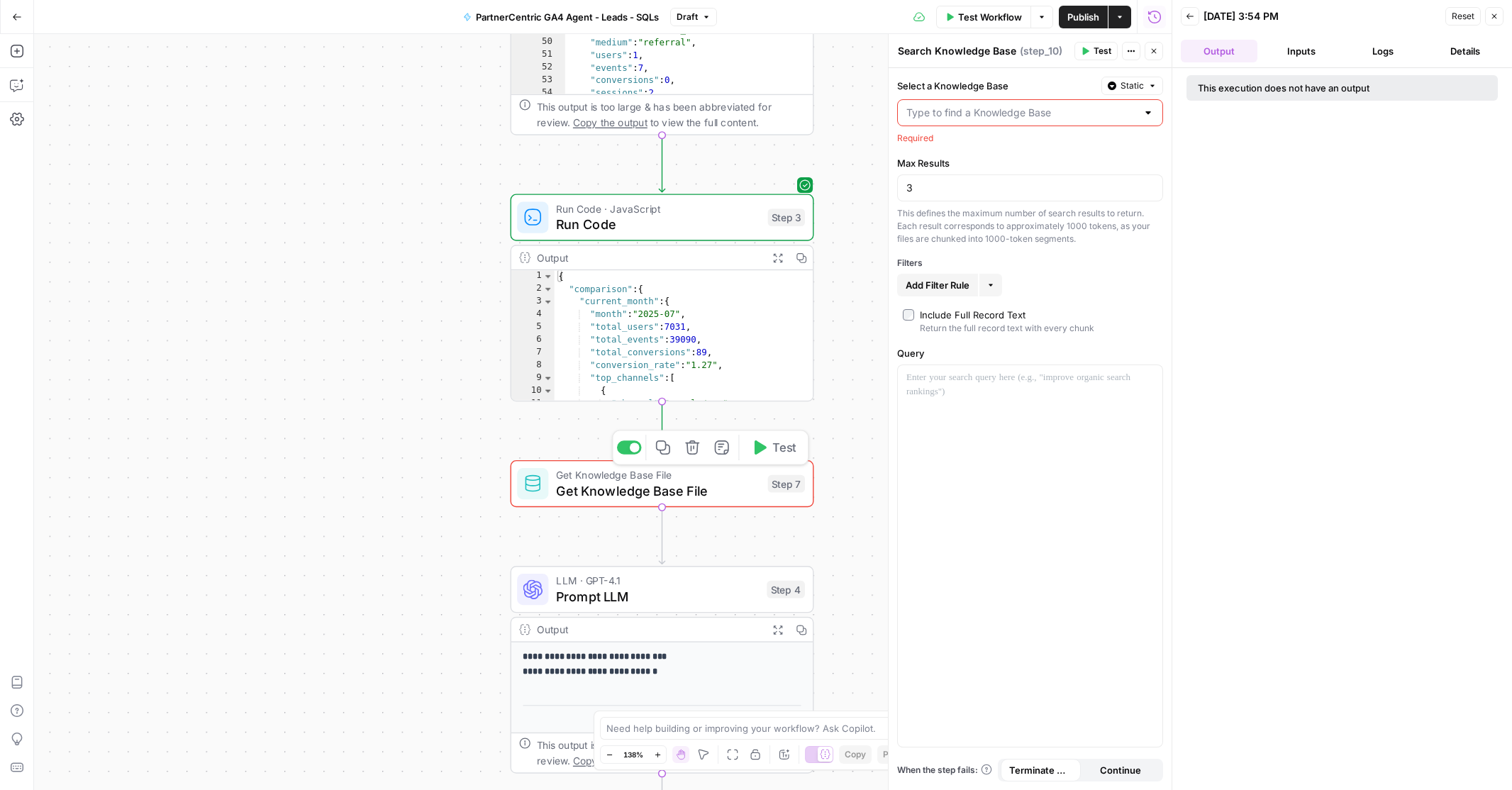
click at [612, 481] on span "Get Knowledge Base File" at bounding box center [657, 490] width 204 height 20
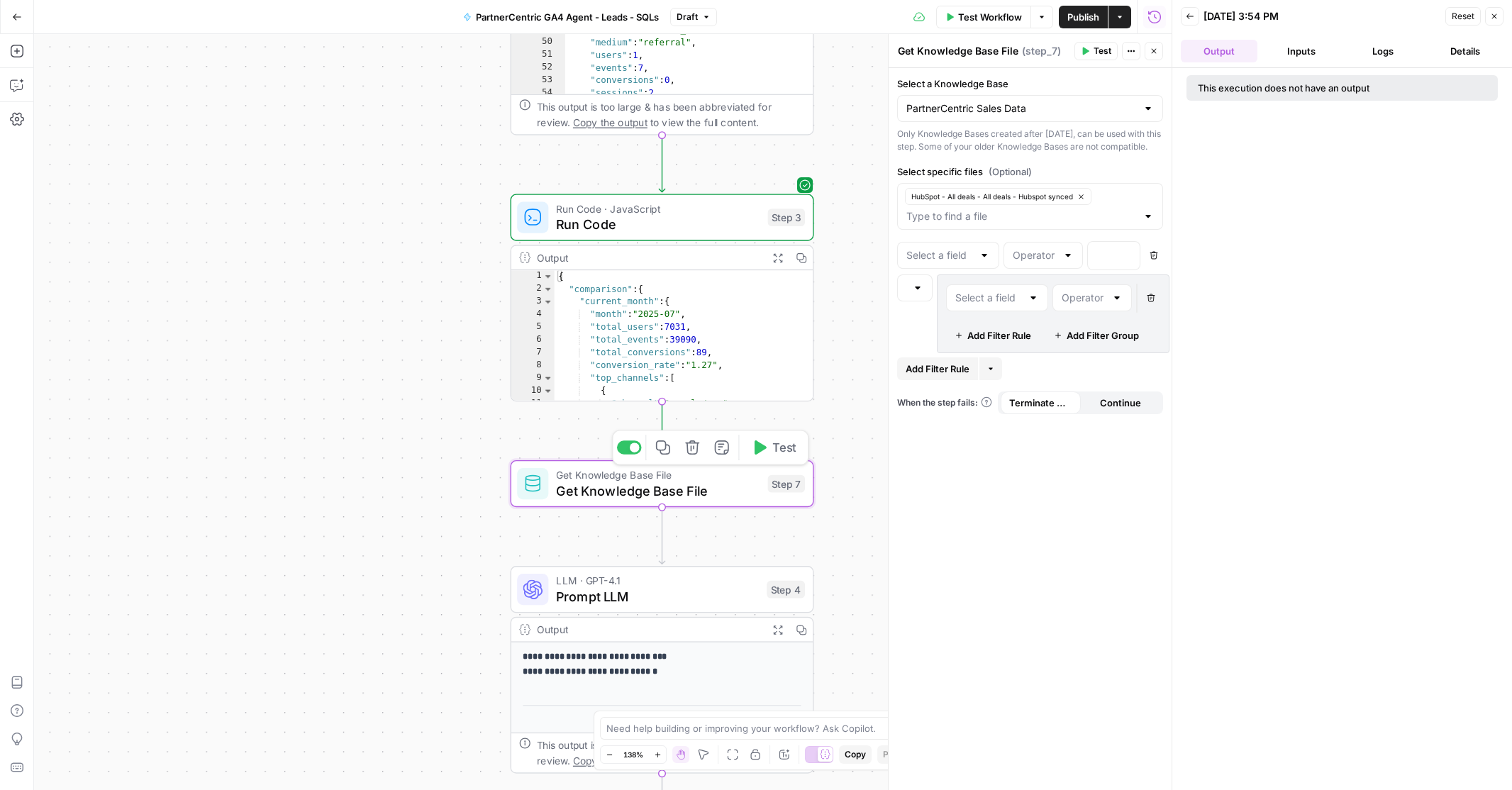
click at [839, 409] on div "Workflow Set Inputs Inputs SQL Query Run SQL Query Step 2 Output Expand Output …" at bounding box center [602, 411] width 1137 height 755
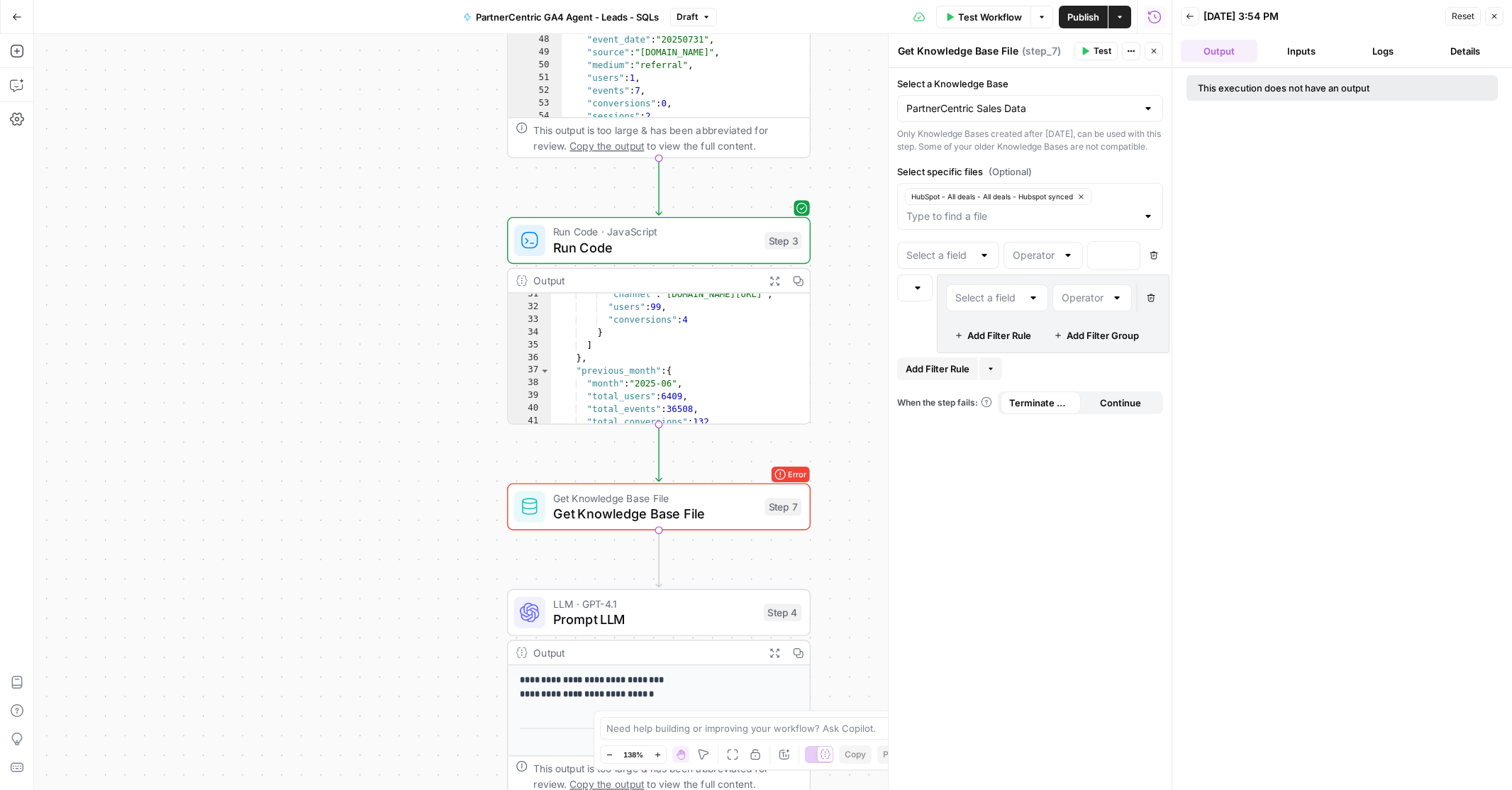
scroll to position [280, 0]
click at [1118, 409] on span "Continue" at bounding box center [1120, 403] width 41 height 14
click at [996, 20] on span "Test Workflow" at bounding box center [989, 16] width 63 height 14
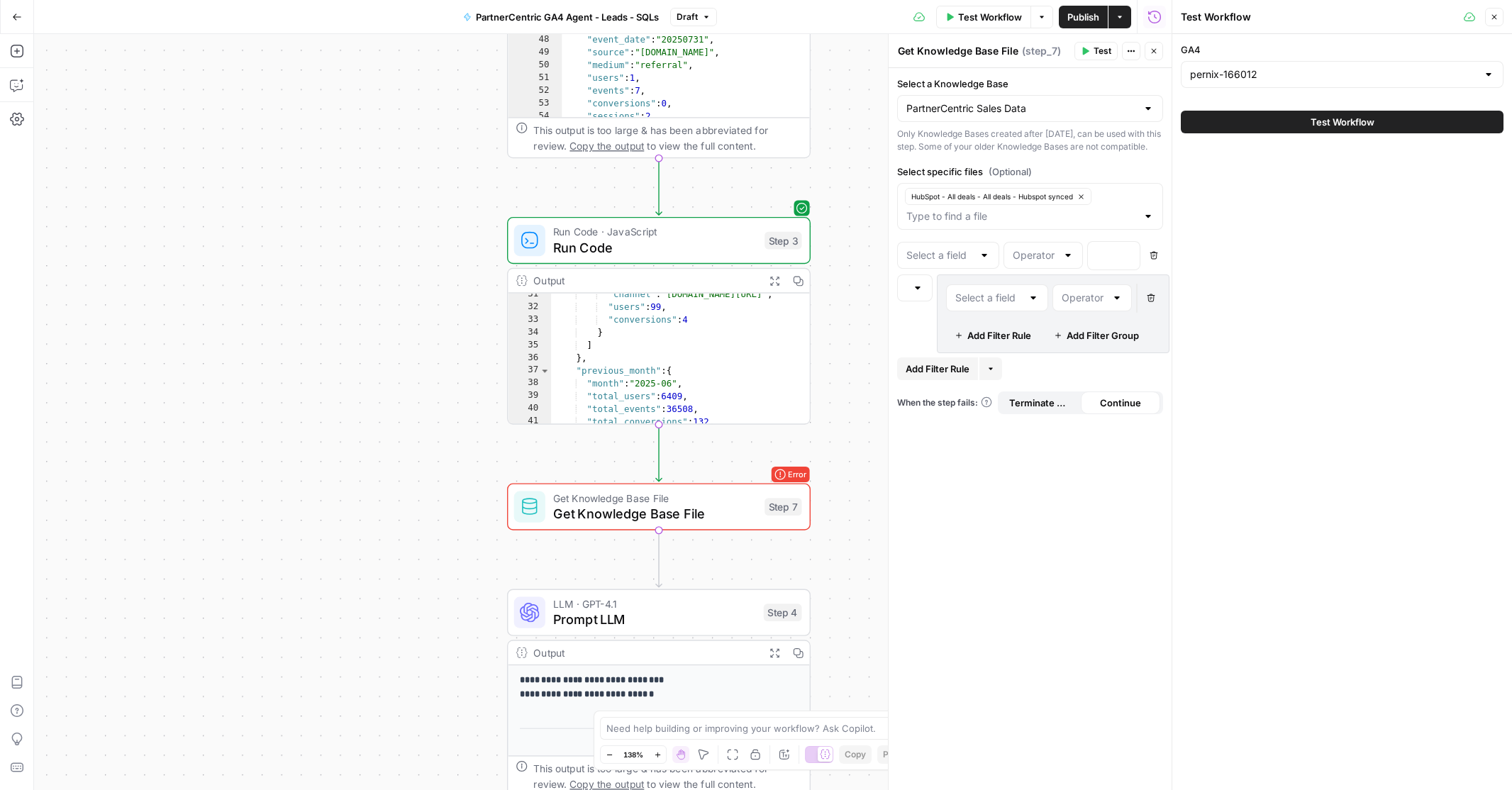
click at [1223, 123] on button "Test Workflow" at bounding box center [1342, 122] width 323 height 23
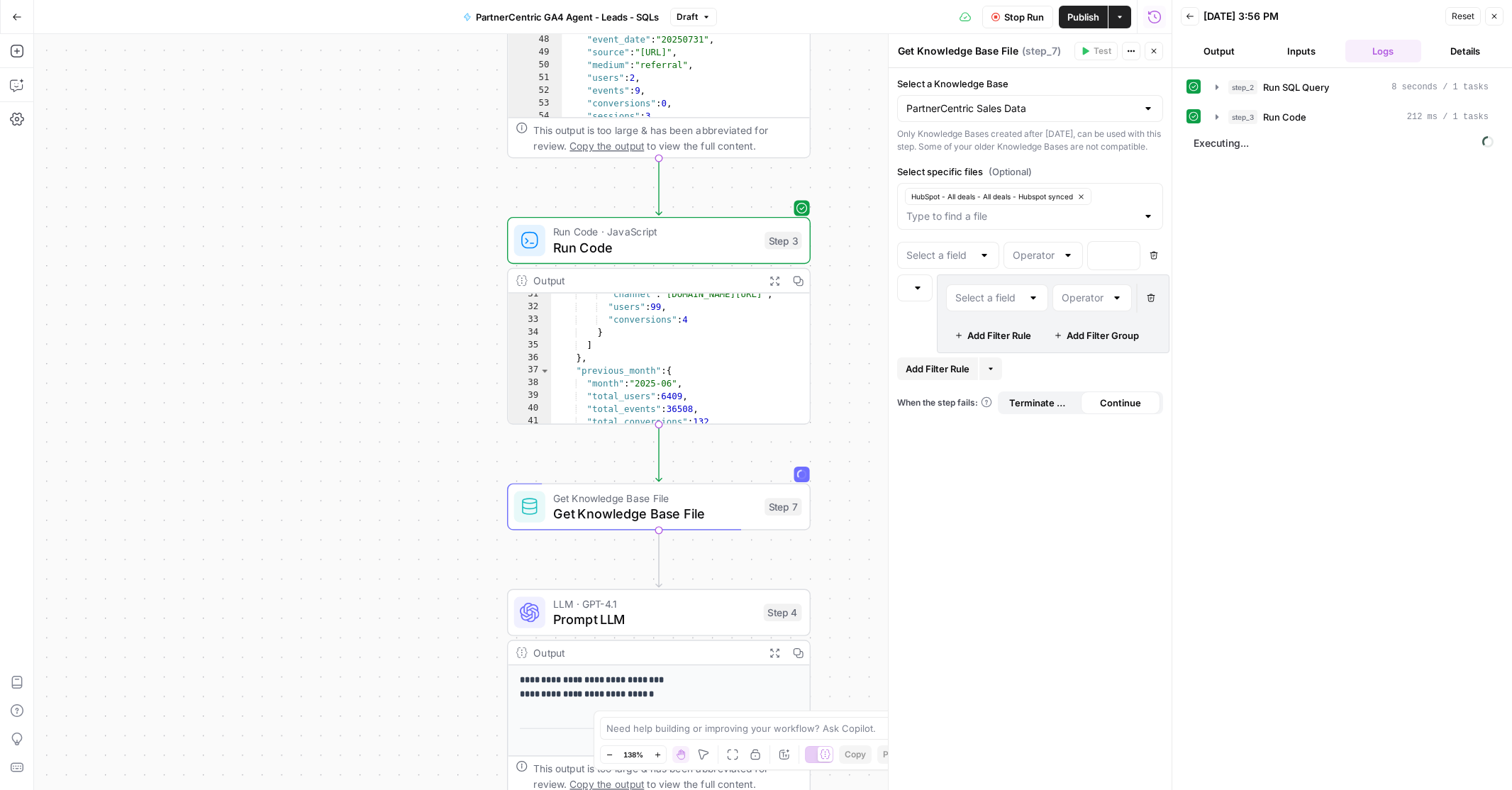
click at [1219, 45] on button "Output" at bounding box center [1219, 51] width 77 height 23
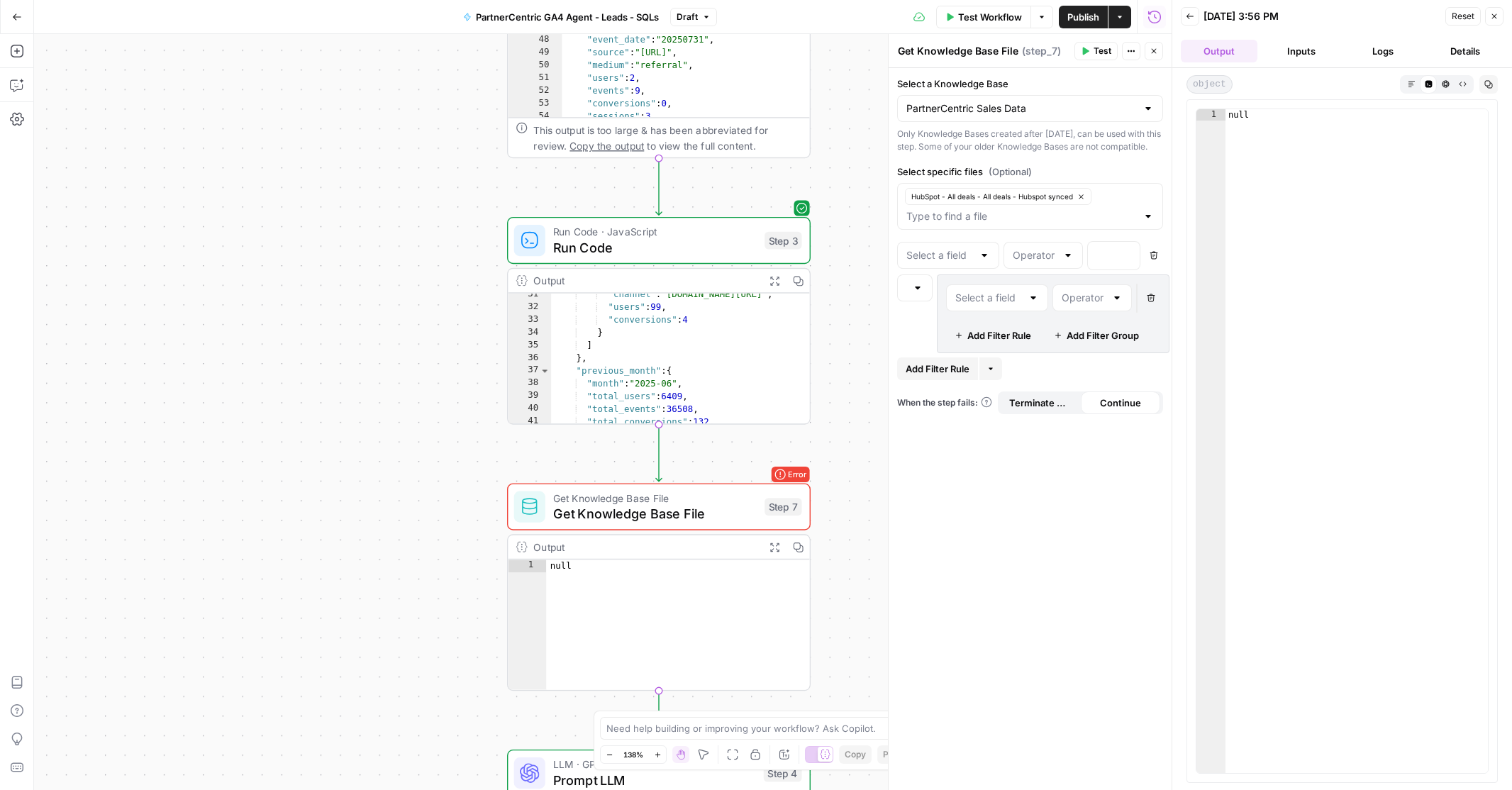
click at [842, 407] on div "Workflow Set Inputs Inputs SQL Query Run SQL Query Step 2 Output Expand Output …" at bounding box center [602, 411] width 1137 height 755
click at [1305, 251] on div "null" at bounding box center [1356, 453] width 262 height 686
type textarea "****"
click at [690, 469] on icon "button" at bounding box center [689, 470] width 15 height 15
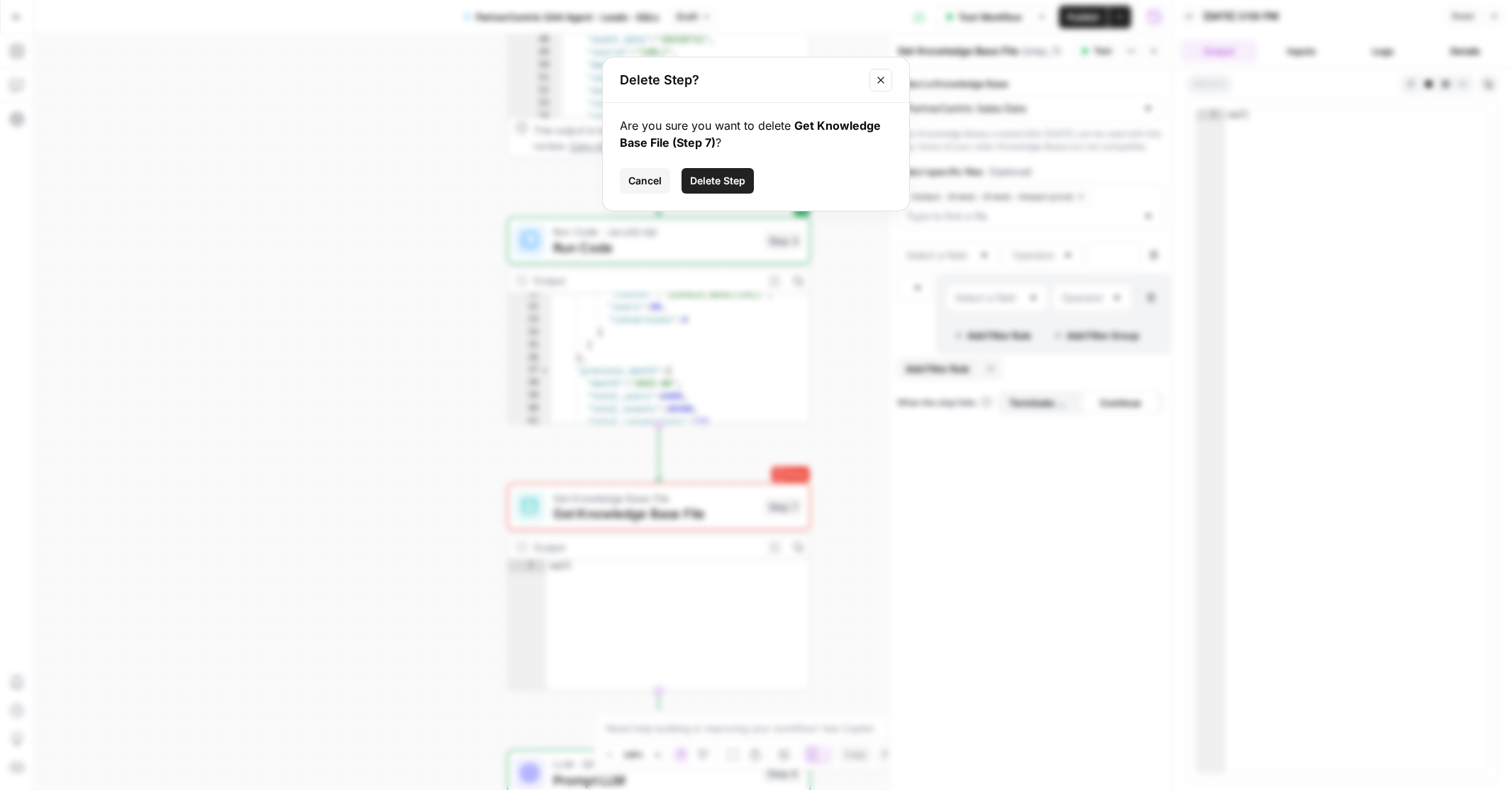
click at [707, 177] on span "Delete Step" at bounding box center [718, 181] width 56 height 14
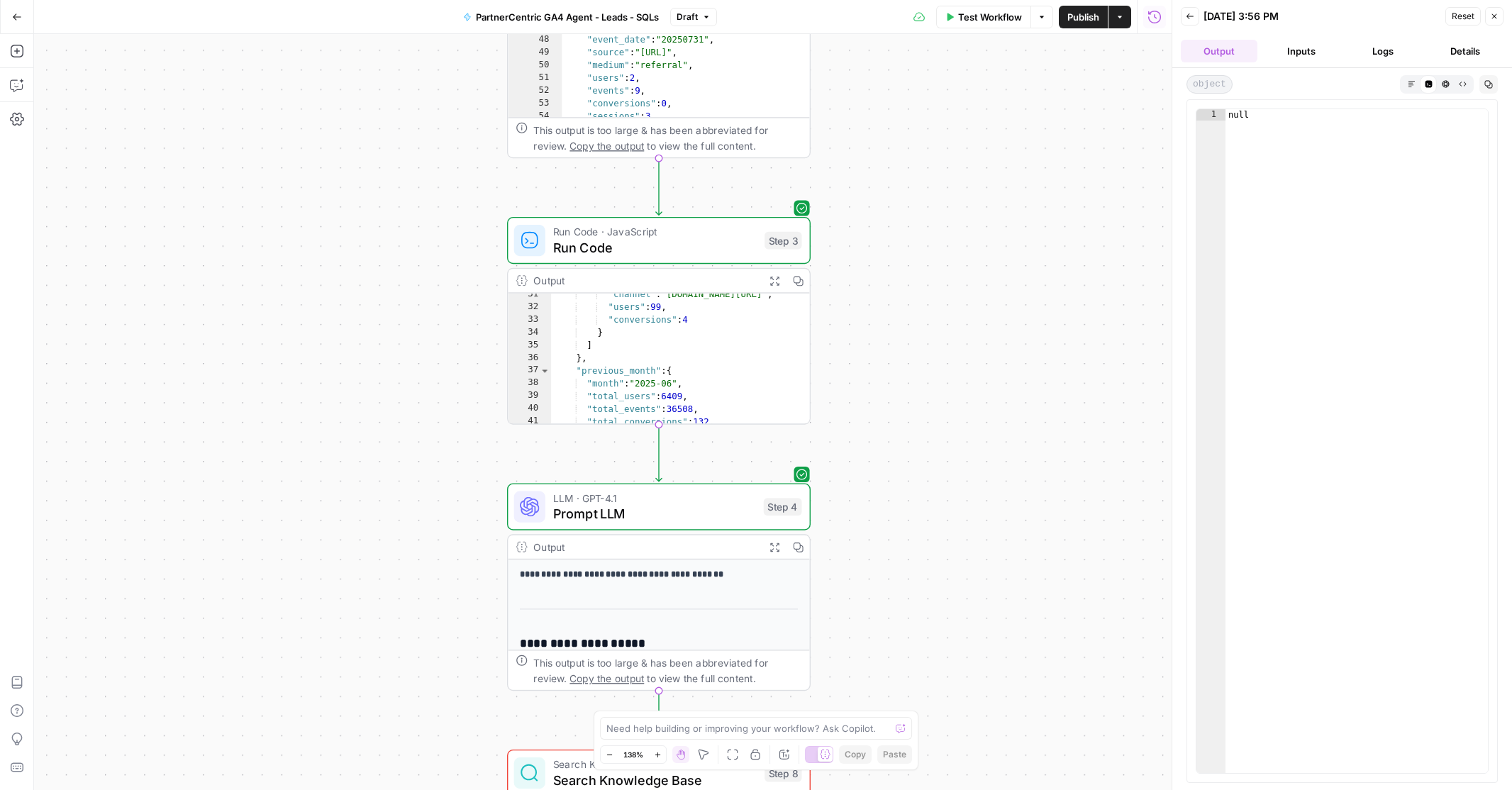
click at [1185, 16] on icon "button" at bounding box center [1189, 16] width 9 height 9
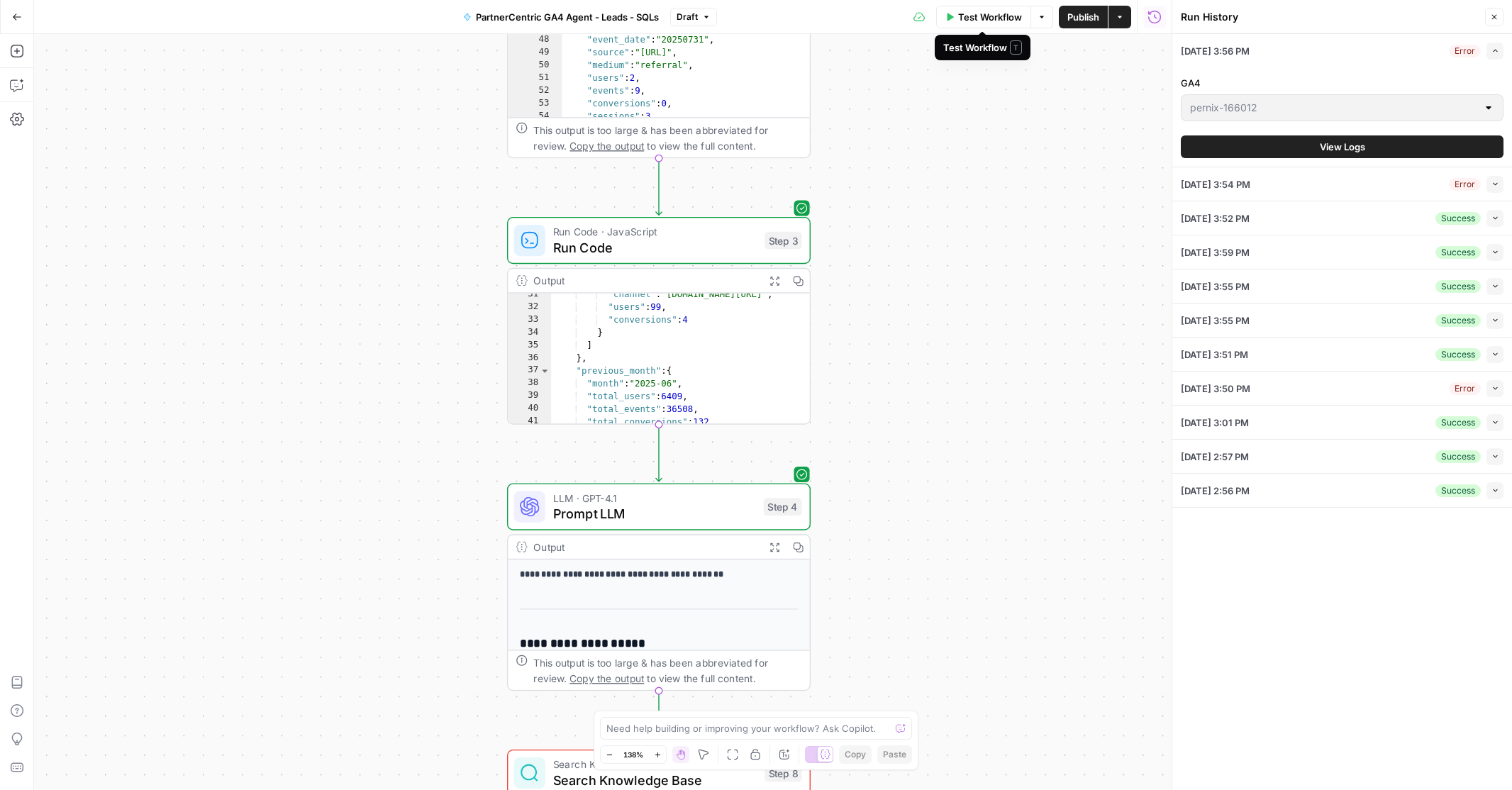
click at [978, 17] on span "Test Workflow" at bounding box center [989, 16] width 63 height 14
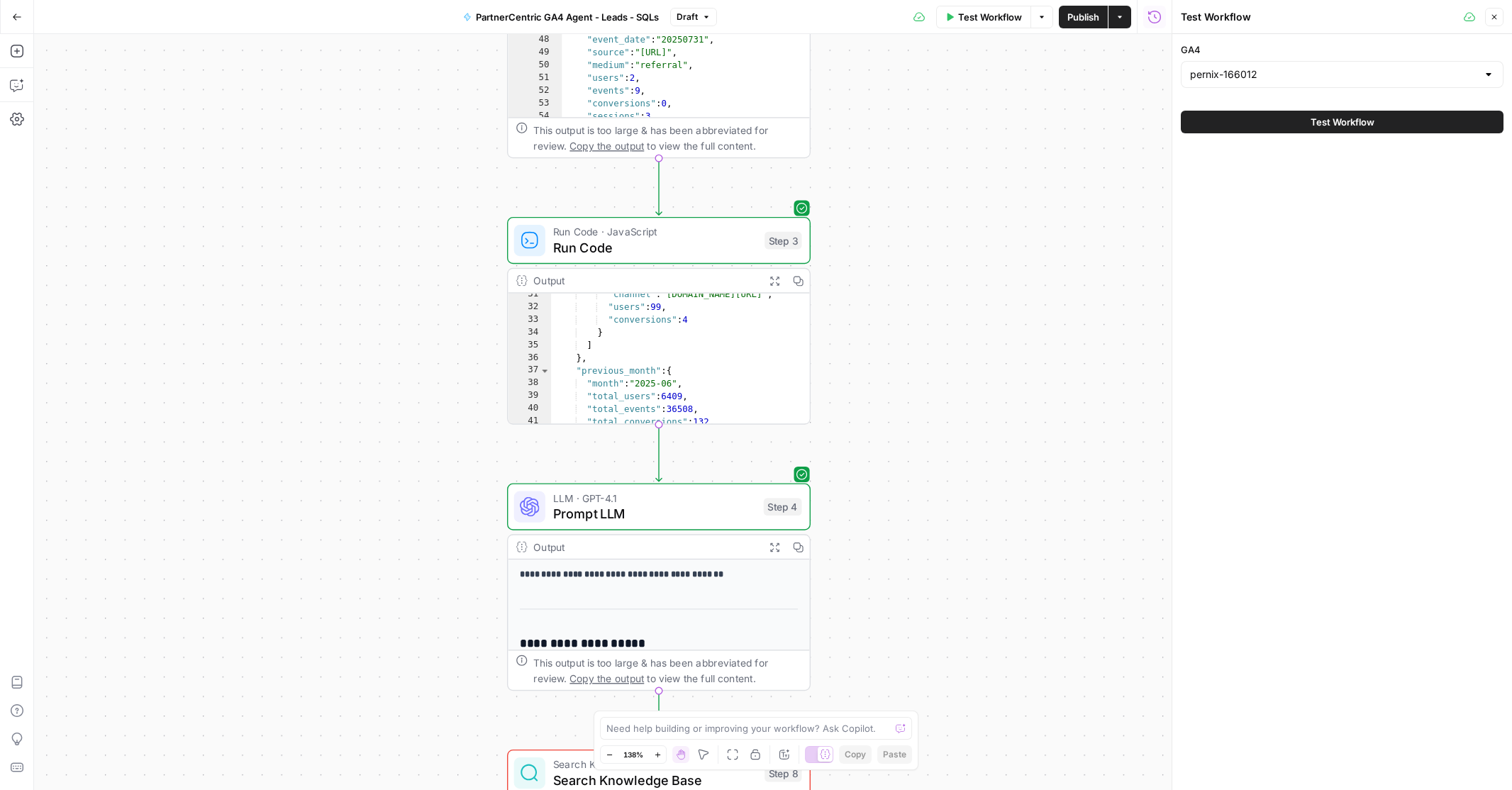
click at [1289, 119] on button "Test Workflow" at bounding box center [1342, 122] width 323 height 23
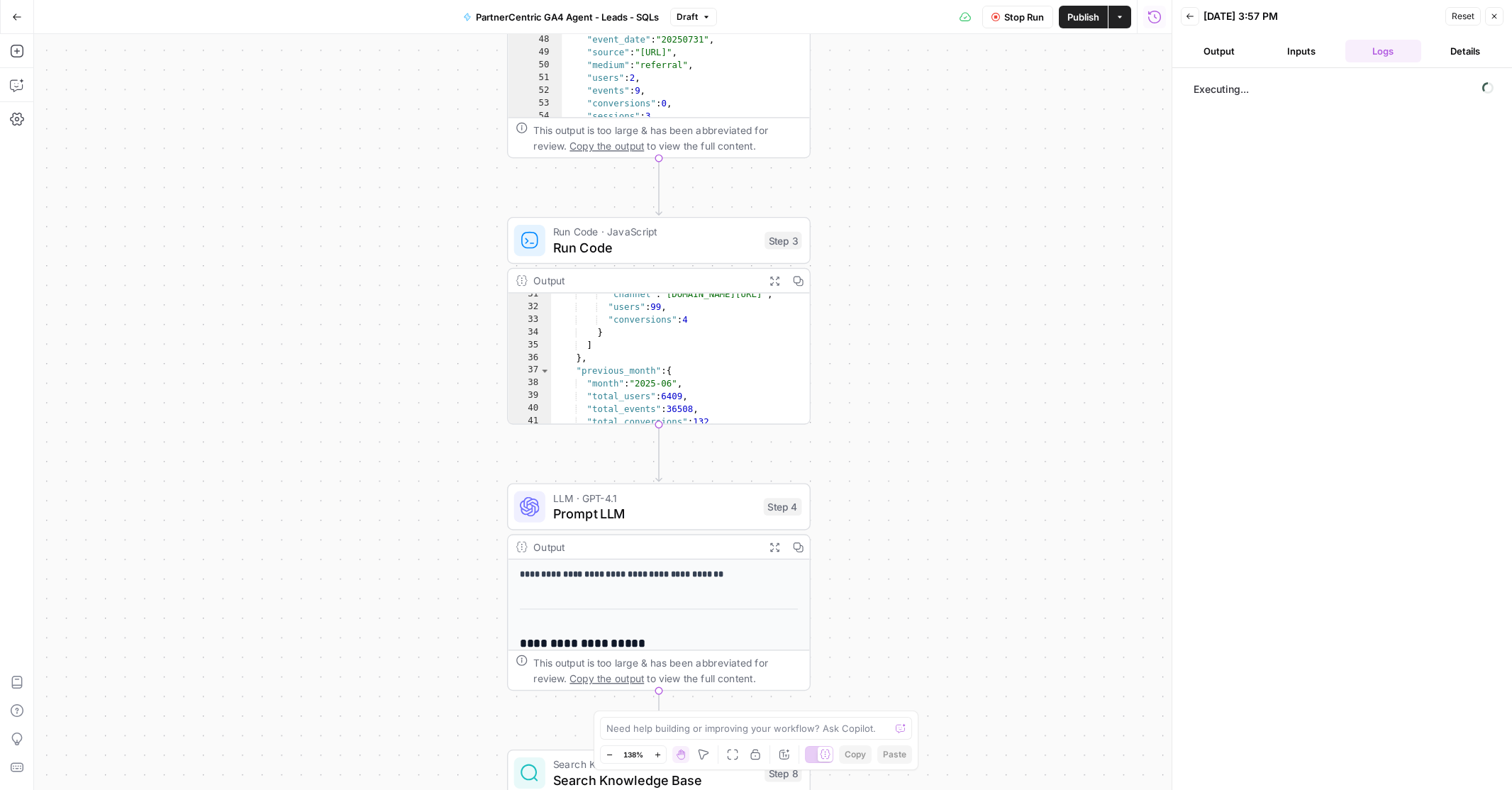
click at [1209, 43] on button "Output" at bounding box center [1219, 51] width 77 height 23
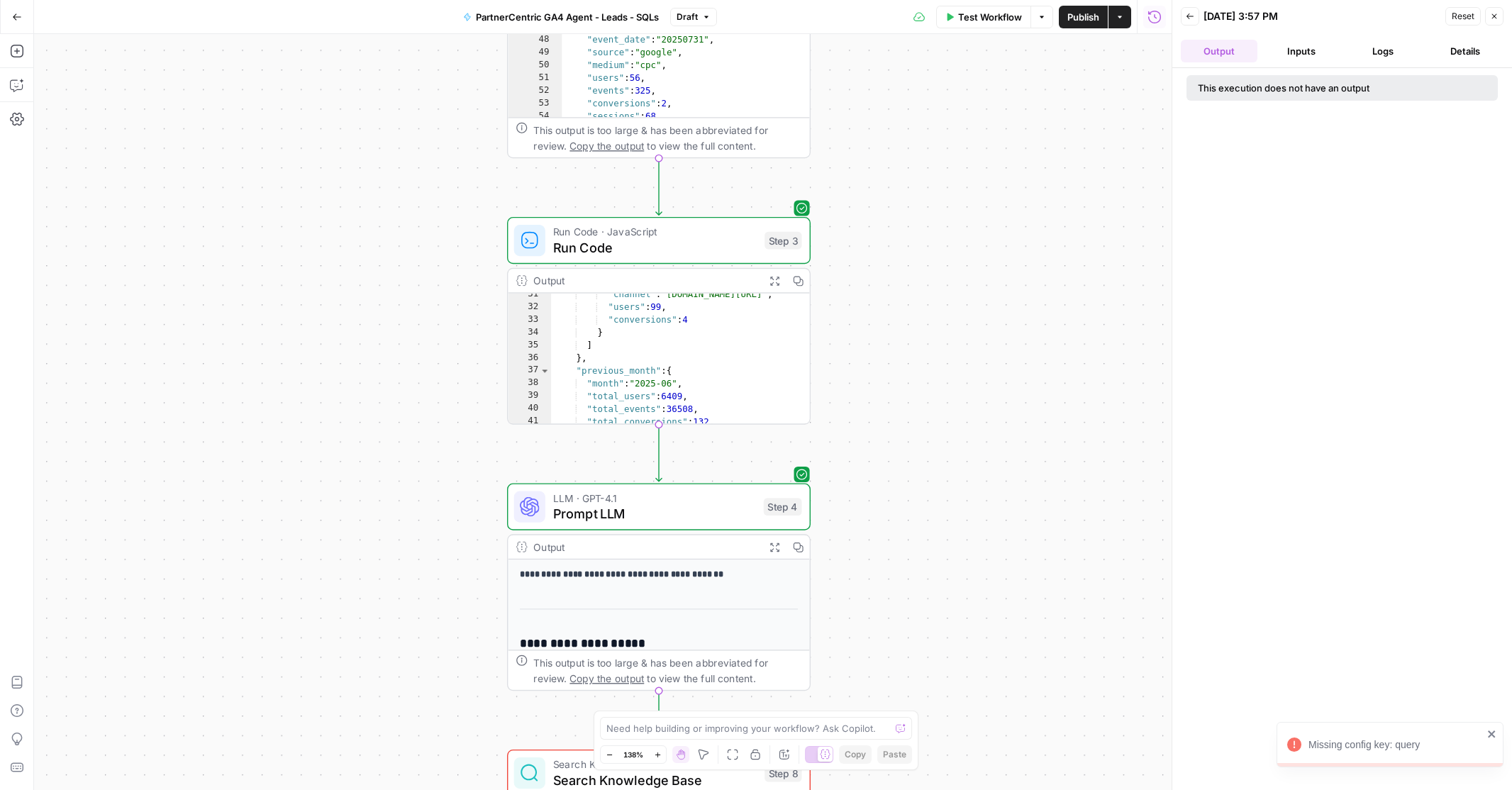
click at [641, 569] on strong "**********" at bounding box center [622, 573] width 204 height 9
click at [798, 542] on icon "button" at bounding box center [797, 547] width 11 height 11
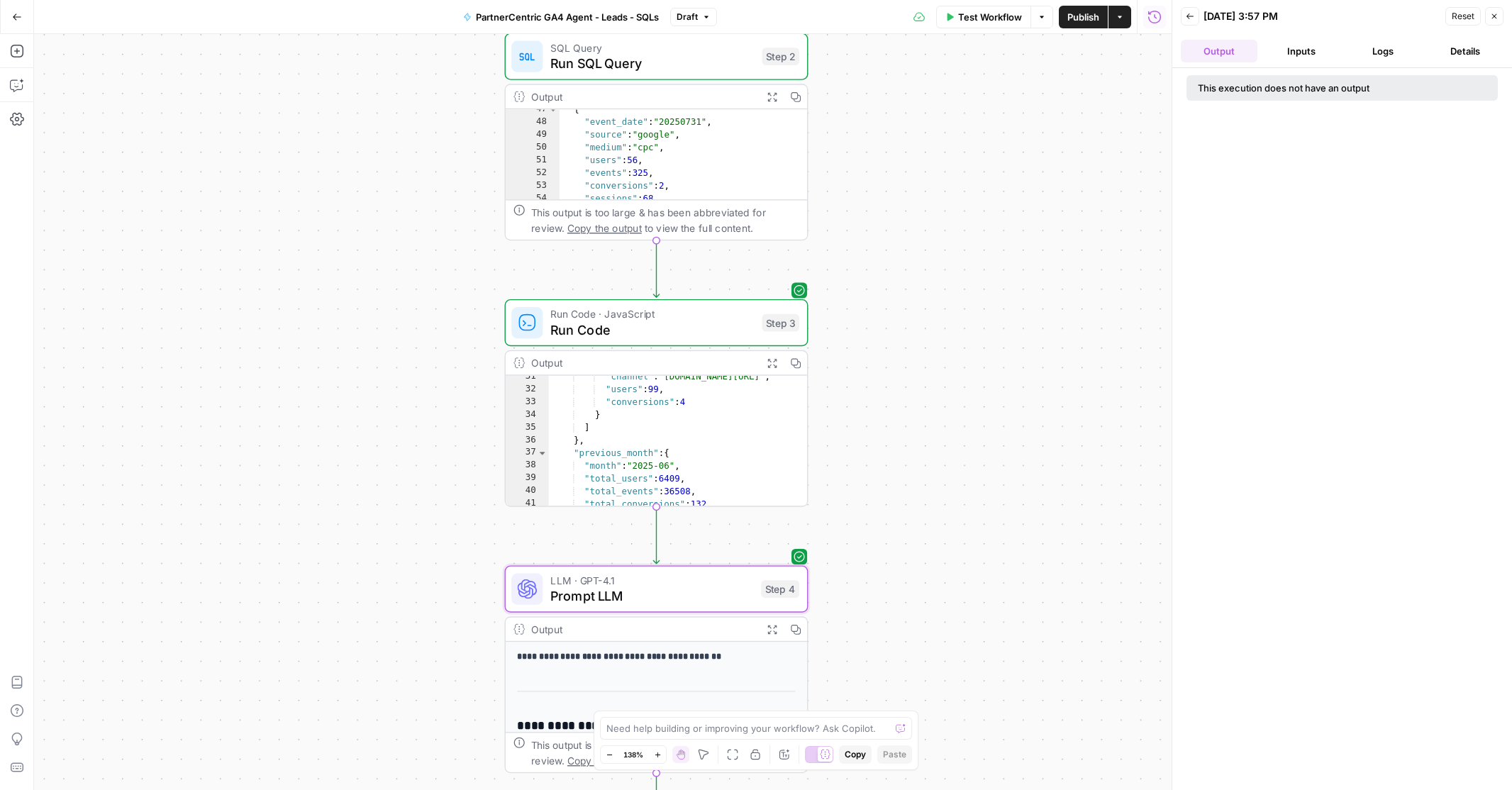
click at [18, 17] on icon "button" at bounding box center [17, 17] width 10 height 10
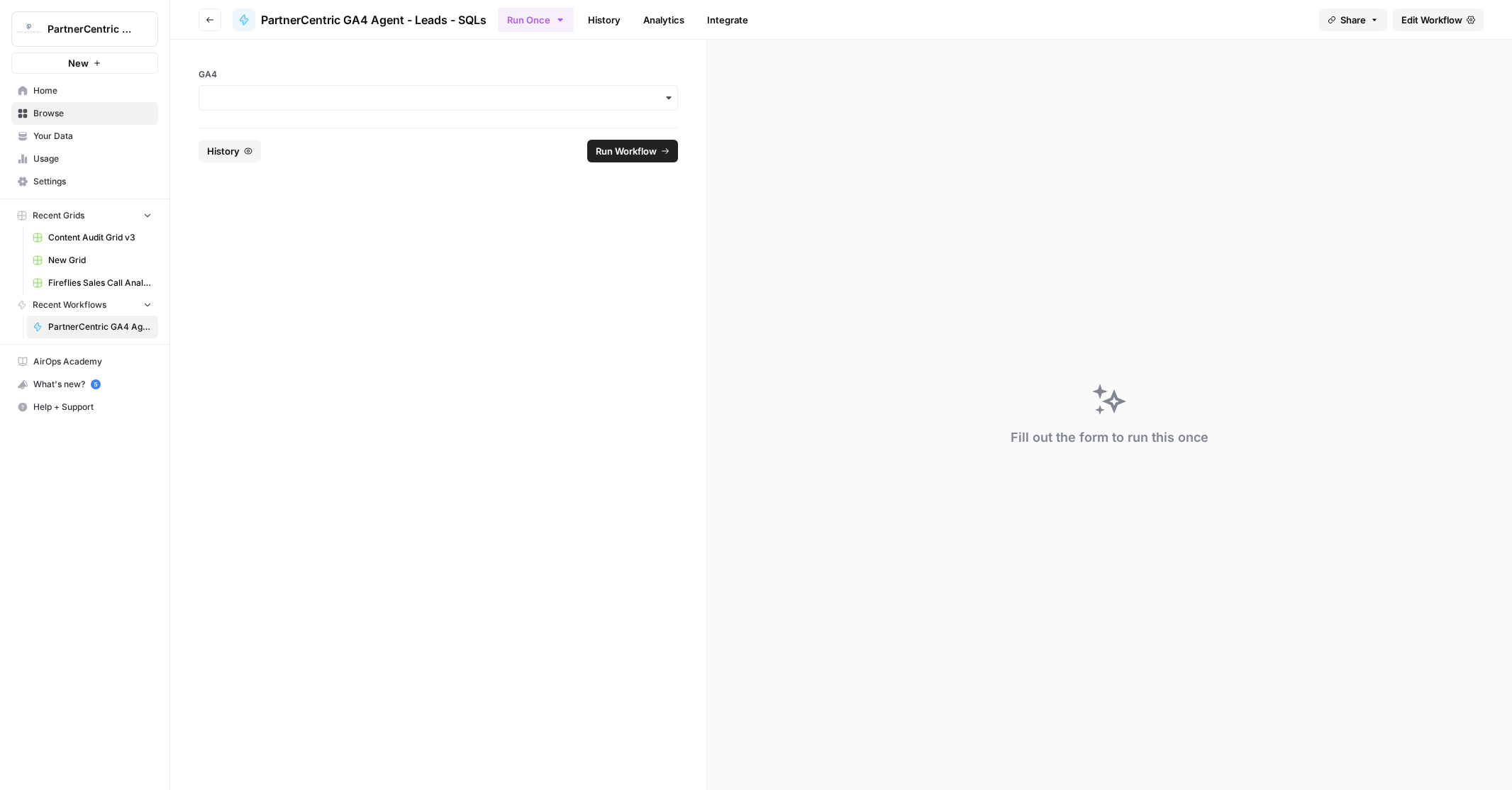
click at [1428, 20] on span "Edit Workflow" at bounding box center [1430, 19] width 61 height 14
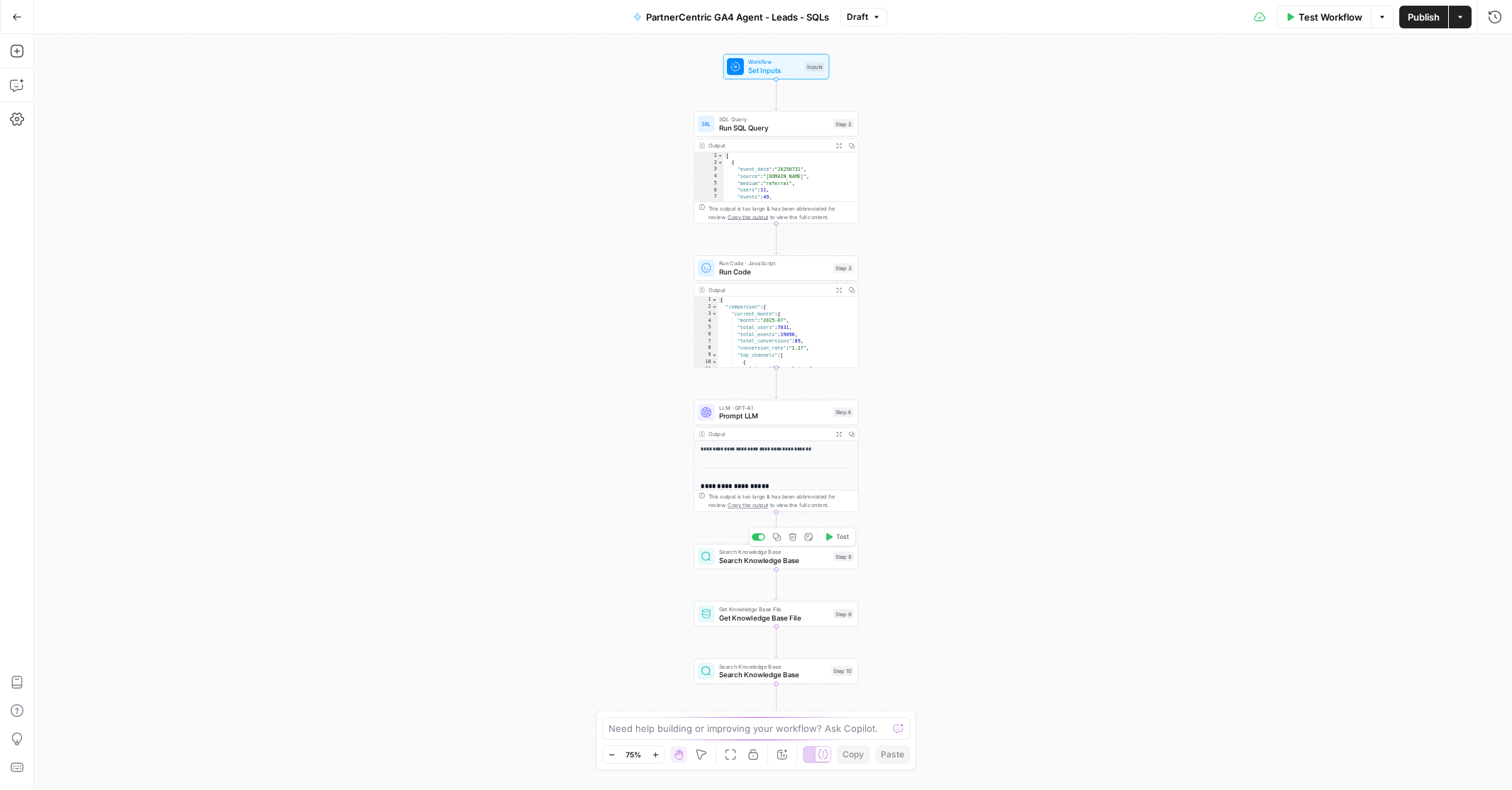
click at [748, 562] on span "Search Knowledge Base" at bounding box center [774, 560] width 111 height 11
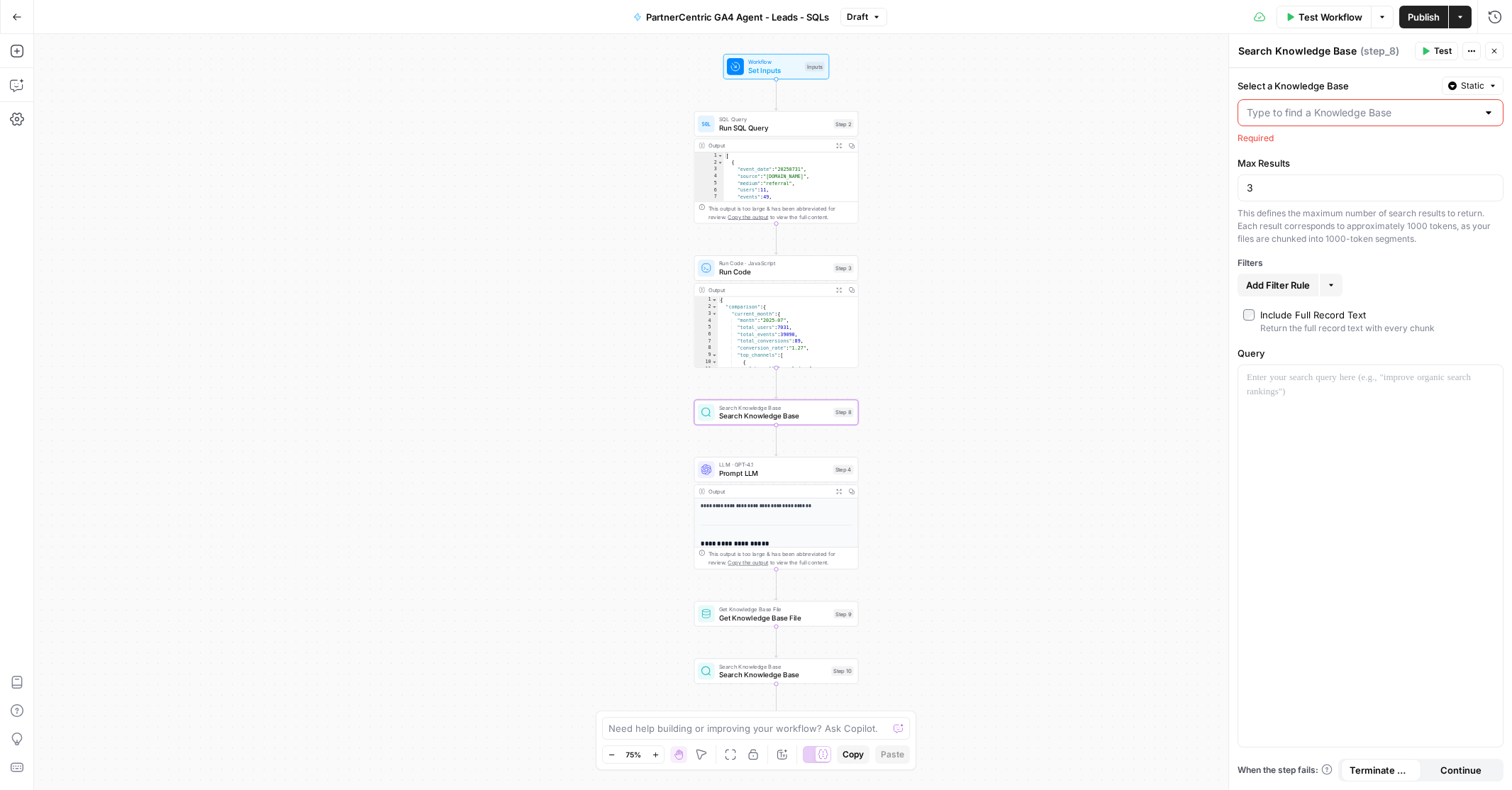
click at [1485, 114] on div at bounding box center [1488, 112] width 12 height 14
click at [1356, 147] on span "PartnerCentric Sales Data" at bounding box center [1368, 148] width 236 height 14
type input "PartnerCentric Sales Data"
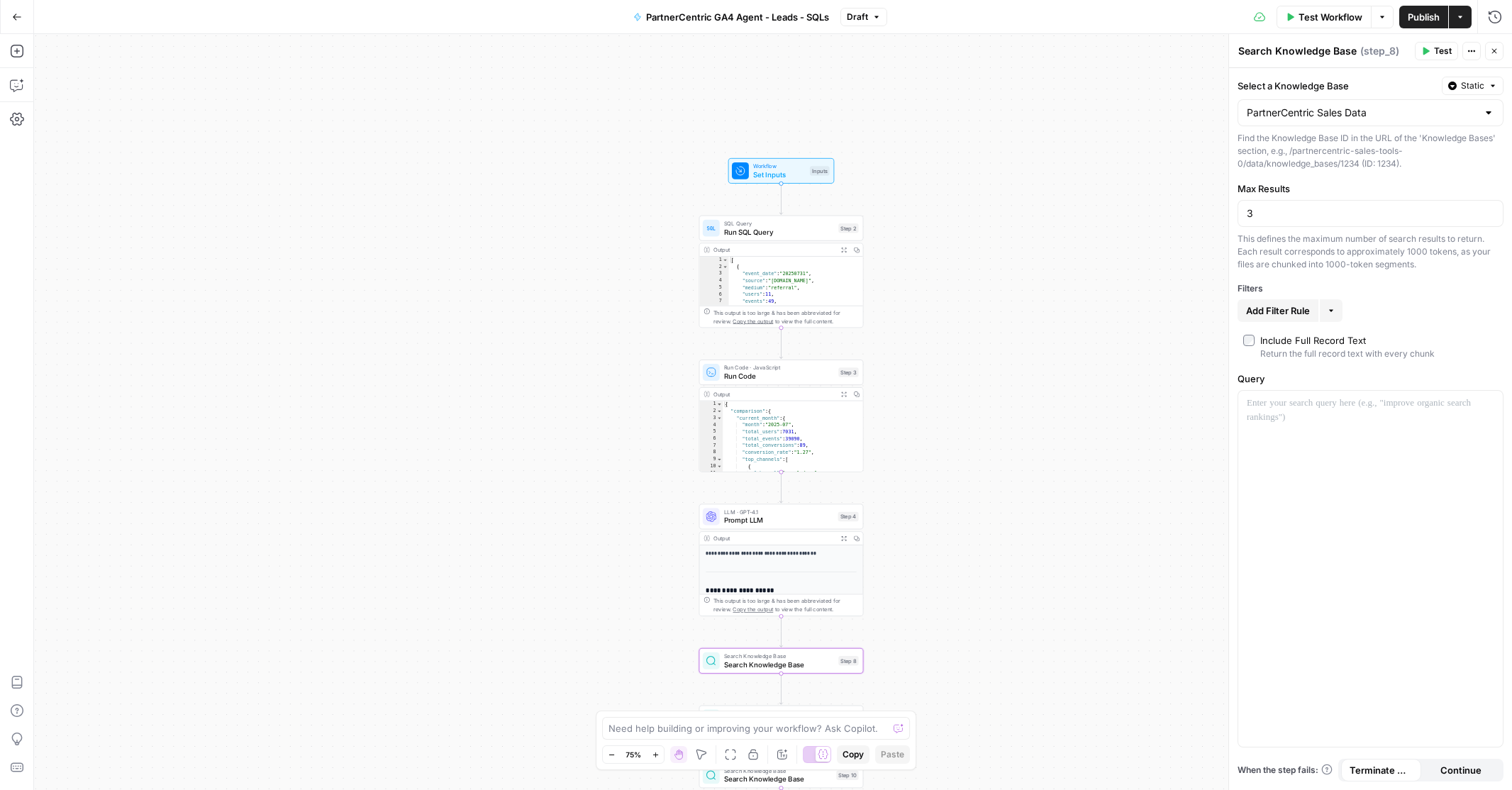
click at [872, 496] on div "Workflow Set Inputs Inputs SQL Query Run SQL Query Step 2 Output Expand Output …" at bounding box center [772, 411] width 1477 height 755
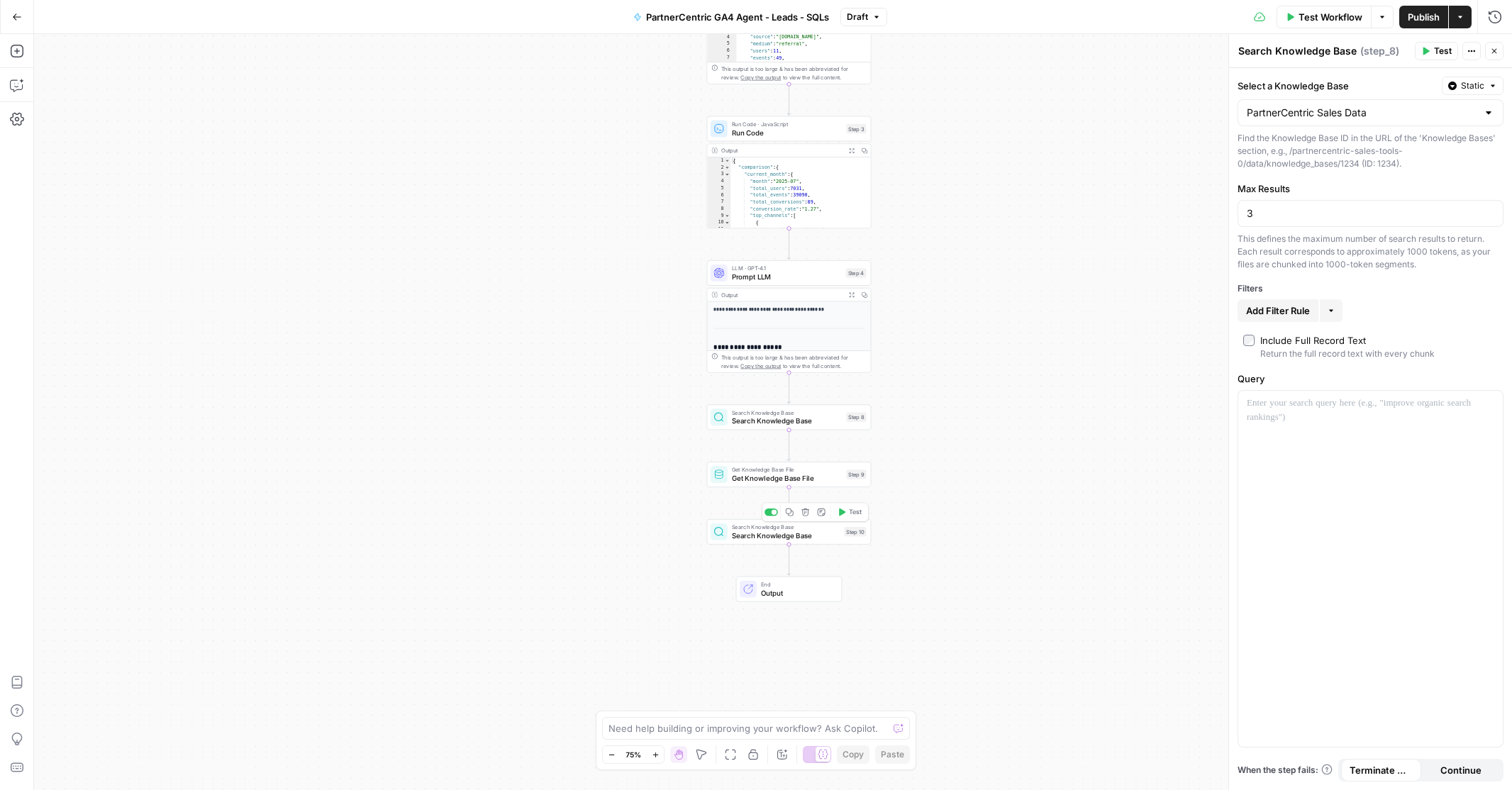
click at [782, 532] on span "Search Knowledge Base" at bounding box center [785, 535] width 109 height 11
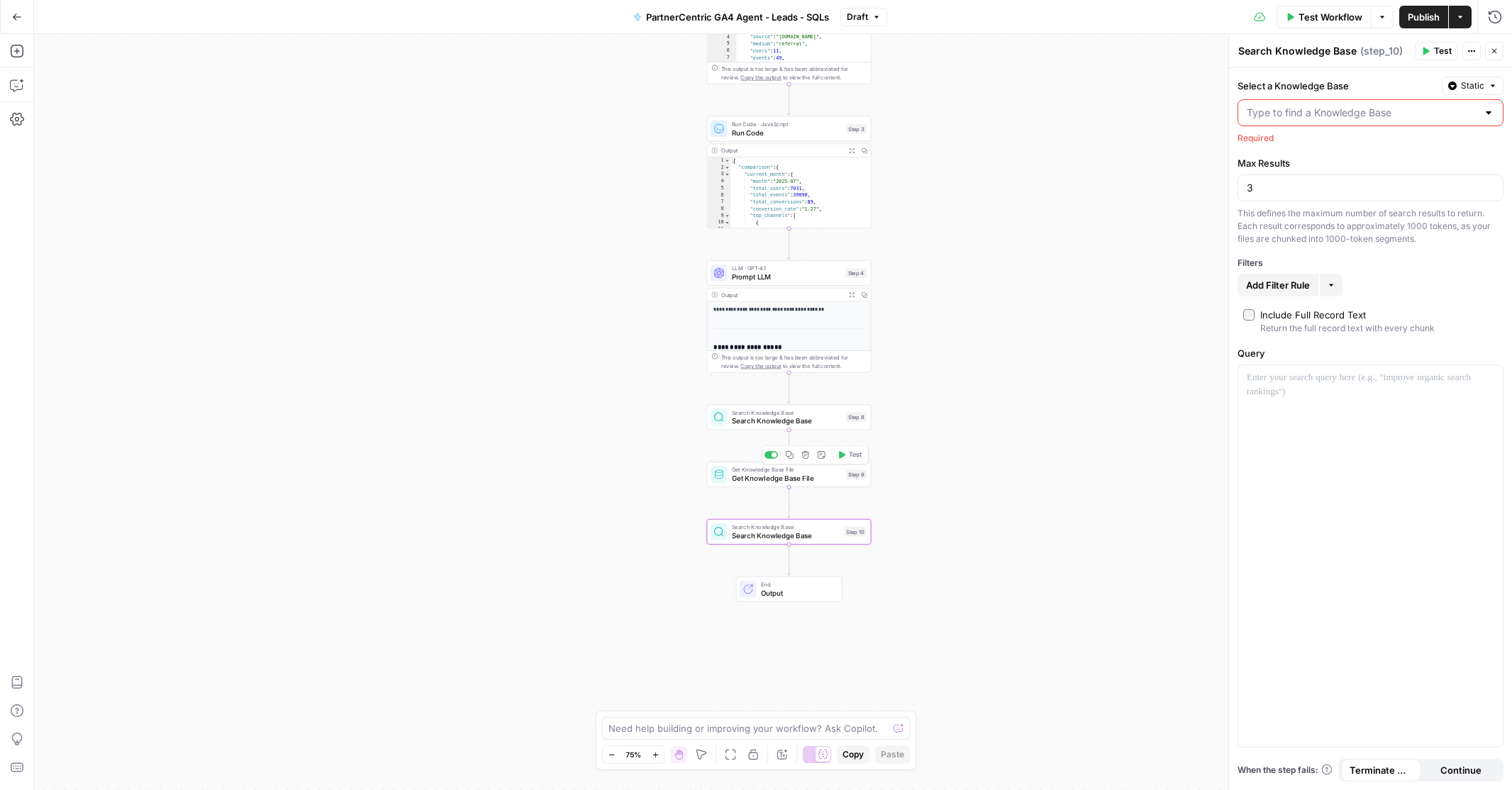
click at [784, 480] on span "Get Knowledge Base File" at bounding box center [786, 478] width 111 height 11
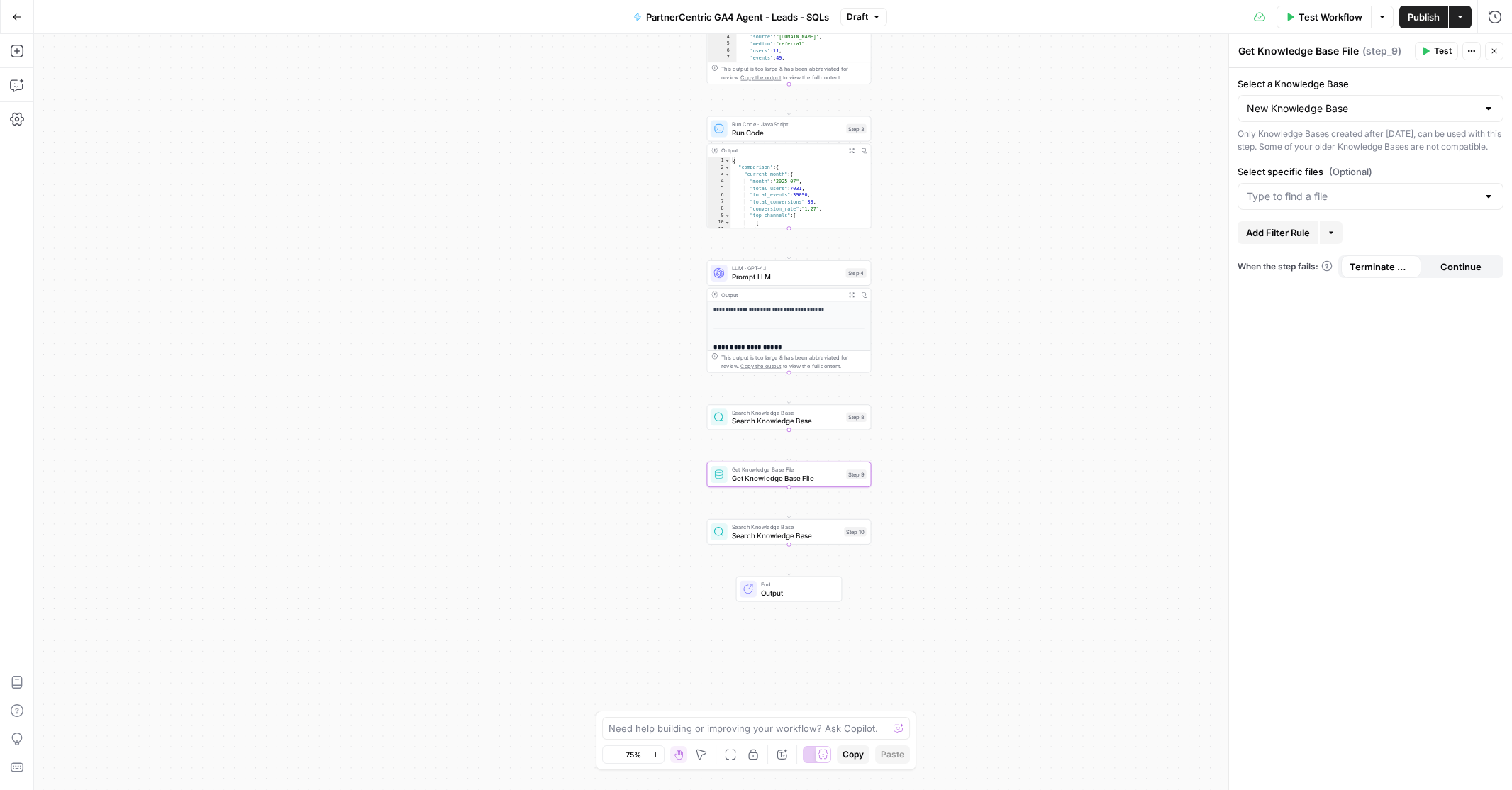
click at [1488, 204] on div at bounding box center [1488, 196] width 12 height 14
click at [1177, 227] on div "Workflow Set Inputs Inputs SQL Query Run SQL Query Step 2 Output Expand Output …" at bounding box center [772, 411] width 1477 height 755
click at [787, 418] on span "Search Knowledge Base" at bounding box center [786, 420] width 111 height 11
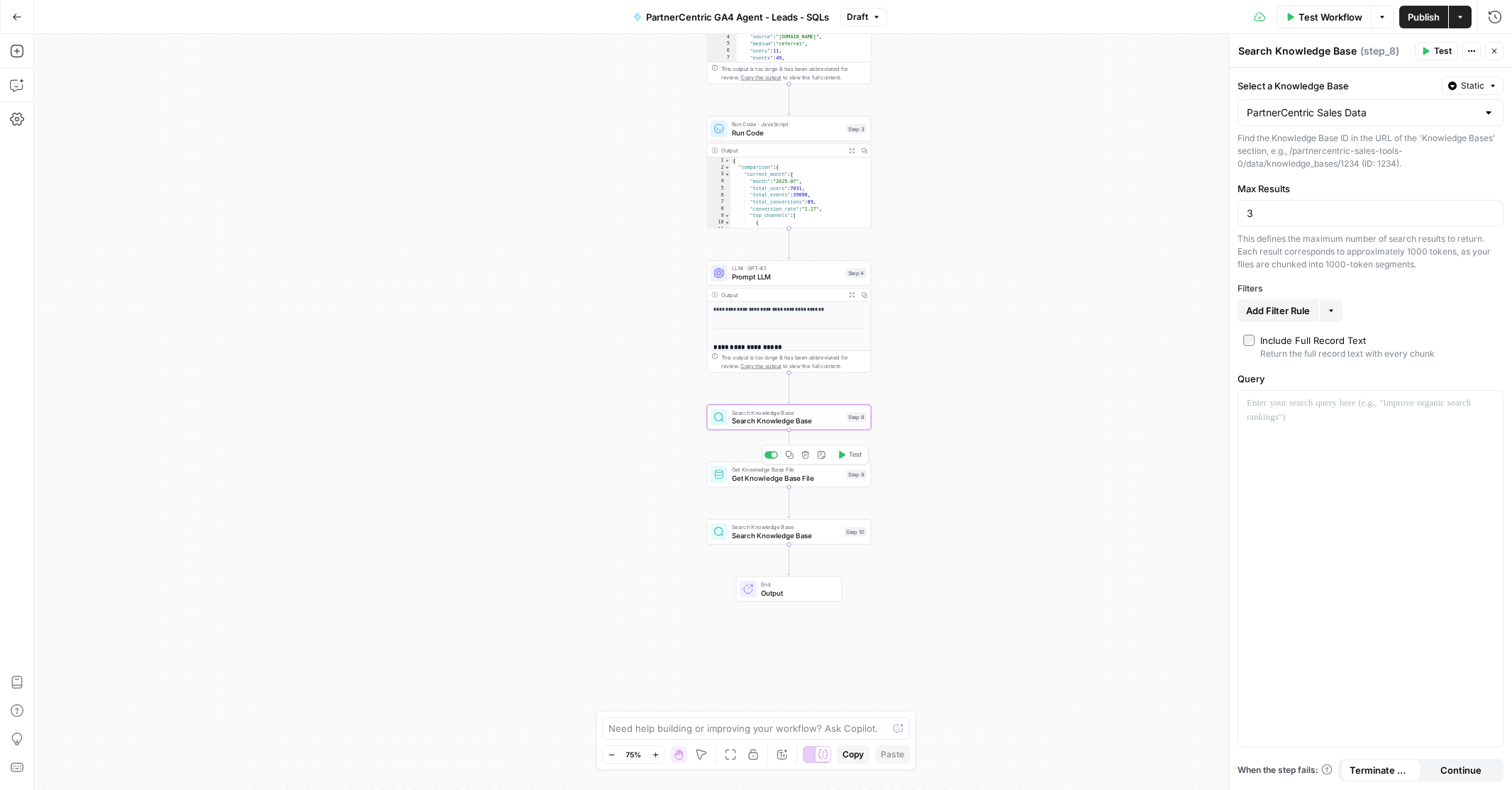
click at [780, 476] on span "Get Knowledge Base File" at bounding box center [786, 478] width 111 height 11
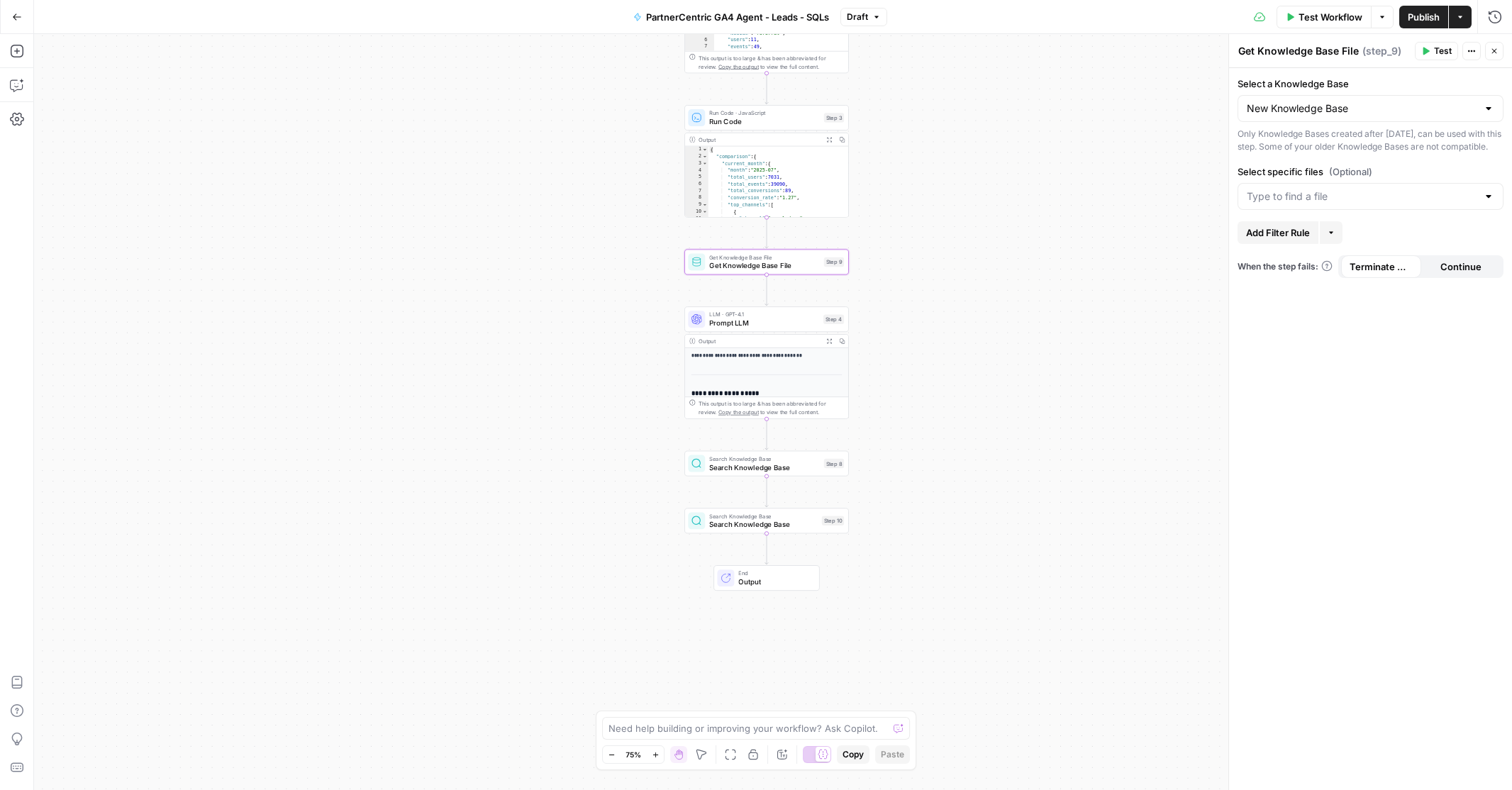
click at [1489, 111] on div at bounding box center [1488, 108] width 12 height 14
click at [1337, 142] on span "PartnerCentric Sales Data" at bounding box center [1368, 143] width 236 height 14
type input "PartnerCentric Sales Data"
click at [1488, 204] on div at bounding box center [1488, 196] width 12 height 14
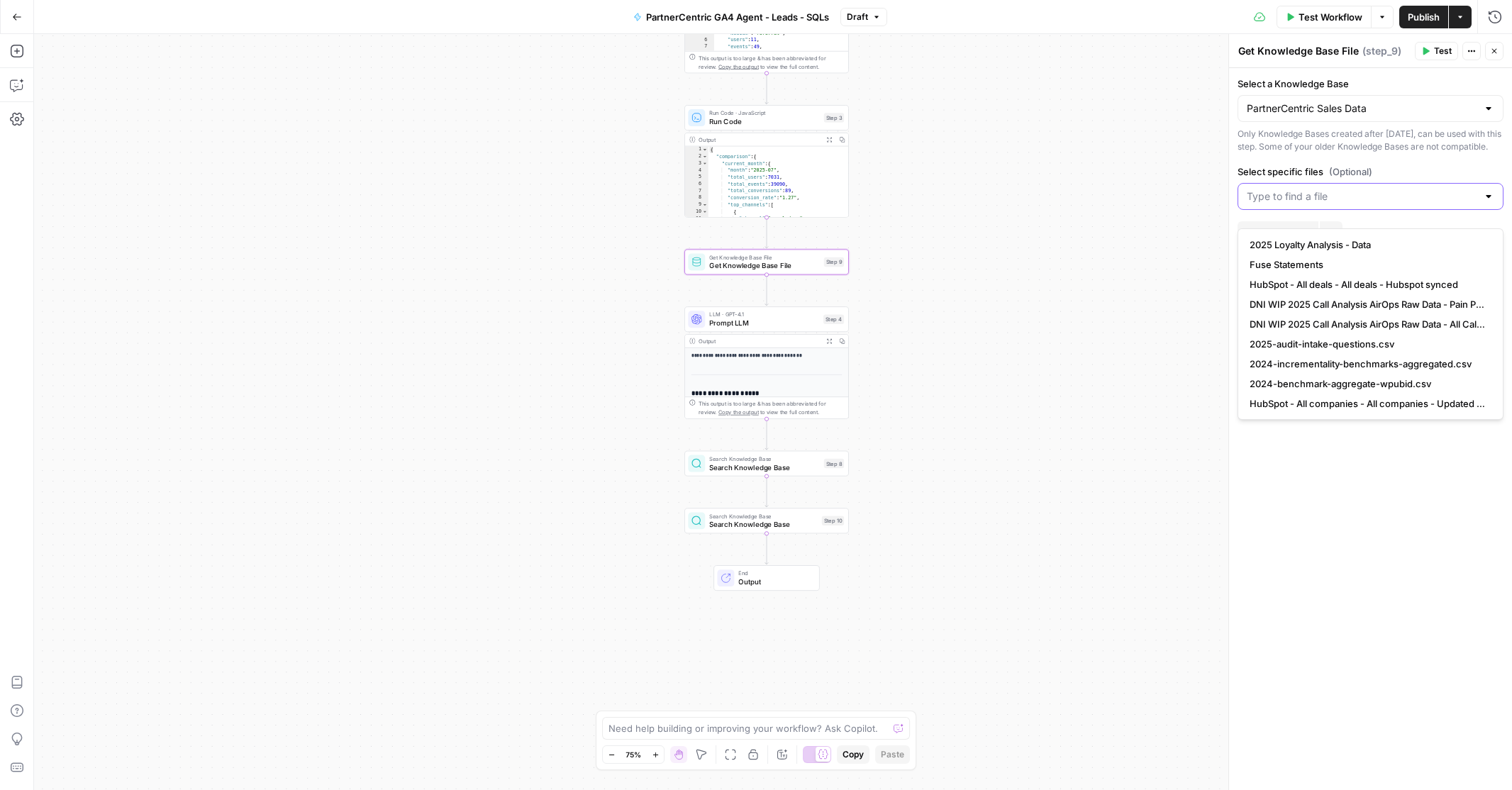
click at [1307, 204] on input "Select specific files (Optional)" at bounding box center [1362, 196] width 231 height 14
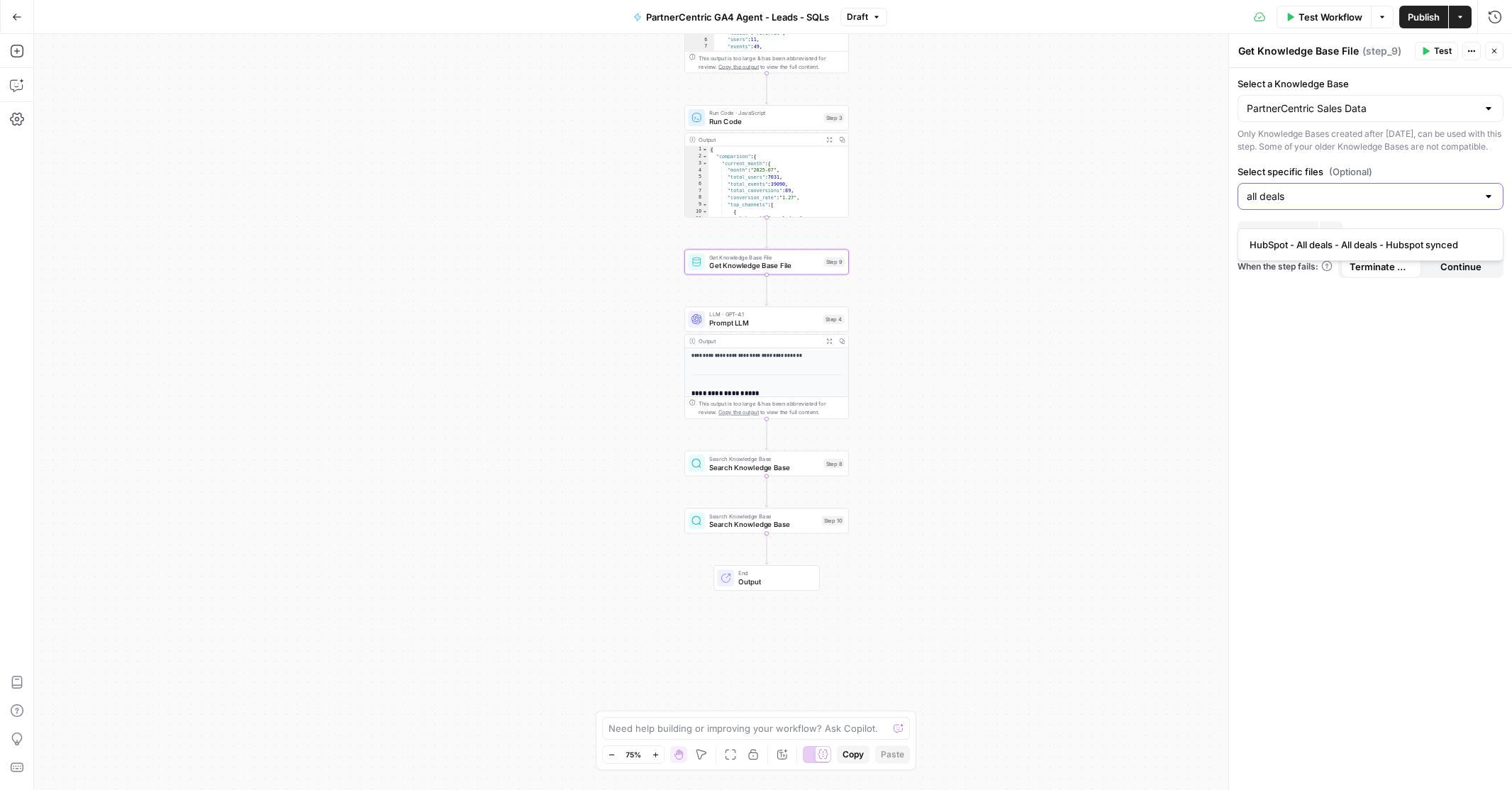
type input "all deals"
click at [1314, 241] on span "HubSpot - All deals - All deals - Hubspot synced" at bounding box center [1368, 244] width 236 height 14
click at [1309, 367] on div "Select a Knowledge Base PartnerCentric Sales Data Only Knowledge Bases created …" at bounding box center [1370, 429] width 283 height 722
click at [1335, 257] on icon "button" at bounding box center [1330, 252] width 9 height 9
click at [1289, 259] on span "Add Filter Rule" at bounding box center [1277, 252] width 63 height 14
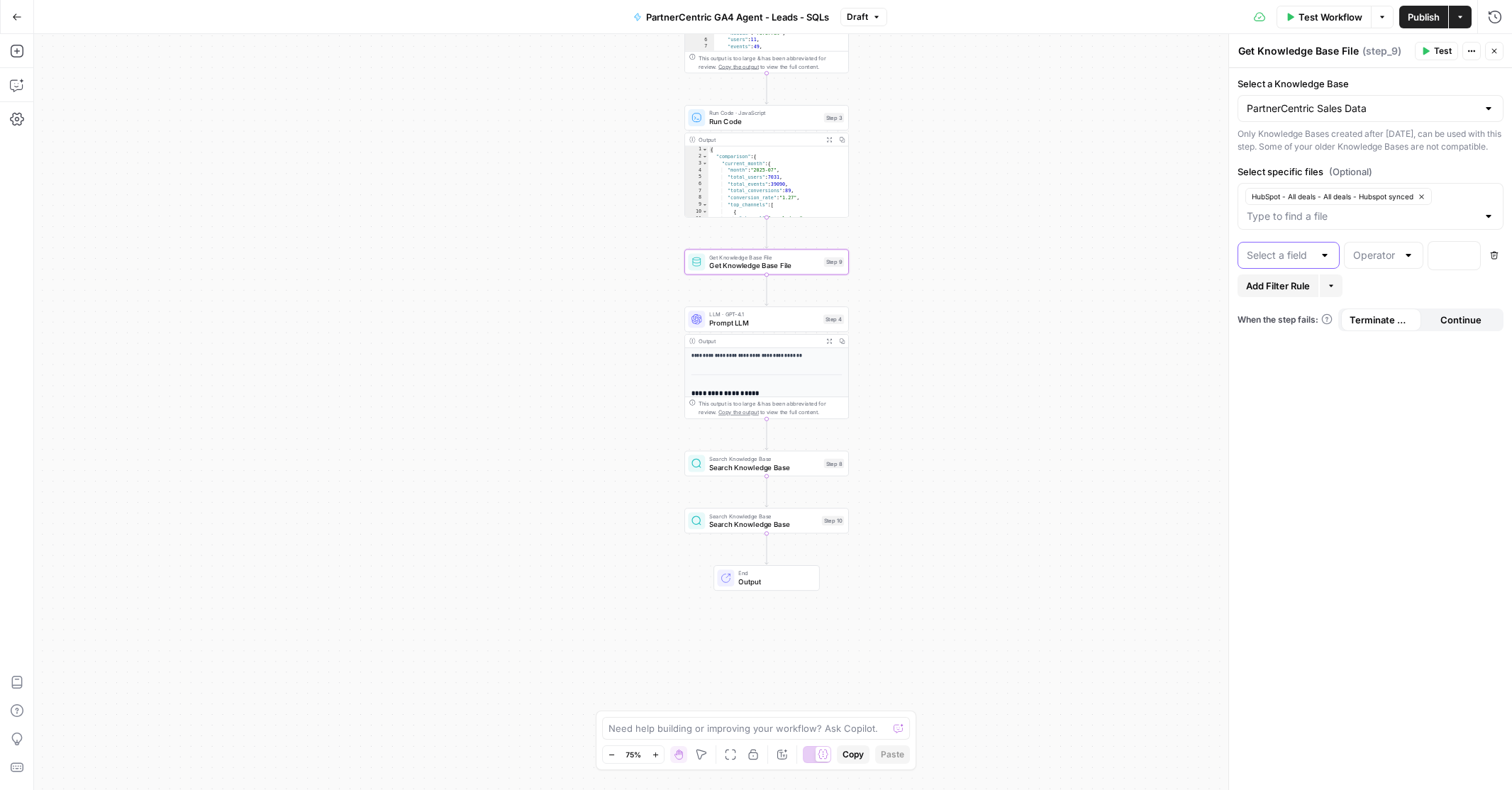
click at [1271, 262] on input "text" at bounding box center [1279, 255] width 66 height 14
